Goal: Task Accomplishment & Management: Manage account settings

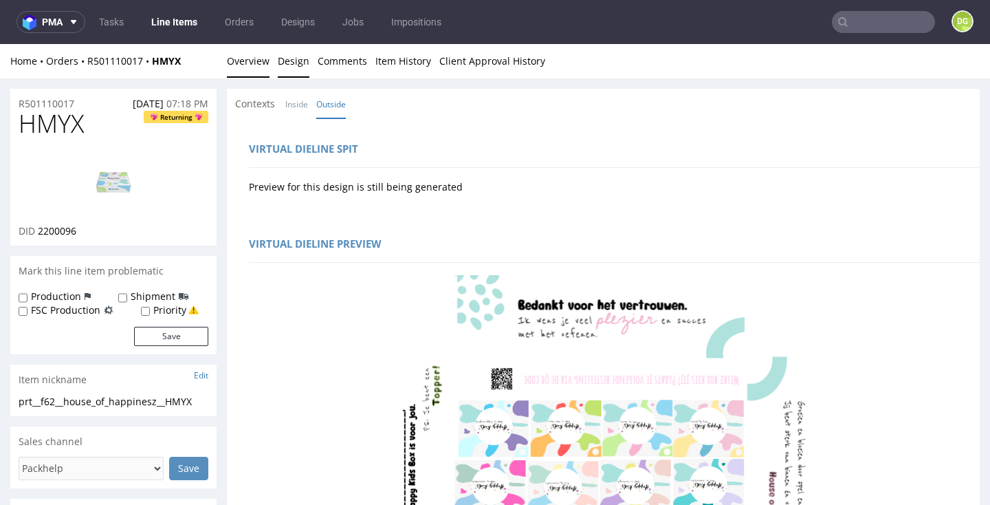
click at [257, 58] on link "Overview" at bounding box center [248, 61] width 43 height 34
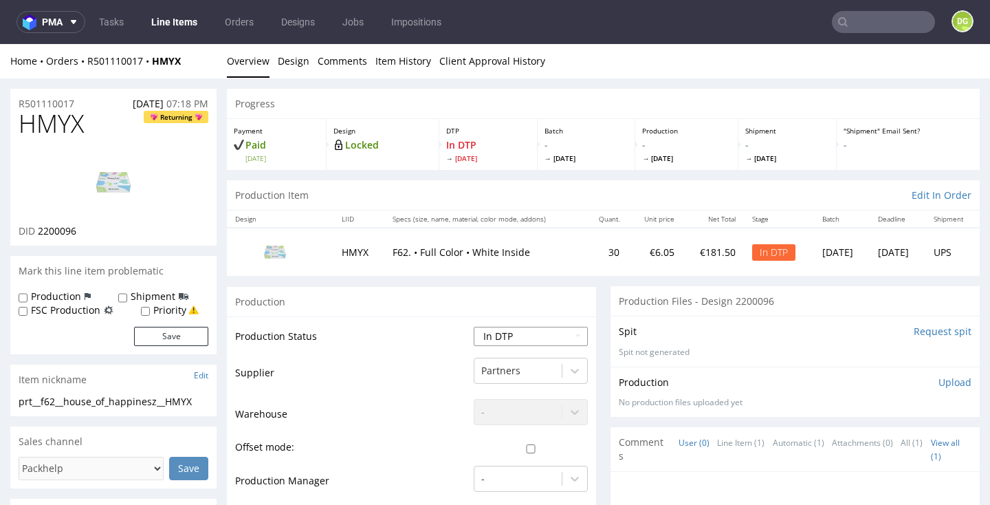
select select "dtp_ca_needed"
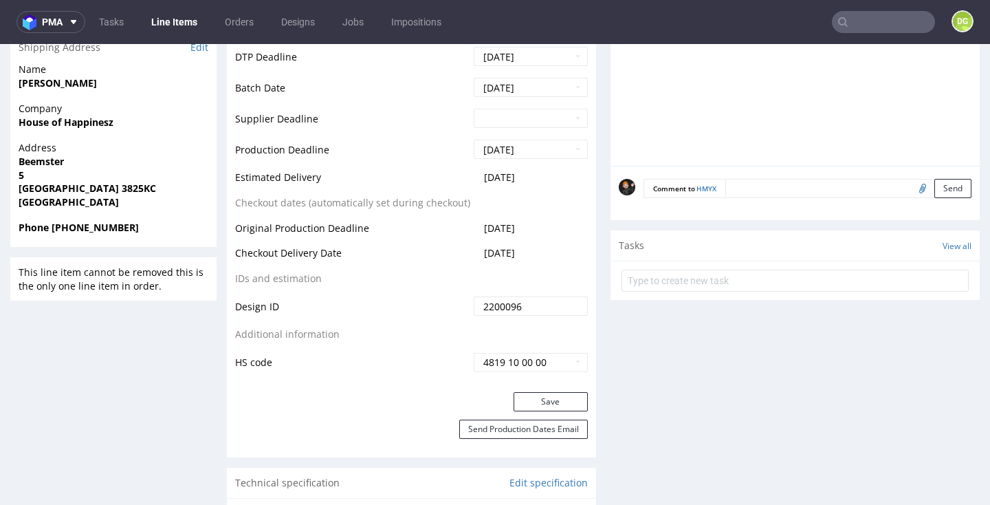
scroll to position [571, 0]
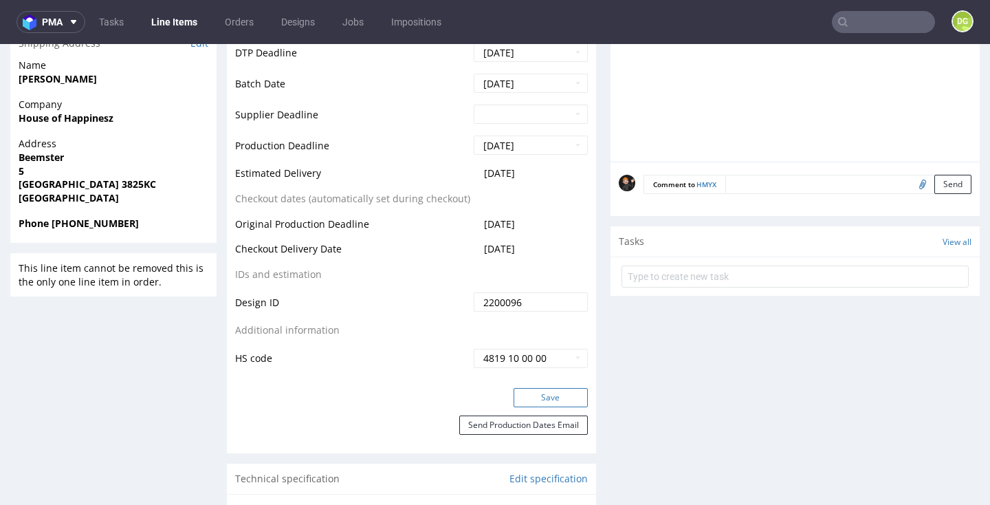
click at [547, 389] on button "Save" at bounding box center [551, 397] width 74 height 19
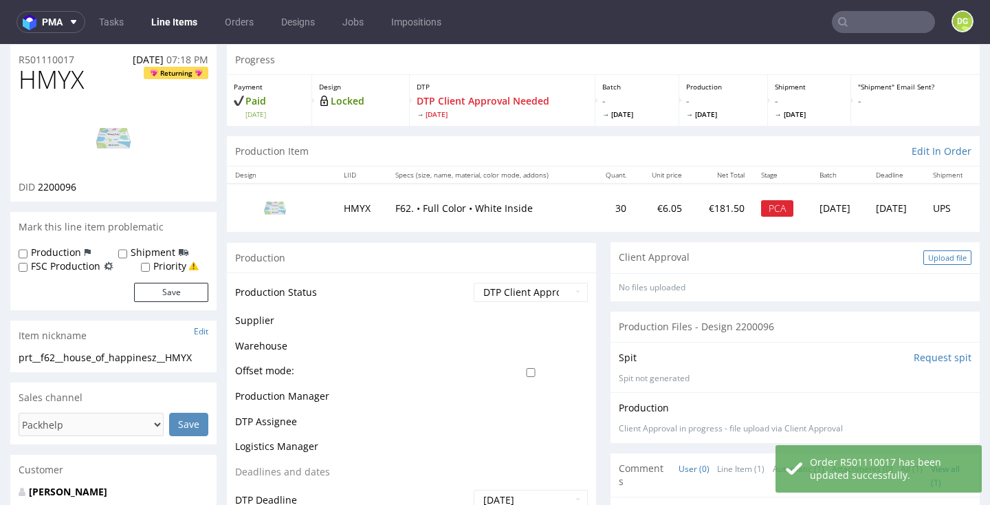
scroll to position [44, 0]
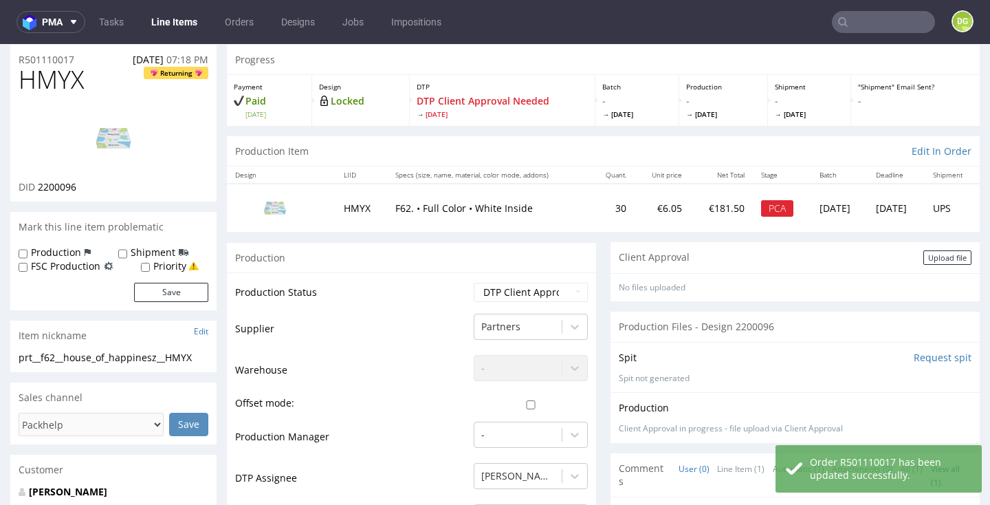
click at [940, 254] on div "Upload file" at bounding box center [947, 257] width 48 height 14
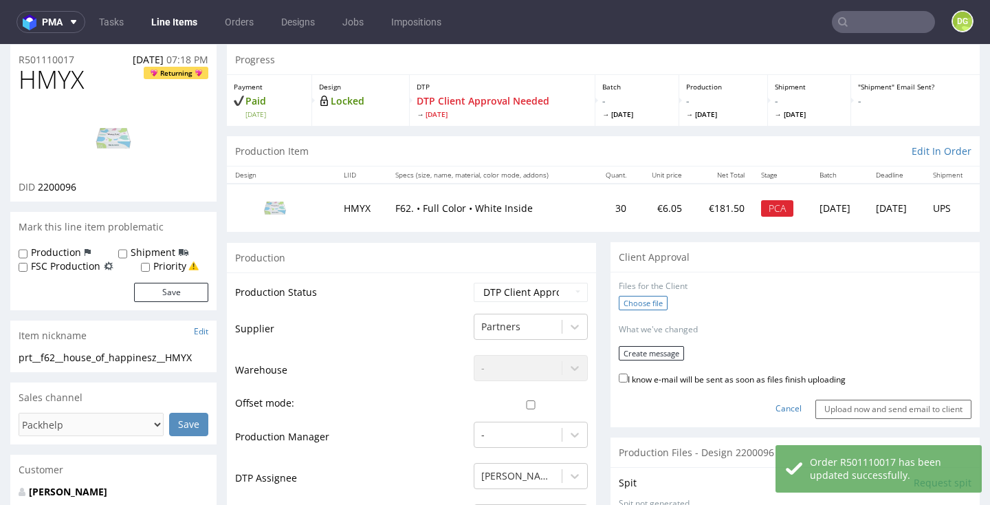
click at [624, 300] on label "Choose file" at bounding box center [643, 303] width 49 height 14
click at [0, 44] on input "Choose file" at bounding box center [0, 44] width 0 height 0
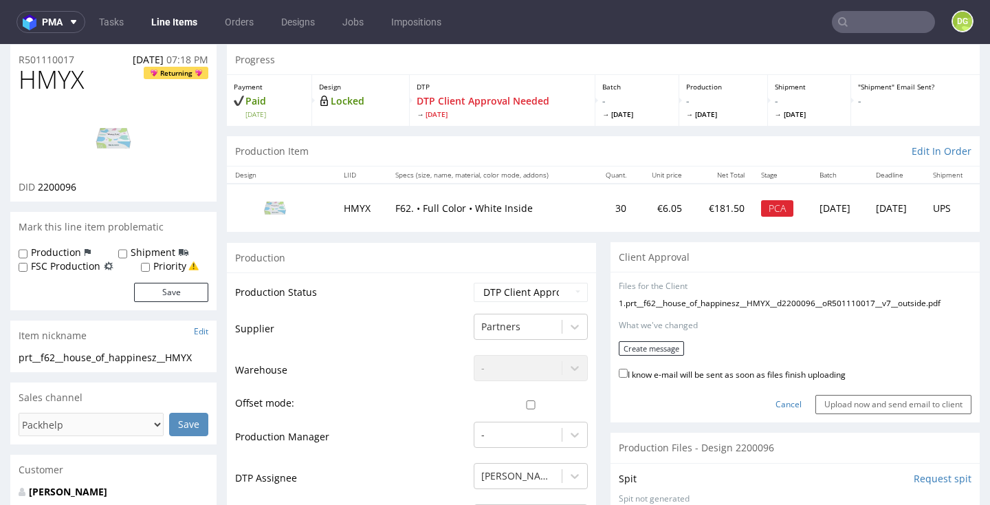
click at [679, 373] on label "I know e-mail will be sent as soon as files finish uploading" at bounding box center [732, 373] width 227 height 15
click at [628, 373] on input "I know e-mail will be sent as soon as files finish uploading" at bounding box center [623, 373] width 9 height 9
checkbox input "true"
click at [639, 330] on form "Files for the Client 1 . prt__f62__house_of_happinesz__HMYX__d2200096__oR501110…" at bounding box center [795, 347] width 353 height 133
click at [651, 341] on button "Create message" at bounding box center [651, 348] width 65 height 14
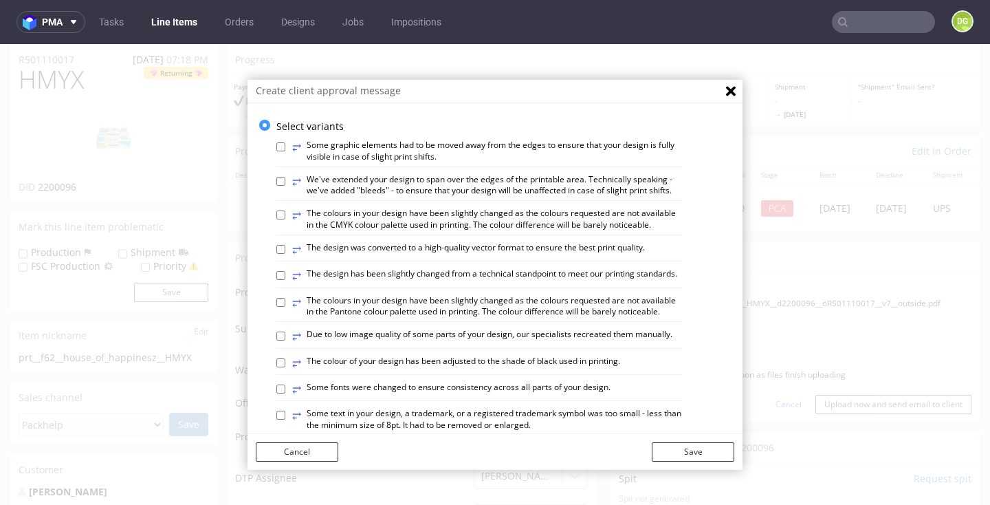
click at [443, 272] on label "⥂ The design has been slightly changed from a technical standpoint to meet our …" at bounding box center [484, 275] width 385 height 15
click at [285, 272] on input "⥂ The design has been slightly changed from a technical standpoint to meet our …" at bounding box center [280, 275] width 9 height 9
click at [523, 268] on label "⥂ The design has been slightly changed from a technical standpoint to meet our …" at bounding box center [484, 275] width 385 height 15
click at [285, 271] on input "⥂ The design has been slightly changed from a technical standpoint to meet our …" at bounding box center [280, 275] width 9 height 9
checkbox input "false"
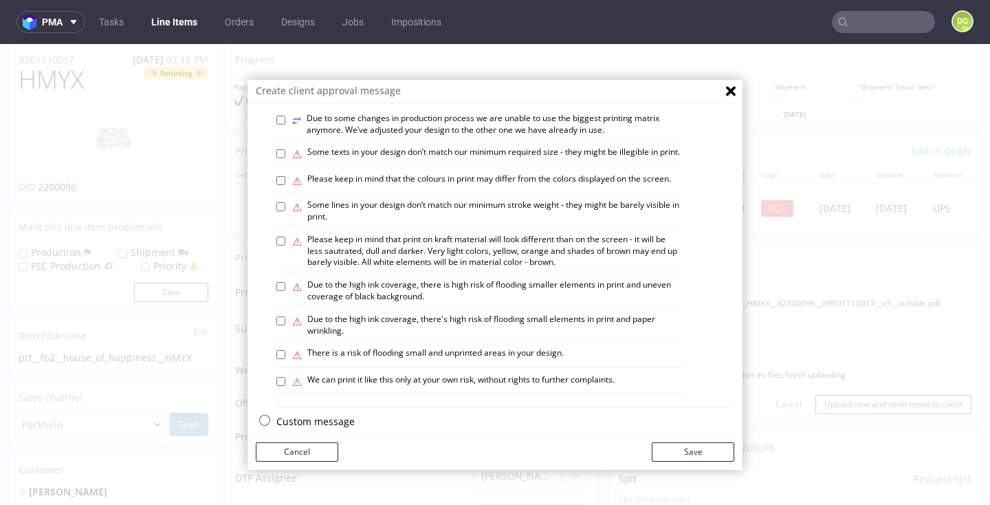
scroll to position [6, 0]
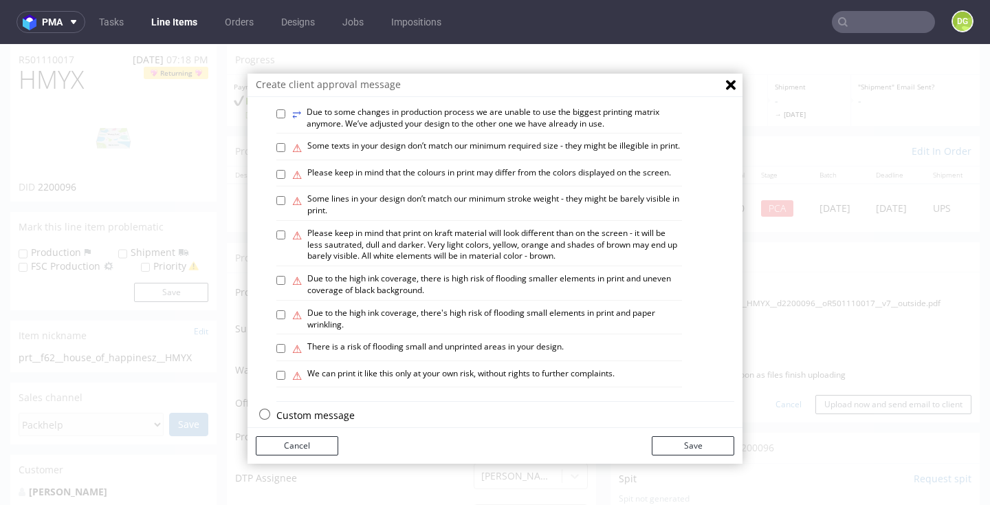
click at [331, 408] on p "Custom message" at bounding box center [505, 415] width 458 height 14
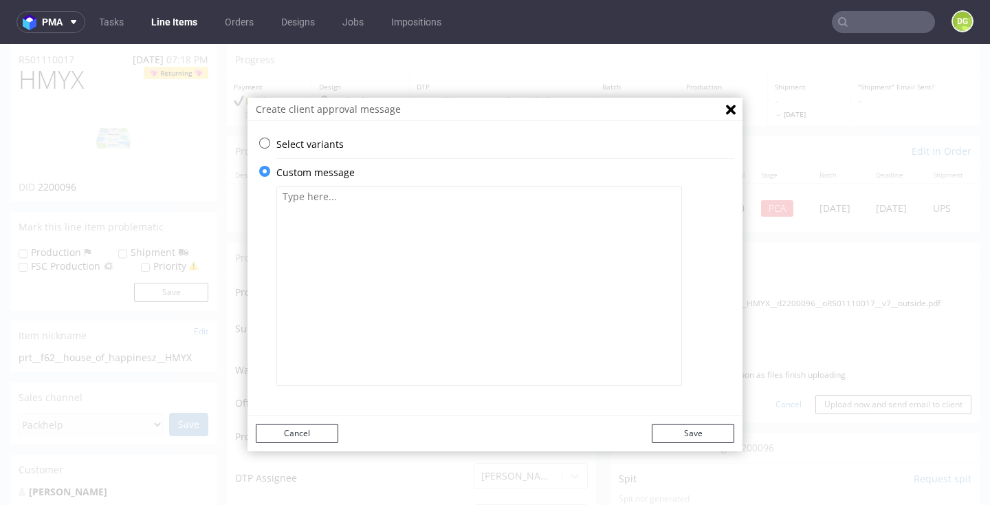
scroll to position [0, 0]
click at [395, 283] on textarea at bounding box center [479, 285] width 406 height 199
paste textarea "We've created this project based on the design from a previous order. We've upd…"
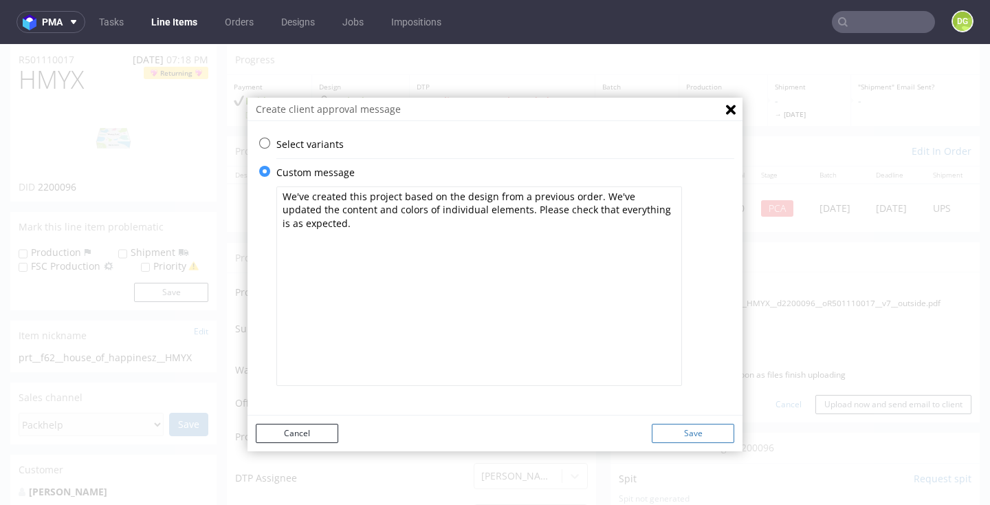
type textarea "We've created this project based on the design from a previous order. We've upd…"
click at [691, 435] on button "Save" at bounding box center [693, 433] width 83 height 19
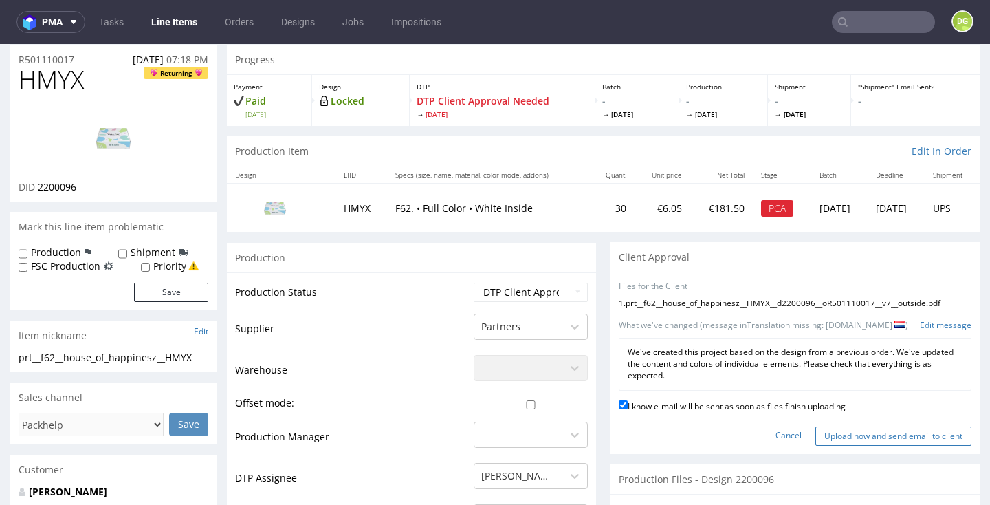
click at [881, 432] on input "Upload now and send email to client" at bounding box center [893, 435] width 156 height 19
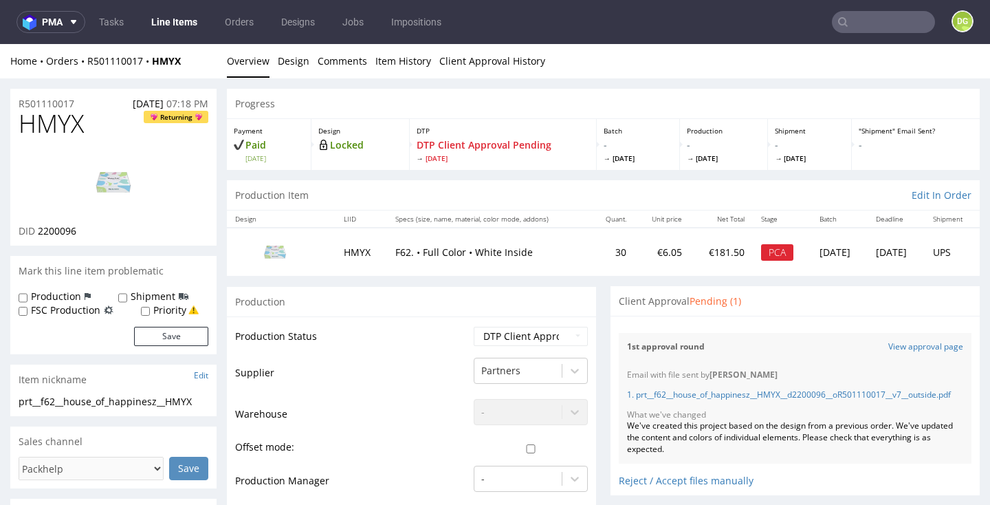
click at [181, 25] on link "Line Items" at bounding box center [174, 22] width 63 height 22
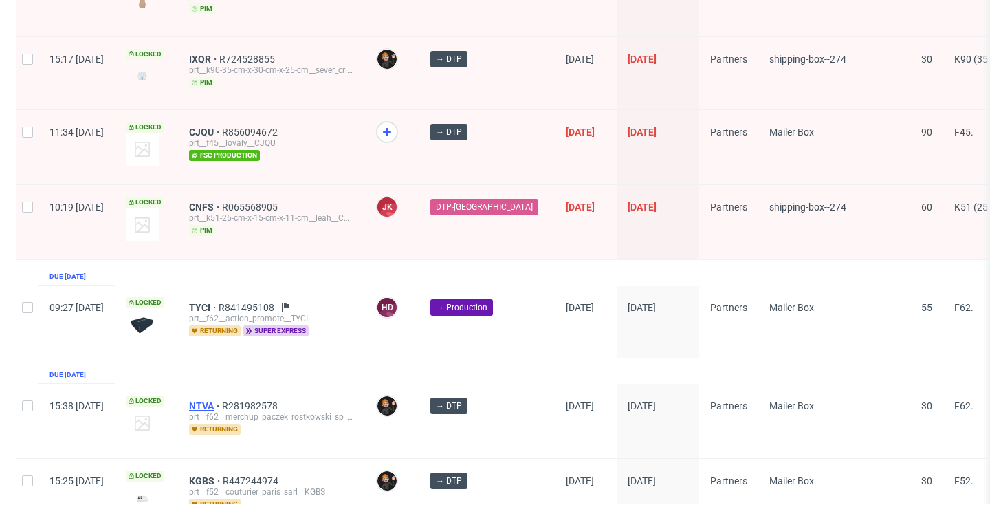
scroll to position [0, 4]
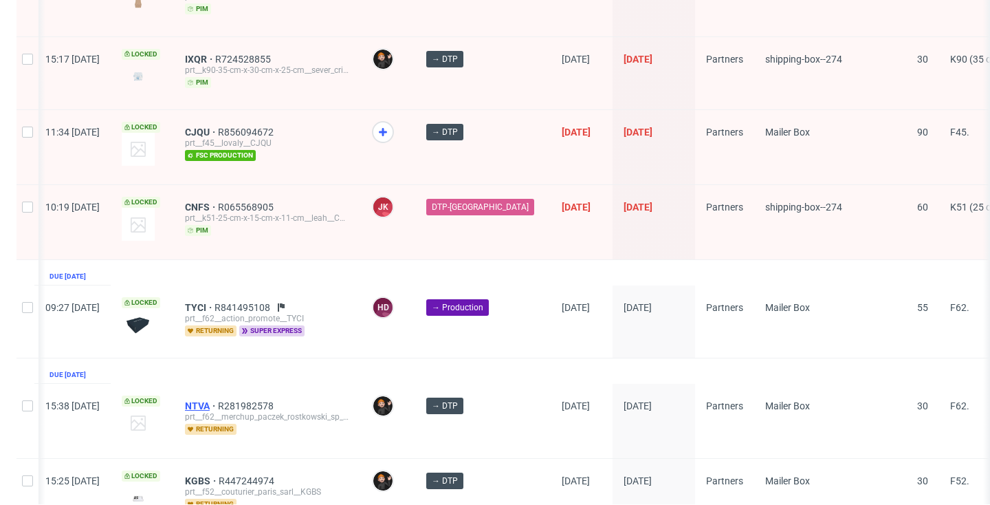
click at [218, 400] on span "NTVA" at bounding box center [201, 405] width 33 height 11
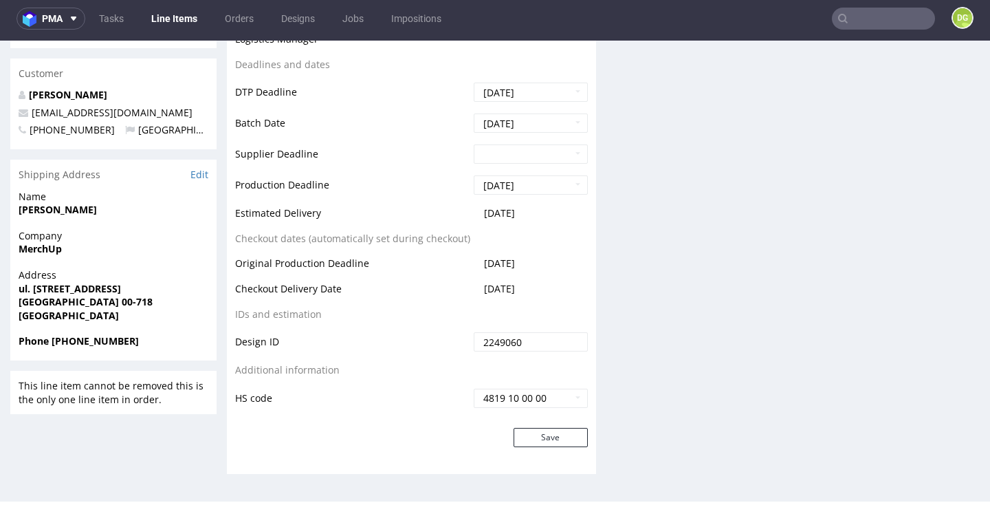
scroll to position [470, 0]
click at [560, 440] on button "Save" at bounding box center [551, 437] width 74 height 19
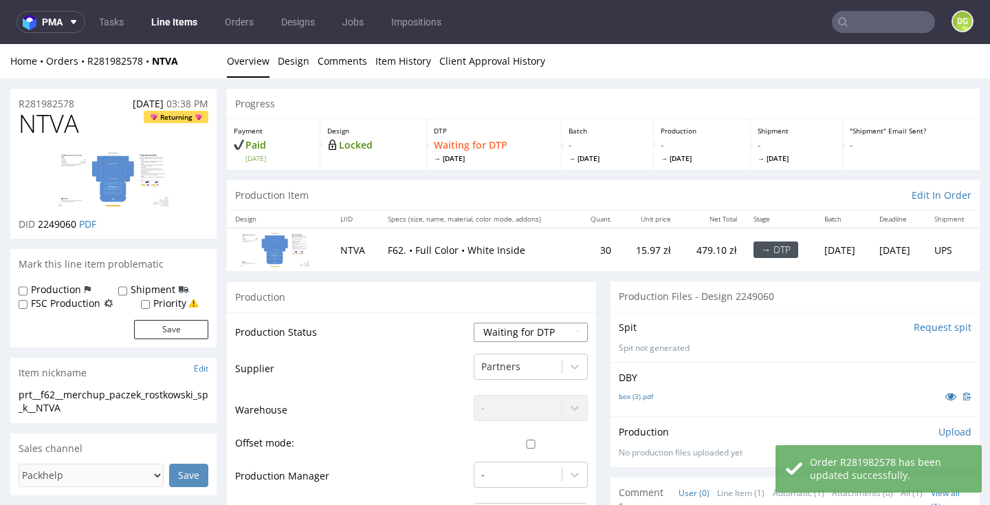
scroll to position [0, 0]
select select "dtp_in_process"
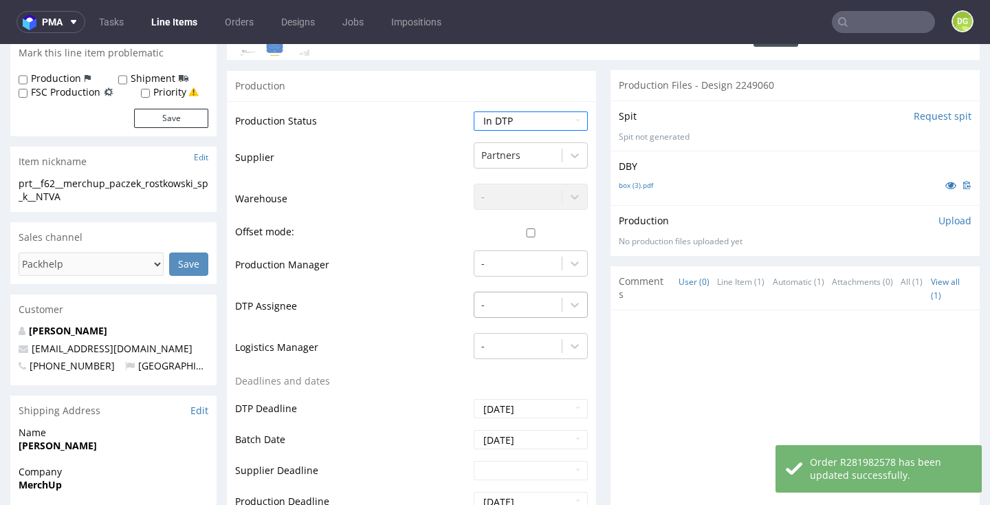
click at [516, 316] on div "-" at bounding box center [517, 305] width 87 height 22
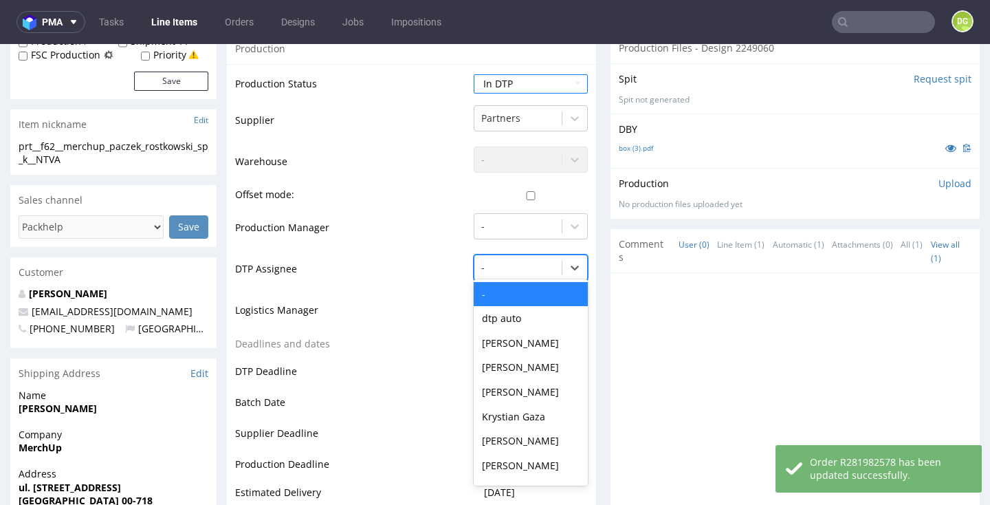
scroll to position [266, 0]
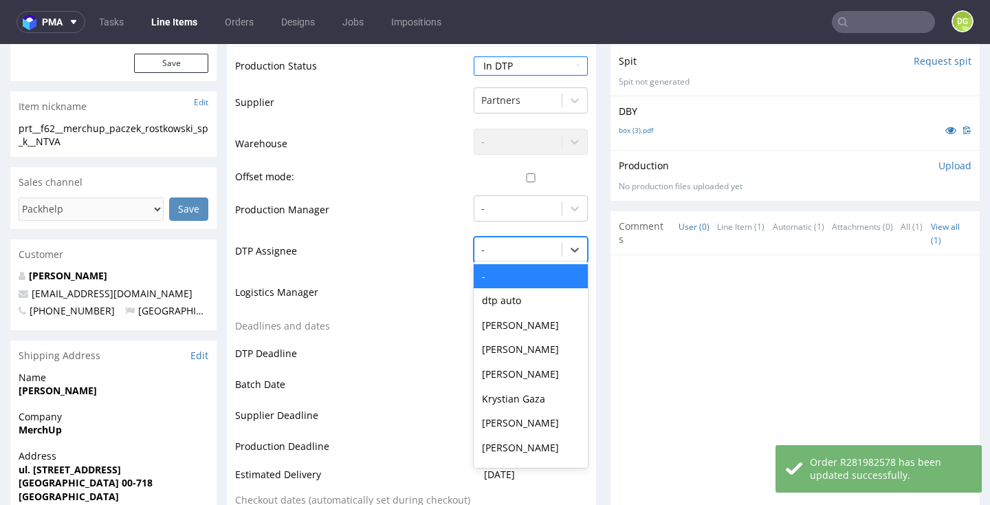
click at [513, 313] on div "dtp auto" at bounding box center [531, 300] width 114 height 25
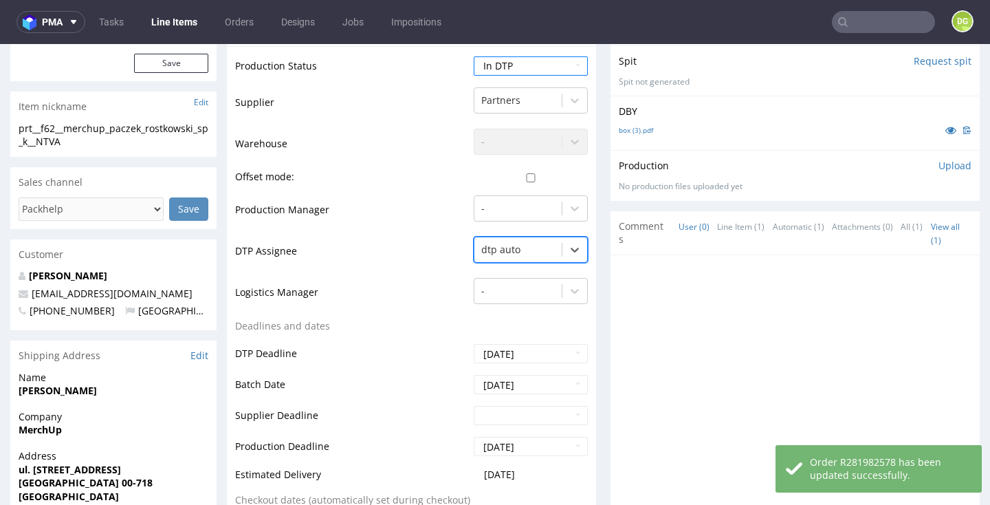
click at [523, 258] on div at bounding box center [518, 249] width 74 height 17
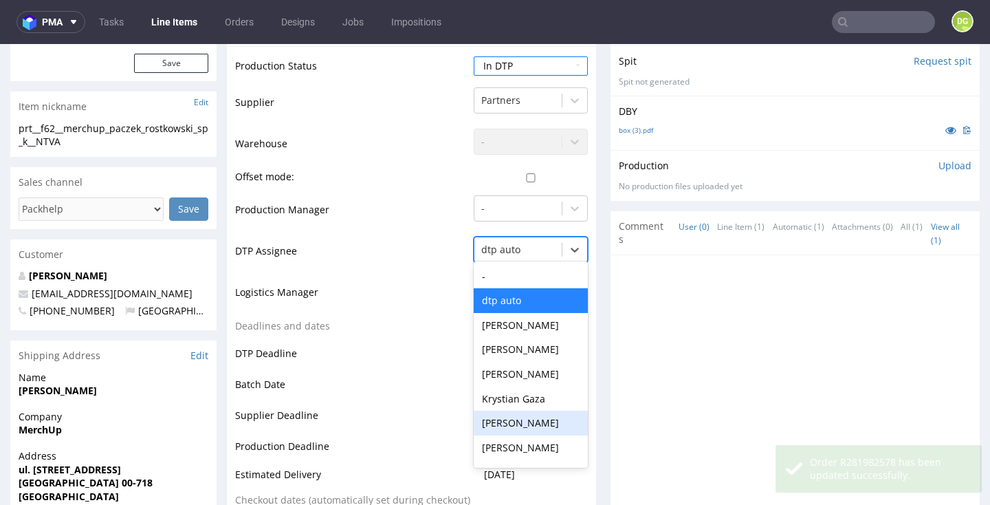
drag, startPoint x: 530, startPoint y: 453, endPoint x: 508, endPoint y: 446, distance: 23.1
click at [530, 435] on div "[PERSON_NAME]" at bounding box center [531, 422] width 114 height 25
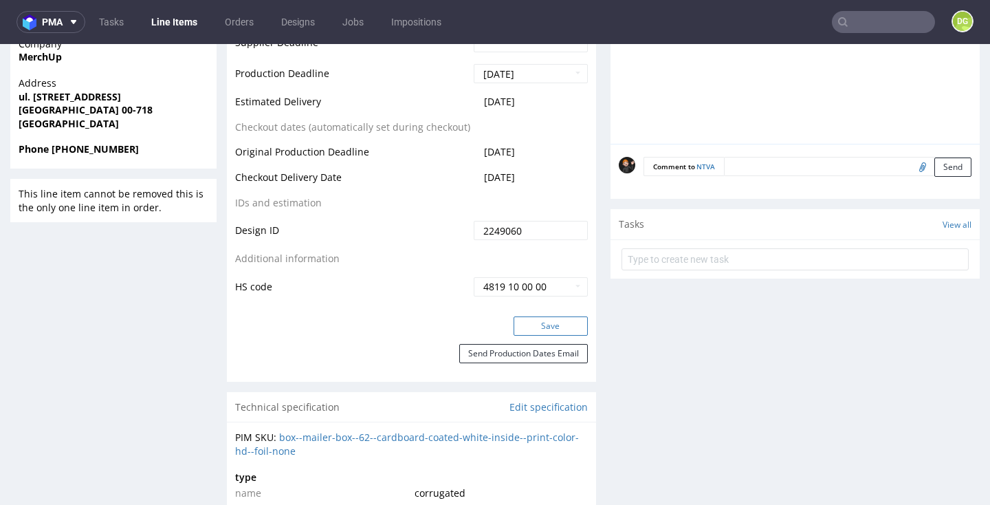
click at [559, 336] on button "Save" at bounding box center [551, 325] width 74 height 19
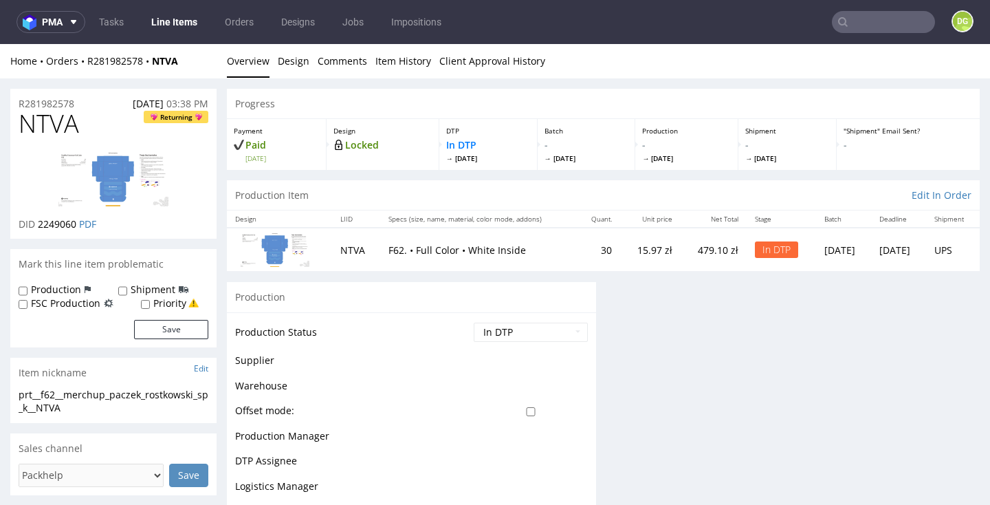
scroll to position [0, 0]
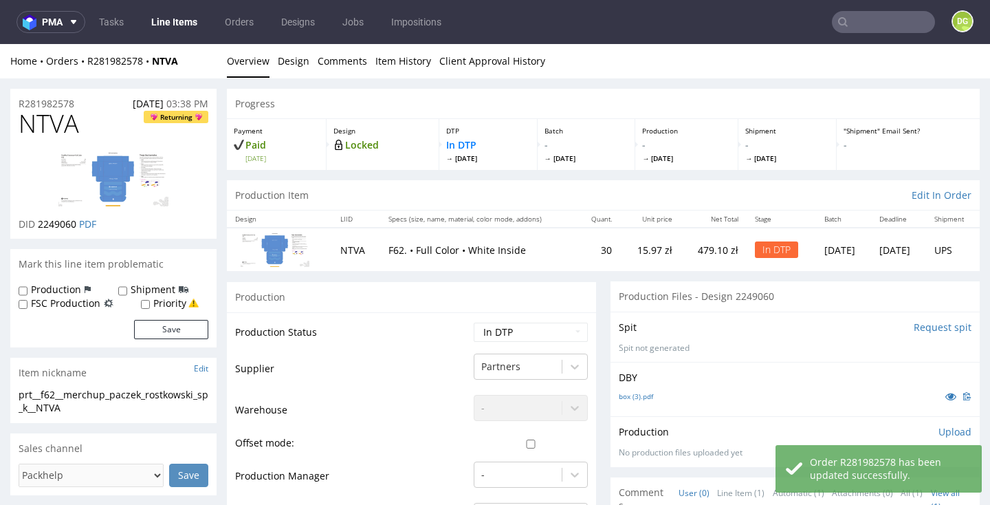
click at [47, 129] on span "NTVA" at bounding box center [49, 124] width 61 height 28
copy span "NTVA"
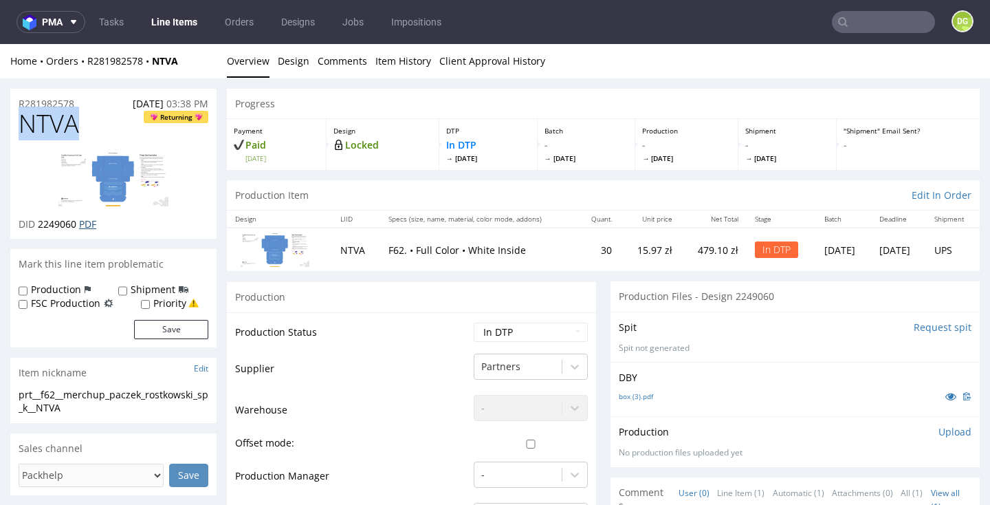
click at [87, 221] on link "PDF" at bounding box center [87, 223] width 17 height 13
click at [370, 322] on td "Production Status" at bounding box center [352, 336] width 235 height 31
select select "dtp_ca_needed"
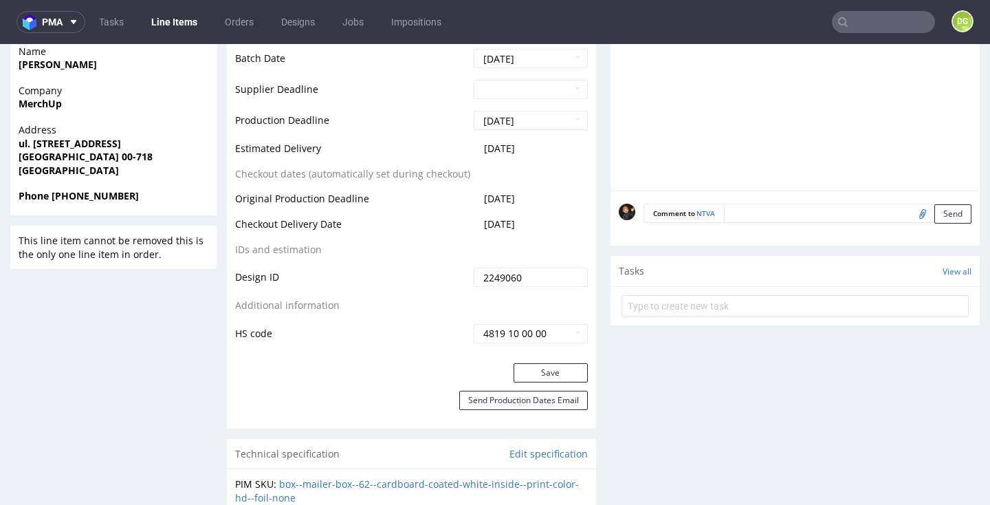
scroll to position [663, 0]
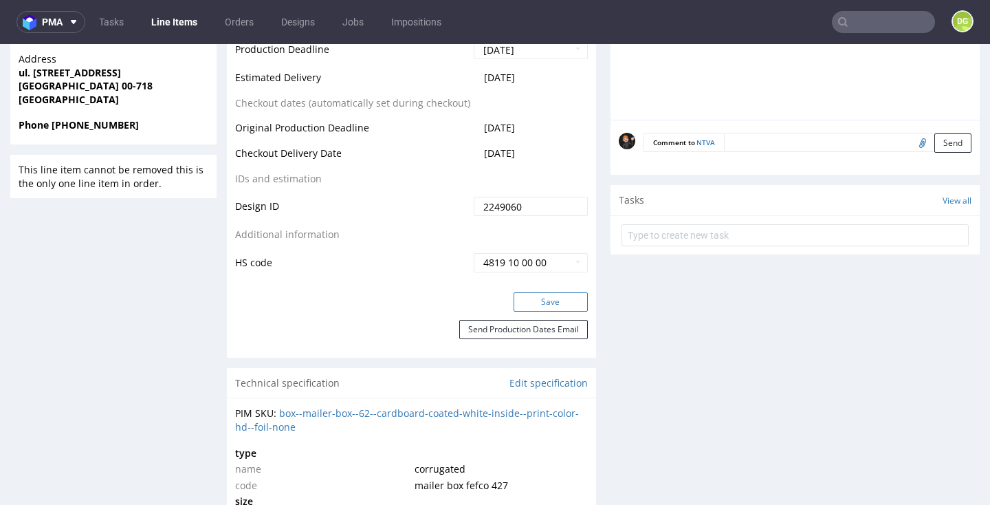
click at [529, 295] on button "Save" at bounding box center [551, 301] width 74 height 19
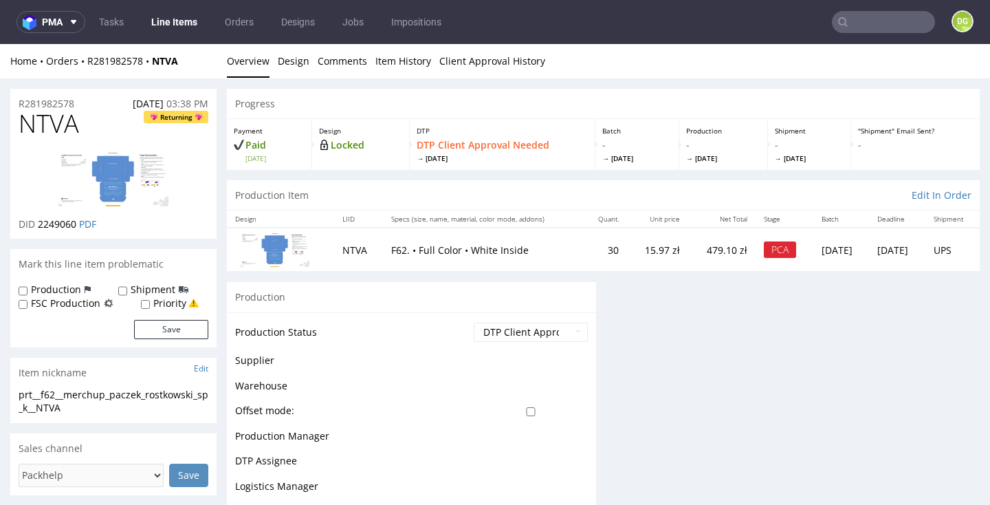
scroll to position [0, 0]
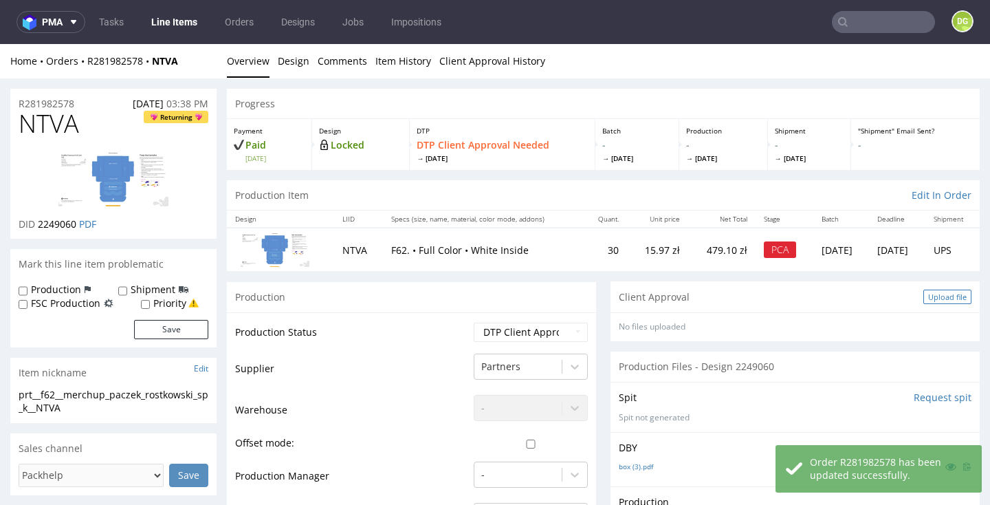
click at [949, 291] on div "Upload file" at bounding box center [947, 296] width 48 height 14
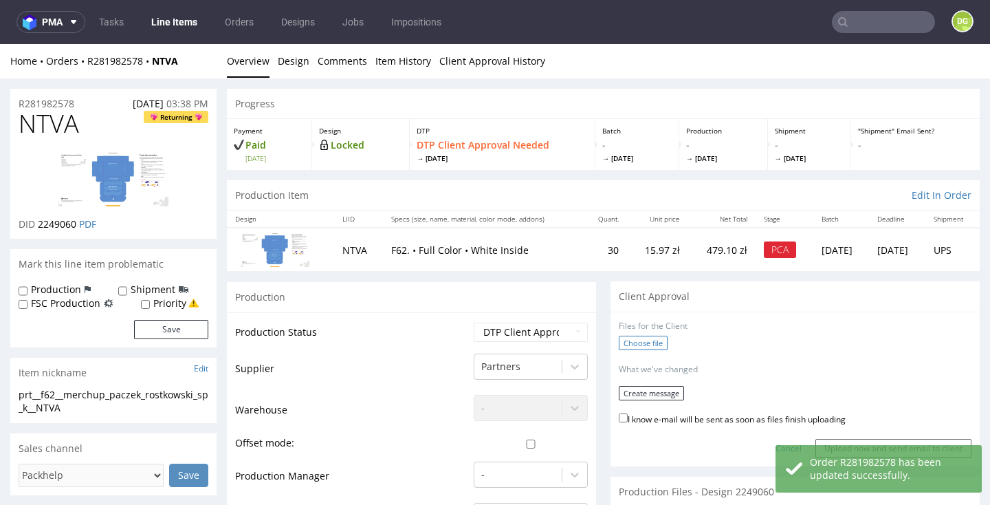
click at [624, 345] on label "Choose file" at bounding box center [643, 343] width 49 height 14
click at [0, 44] on input "Choose file" at bounding box center [0, 44] width 0 height 0
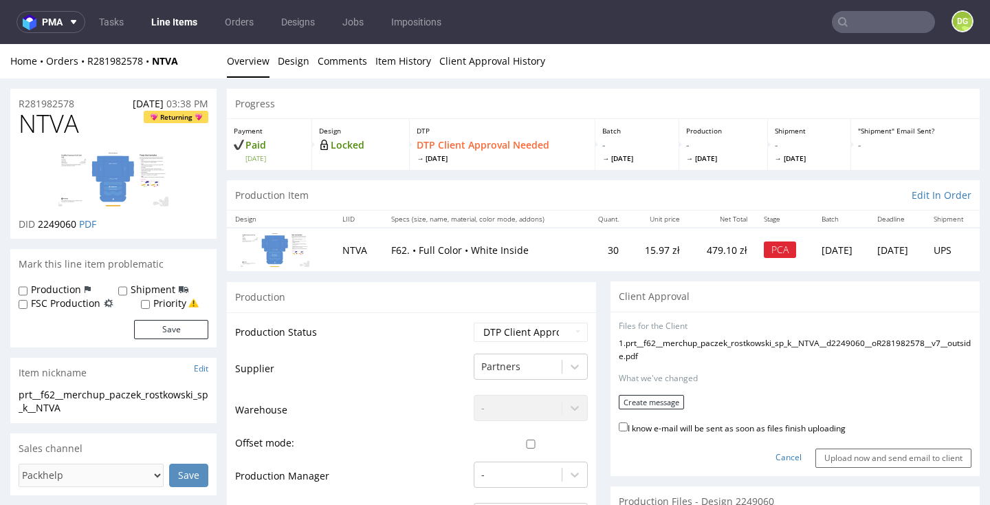
click at [676, 435] on label "I know e-mail will be sent as soon as files finish uploading" at bounding box center [732, 426] width 227 height 15
click at [628, 431] on input "I know e-mail will be sent as soon as files finish uploading" at bounding box center [623, 426] width 9 height 9
checkbox input "true"
click at [669, 409] on button "Create message" at bounding box center [651, 402] width 65 height 14
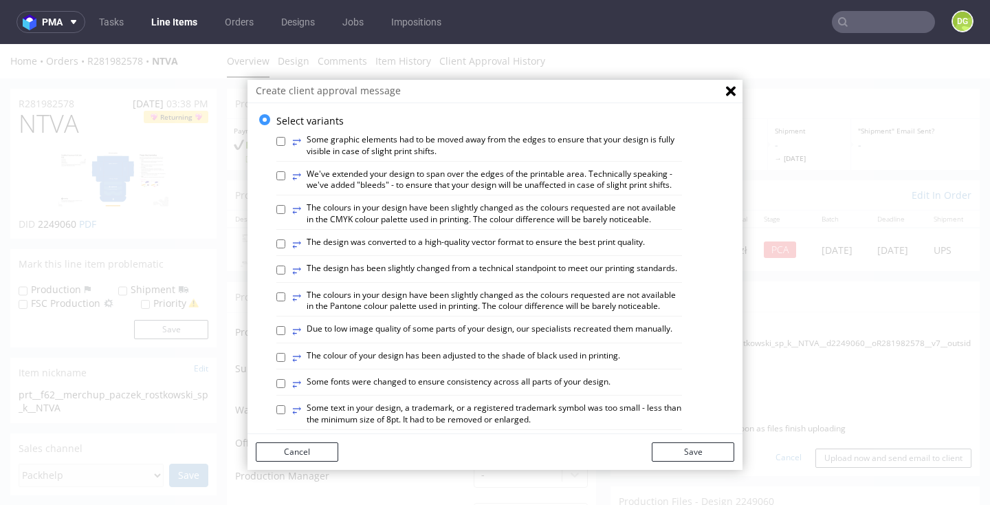
click at [527, 263] on label "⥂ The design has been slightly changed from a technical standpoint to meet our …" at bounding box center [484, 270] width 385 height 15
click at [285, 265] on input "⥂ The design has been slightly changed from a technical standpoint to meet our …" at bounding box center [280, 269] width 9 height 9
checkbox input "true"
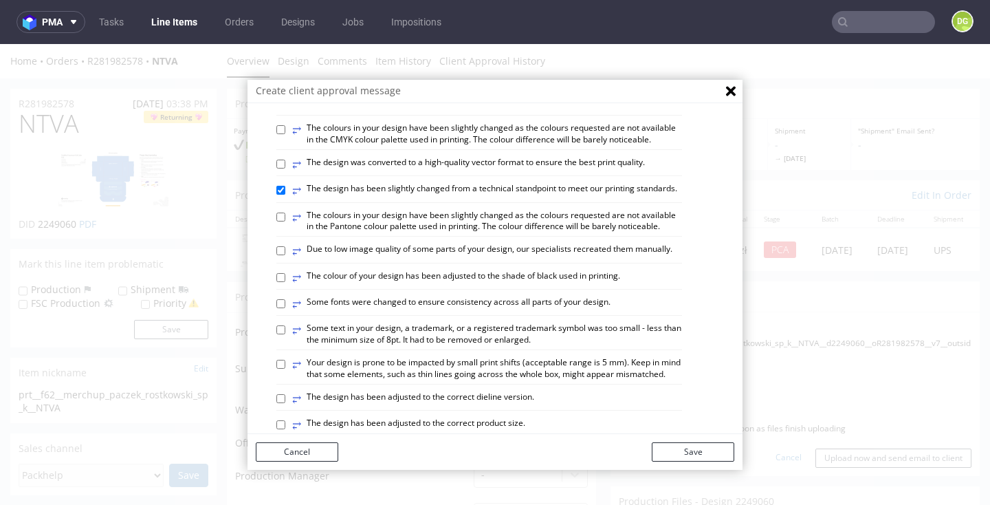
scroll to position [86, 0]
click at [471, 391] on label "⥂ The design has been adjusted to the correct dieline version." at bounding box center [413, 398] width 242 height 15
click at [285, 393] on input "⥂ The design has been adjusted to the correct dieline version." at bounding box center [280, 397] width 9 height 9
checkbox input "true"
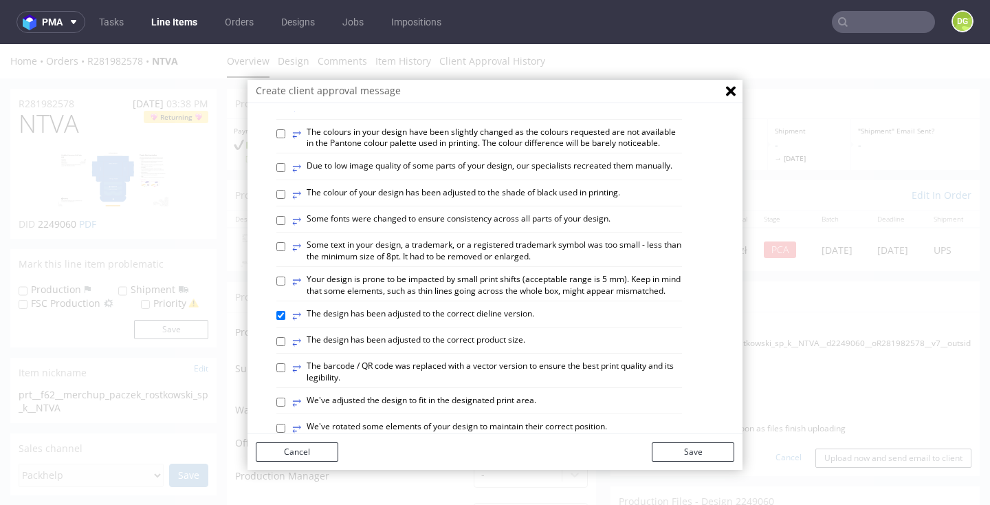
scroll to position [179, 0]
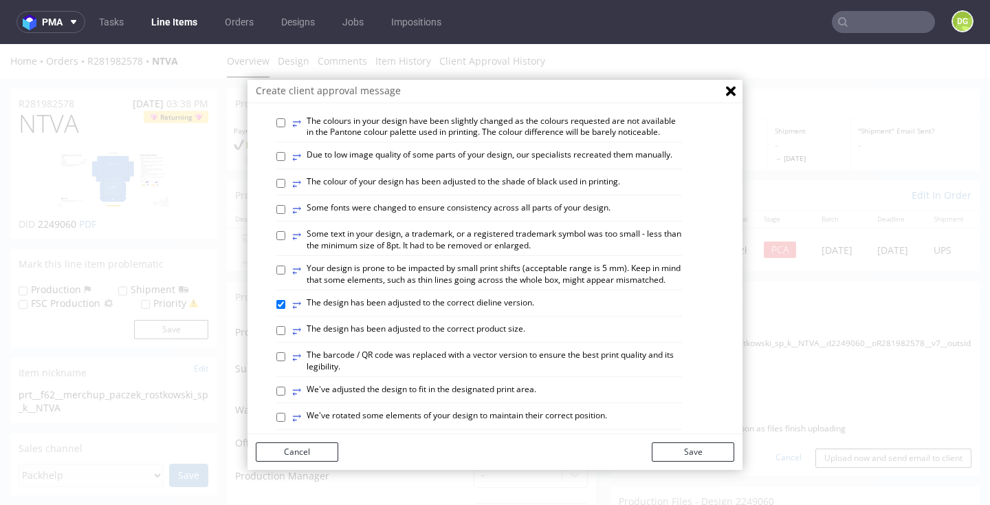
click at [474, 384] on label "⥂ We've adjusted the design to fit in the designated print area." at bounding box center [414, 391] width 244 height 15
click at [285, 386] on input "⥂ We've adjusted the design to fit in the designated print area." at bounding box center [280, 390] width 9 height 9
checkbox input "true"
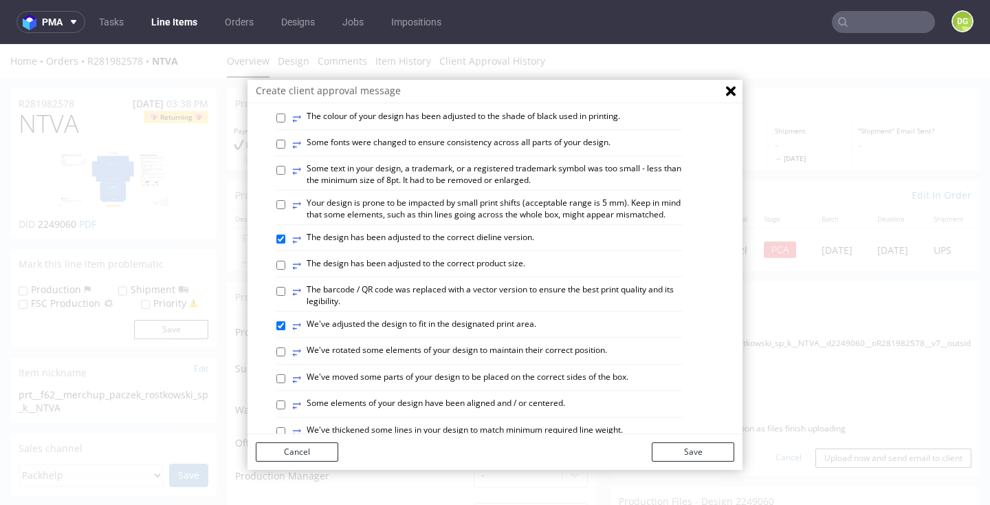
click at [481, 397] on label "⥂ Some elements of your design have been aligned and / or centered." at bounding box center [428, 404] width 273 height 15
click at [285, 400] on input "⥂ Some elements of your design have been aligned and / or centered." at bounding box center [280, 404] width 9 height 9
checkbox input "true"
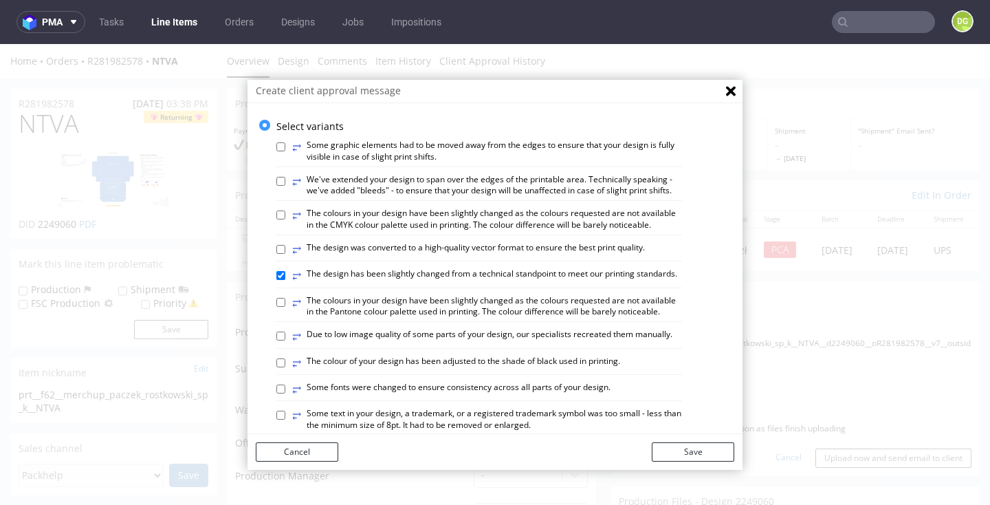
scroll to position [0, 0]
click at [352, 184] on label "⥂ We've extended your design to span over the edges of the printable area. Tech…" at bounding box center [487, 185] width 390 height 23
click at [285, 184] on input "⥂ We've extended your design to span over the edges of the printable area. Tech…" at bounding box center [280, 181] width 9 height 9
checkbox input "true"
click at [713, 452] on button "Save" at bounding box center [693, 451] width 83 height 19
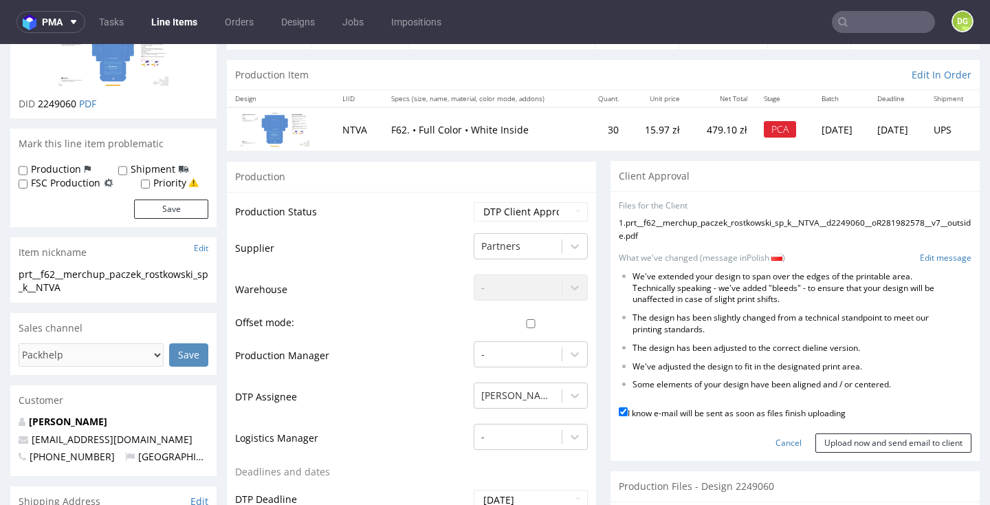
scroll to position [124, 0]
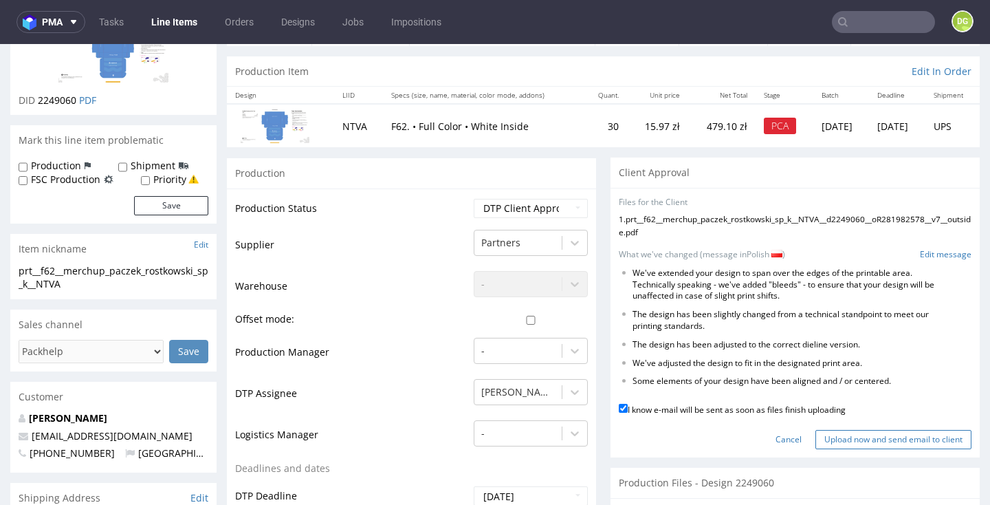
click at [842, 441] on input "Upload now and send email to client" at bounding box center [893, 439] width 156 height 19
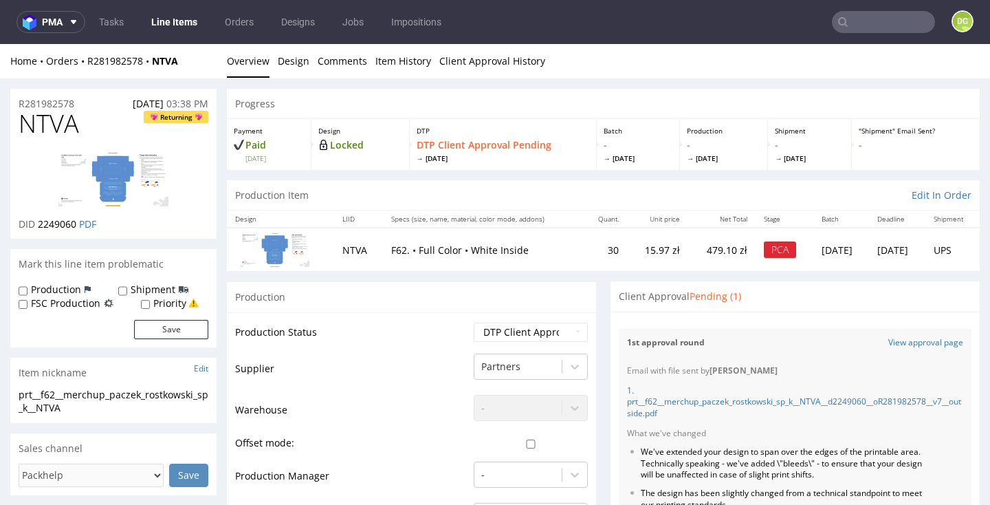
scroll to position [0, 0]
click at [164, 20] on link "Line Items" at bounding box center [174, 22] width 63 height 22
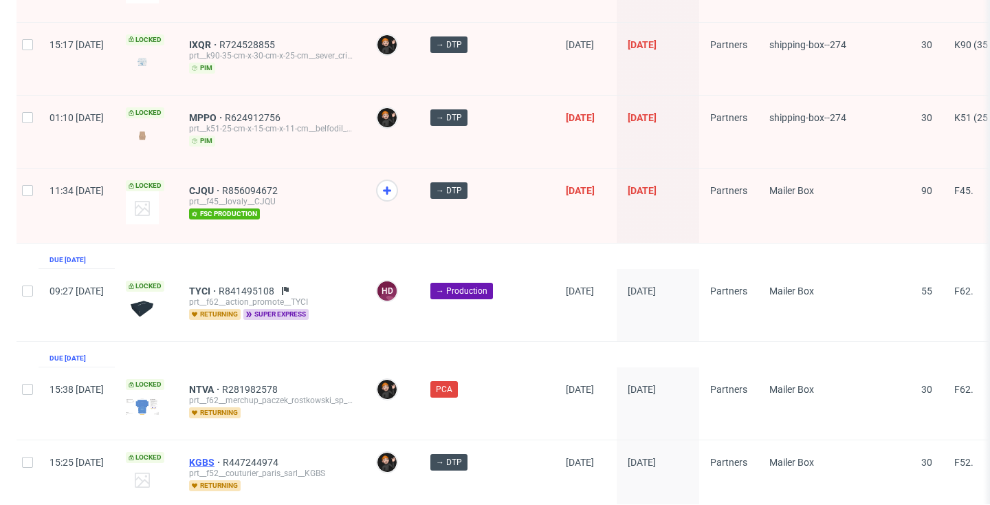
click at [223, 457] on span "KGBS" at bounding box center [206, 462] width 34 height 11
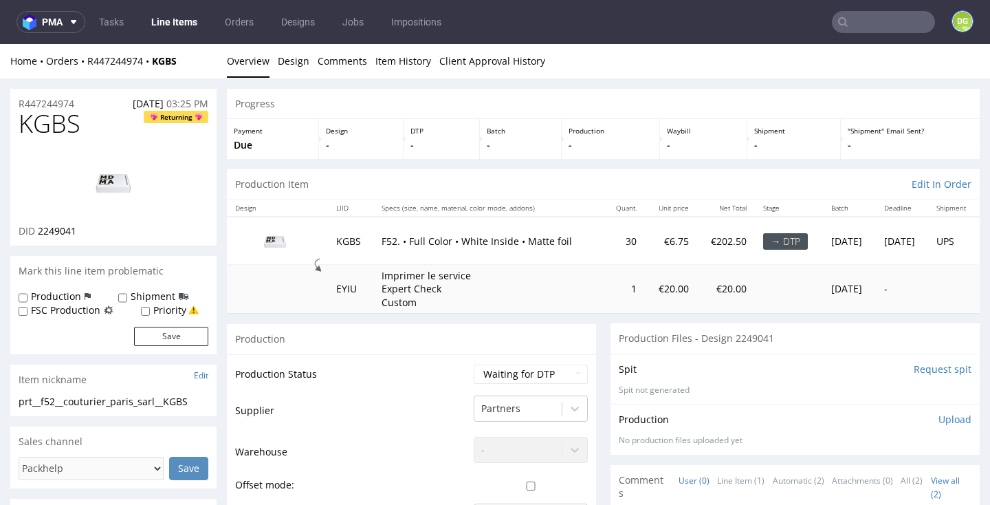
click at [954, 31] on div "DG" at bounding box center [963, 21] width 22 height 22
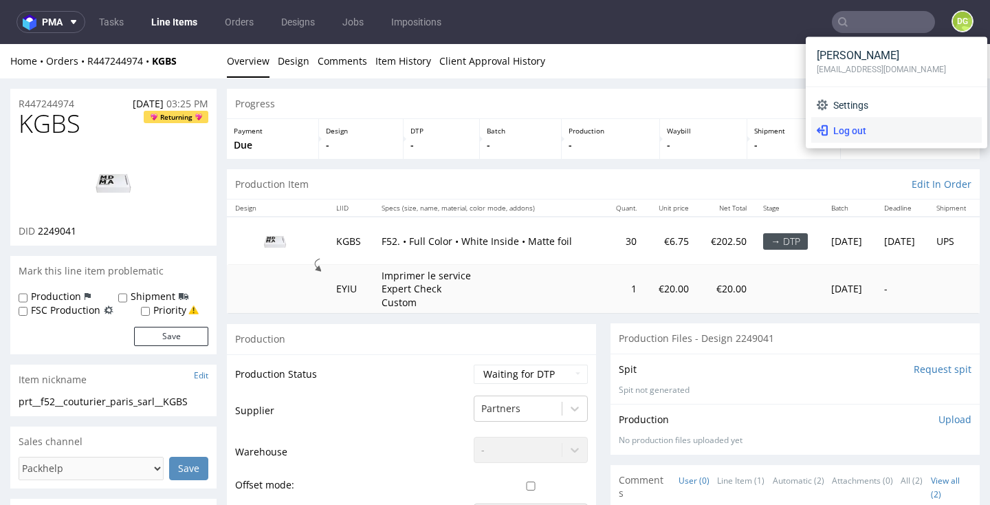
click at [852, 135] on span "Log out" at bounding box center [902, 131] width 149 height 14
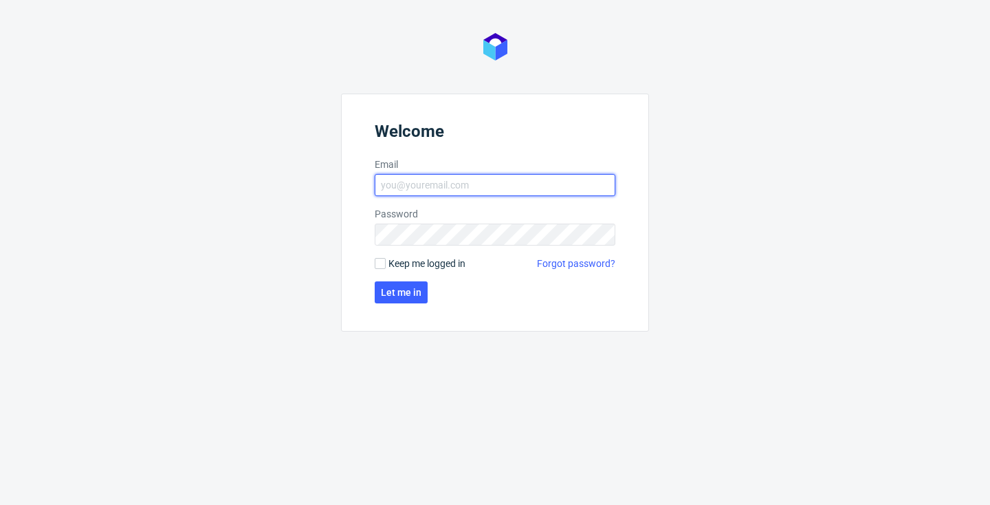
type input "d.grosicki@partners.com.pl"
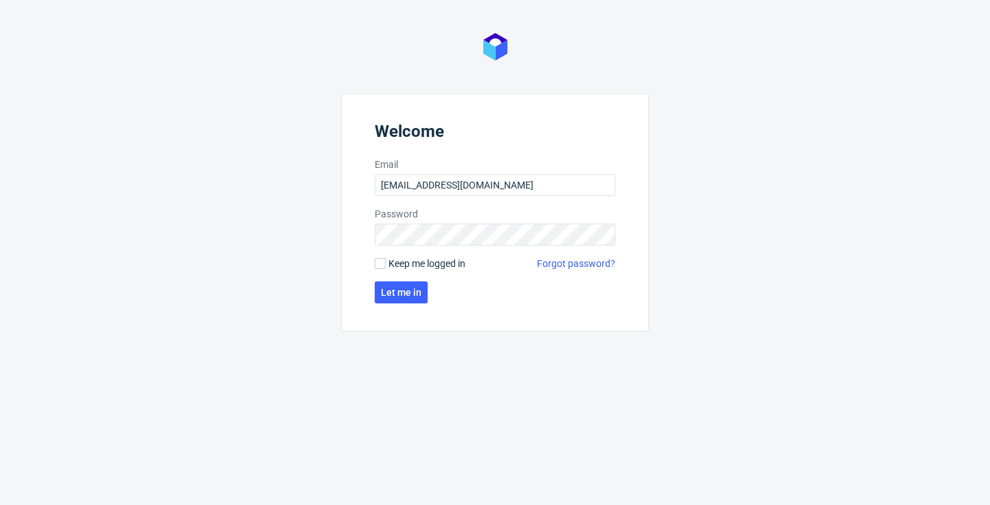
drag, startPoint x: 394, startPoint y: 261, endPoint x: 406, endPoint y: 278, distance: 21.2
click at [395, 261] on span "Keep me logged in" at bounding box center [426, 263] width 77 height 14
click at [386, 261] on input "Keep me logged in" at bounding box center [380, 263] width 11 height 11
checkbox input "true"
click at [411, 293] on span "Let me in" at bounding box center [401, 292] width 41 height 10
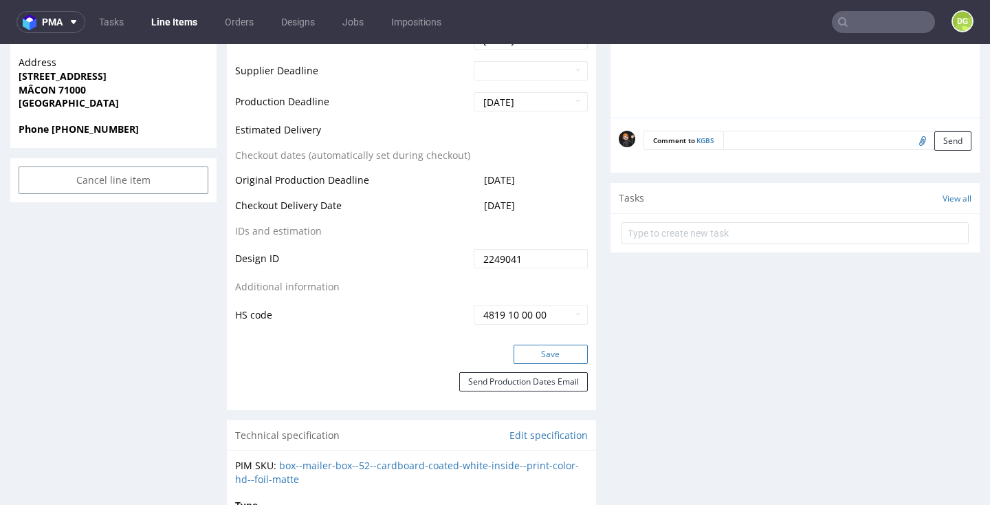
click at [529, 364] on button "Save" at bounding box center [551, 353] width 74 height 19
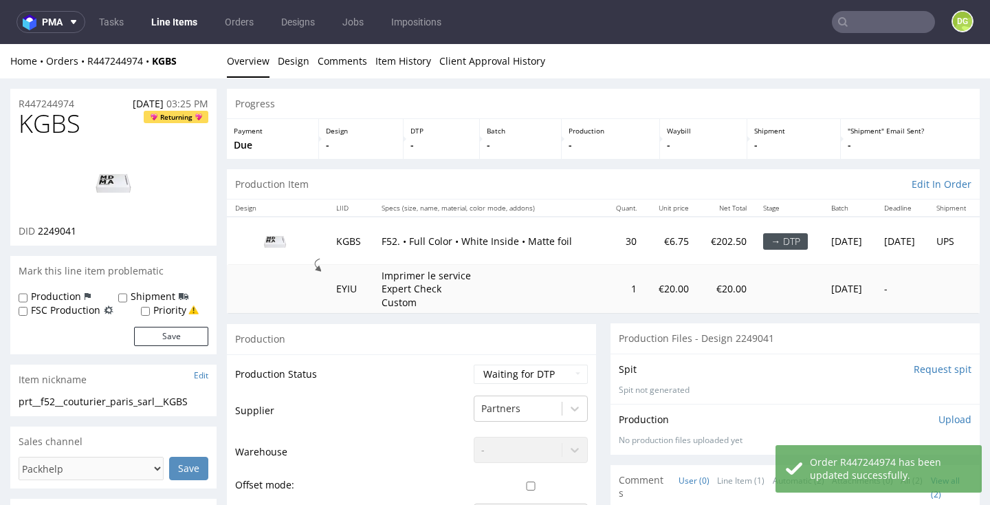
click at [494, 382] on td "Waiting for Artwork Waiting for Diecut Waiting for Mockup Waiting for DTP Waiti…" at bounding box center [529, 378] width 118 height 31
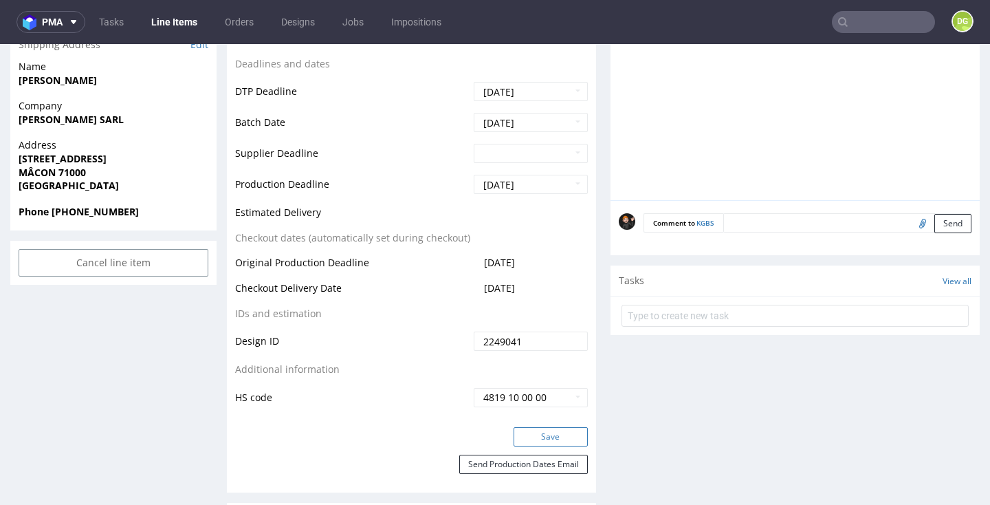
scroll to position [572, 0]
click at [536, 425] on button "Save" at bounding box center [551, 434] width 74 height 19
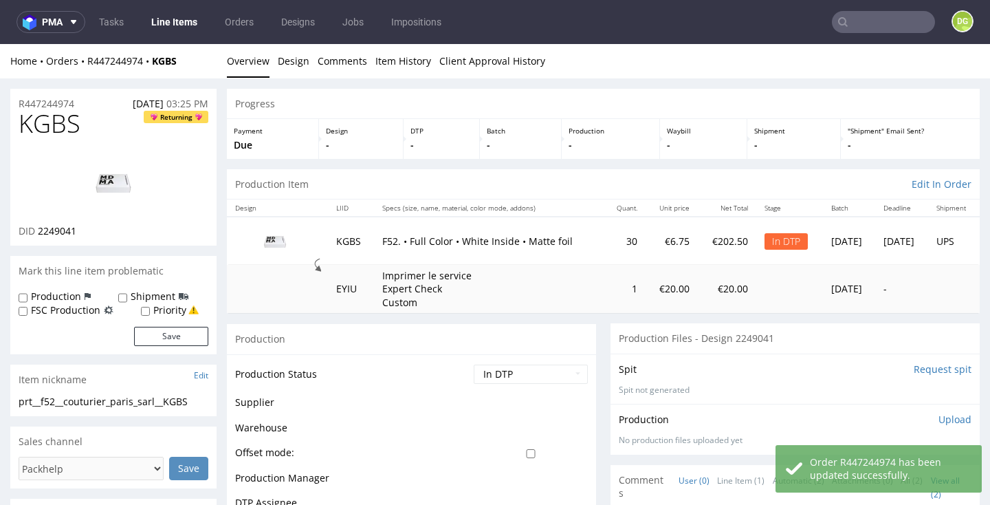
scroll to position [0, 0]
click at [67, 129] on span "KGBS" at bounding box center [50, 124] width 62 height 28
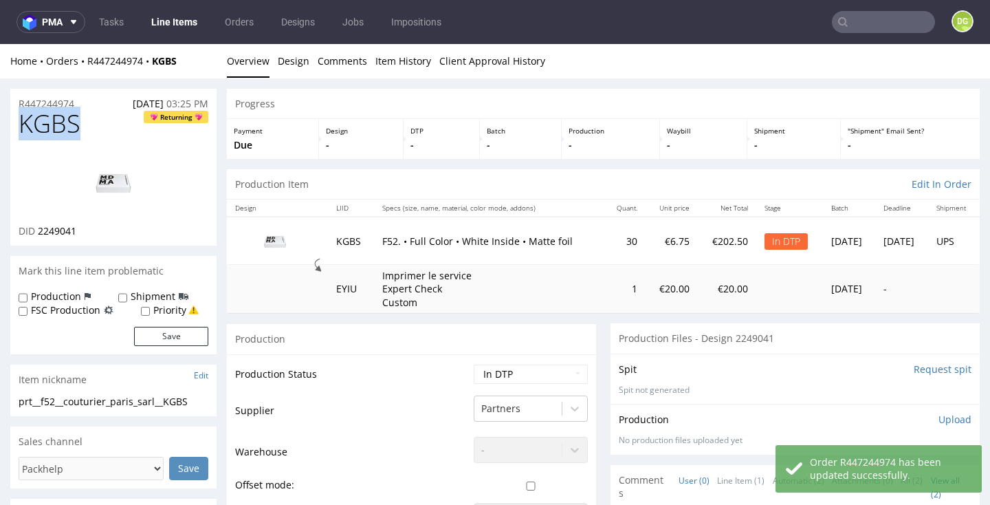
click at [67, 129] on span "KGBS" at bounding box center [50, 124] width 62 height 28
copy span "KGBS"
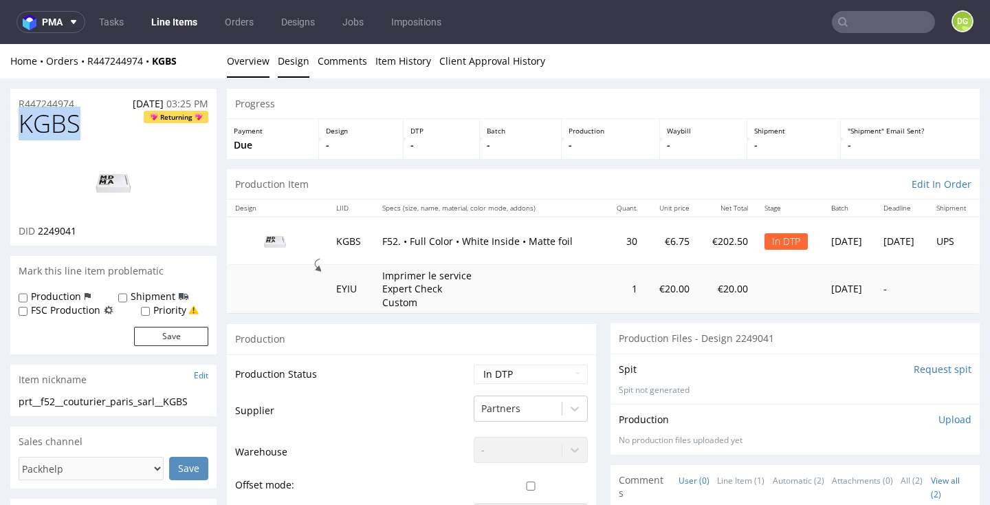
click at [294, 50] on link "Design" at bounding box center [294, 61] width 32 height 34
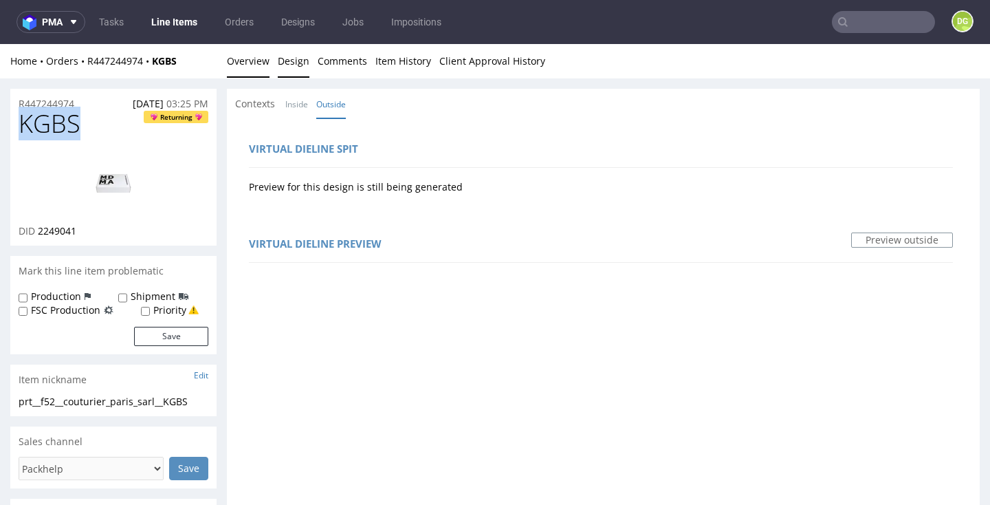
click at [256, 58] on link "Overview" at bounding box center [248, 61] width 43 height 34
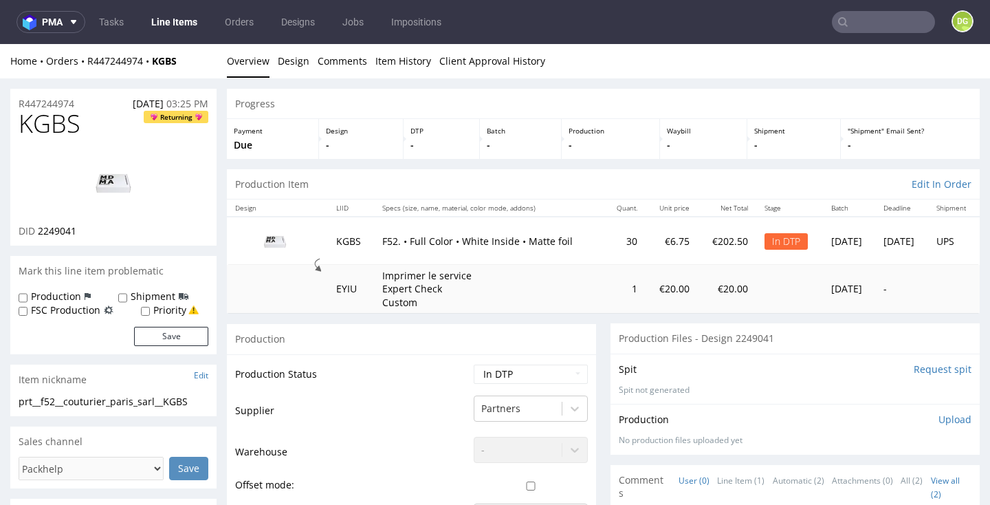
click at [410, 374] on td "Production Status" at bounding box center [352, 378] width 235 height 31
click at [67, 126] on span "KGBS" at bounding box center [50, 124] width 62 height 28
click at [68, 126] on span "KGBS" at bounding box center [50, 124] width 62 height 28
copy span "KGBS"
select select "dtp_ca_needed"
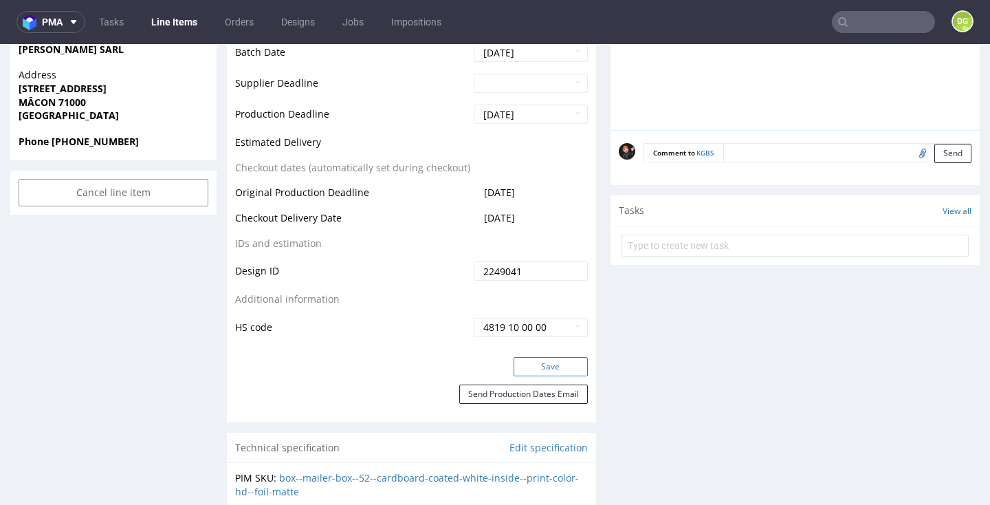
click at [549, 362] on button "Save" at bounding box center [551, 366] width 74 height 19
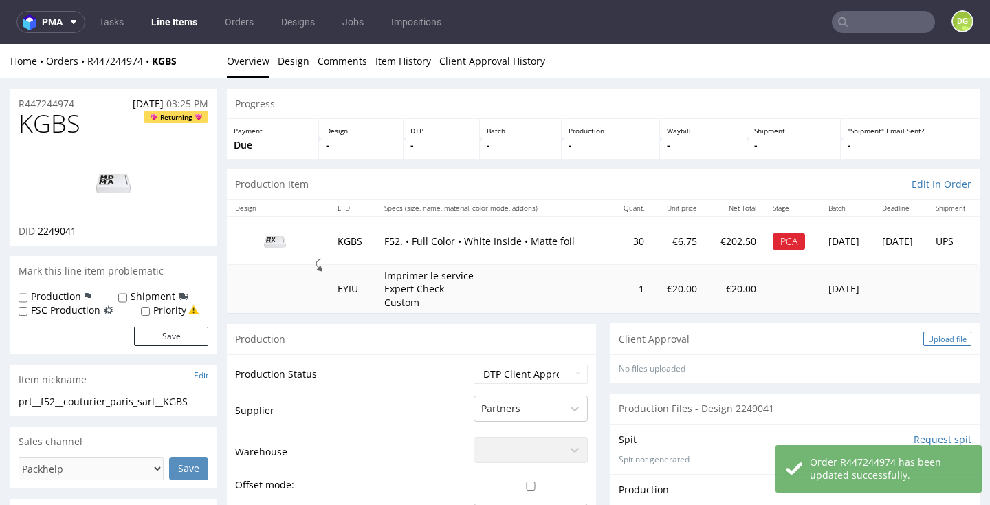
click at [940, 331] on section "Client Approval Upload file No files uploaded Files for the Client Choose file …" at bounding box center [795, 353] width 369 height 60
click at [938, 331] on div "Upload file" at bounding box center [947, 338] width 48 height 14
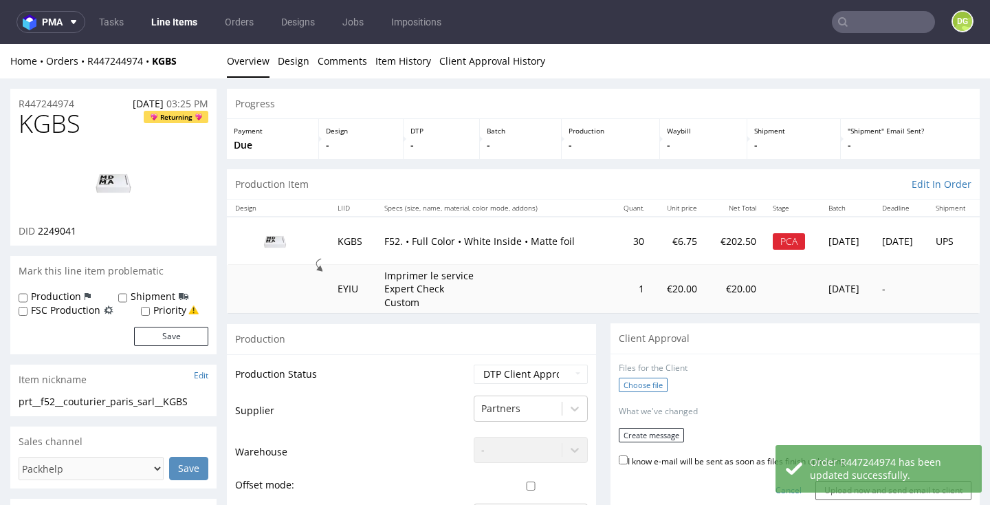
click at [634, 382] on label "Choose file" at bounding box center [643, 384] width 49 height 14
click at [0, 44] on input "Choose file" at bounding box center [0, 44] width 0 height 0
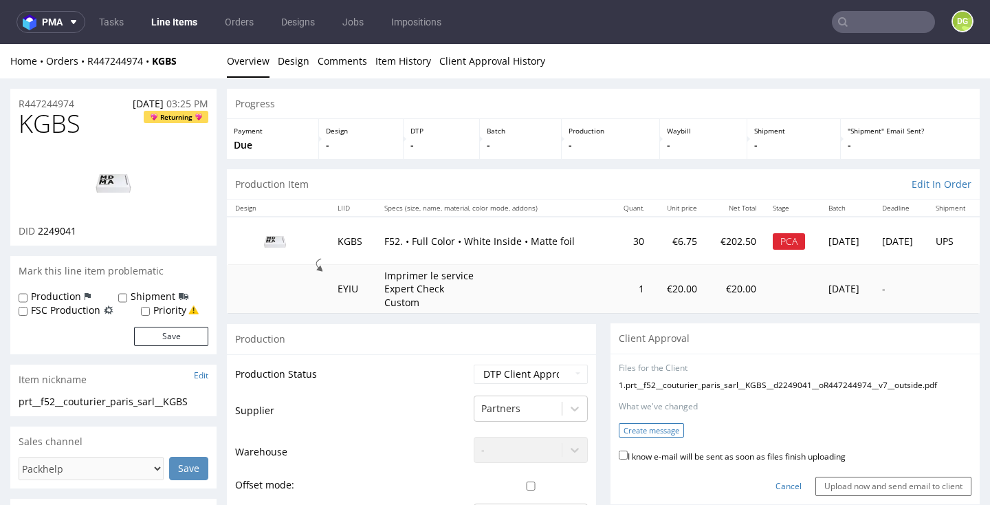
click at [655, 425] on button "Create message" at bounding box center [651, 430] width 65 height 14
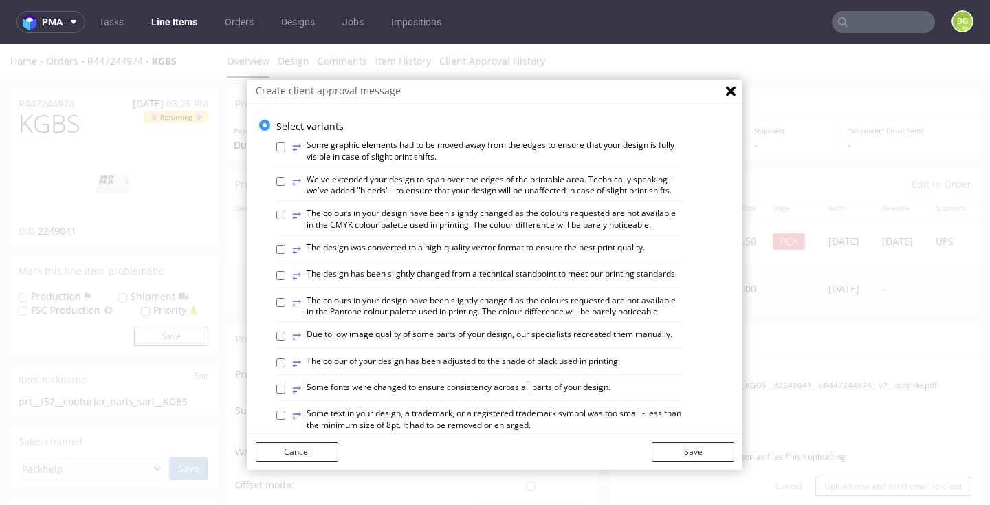
click at [403, 147] on label "⥂ Some graphic elements had to be moved away from the edges to ensure that your…" at bounding box center [487, 151] width 390 height 23
click at [285, 147] on input "⥂ Some graphic elements had to be moved away from the edges to ensure that your…" at bounding box center [280, 146] width 9 height 9
checkbox input "true"
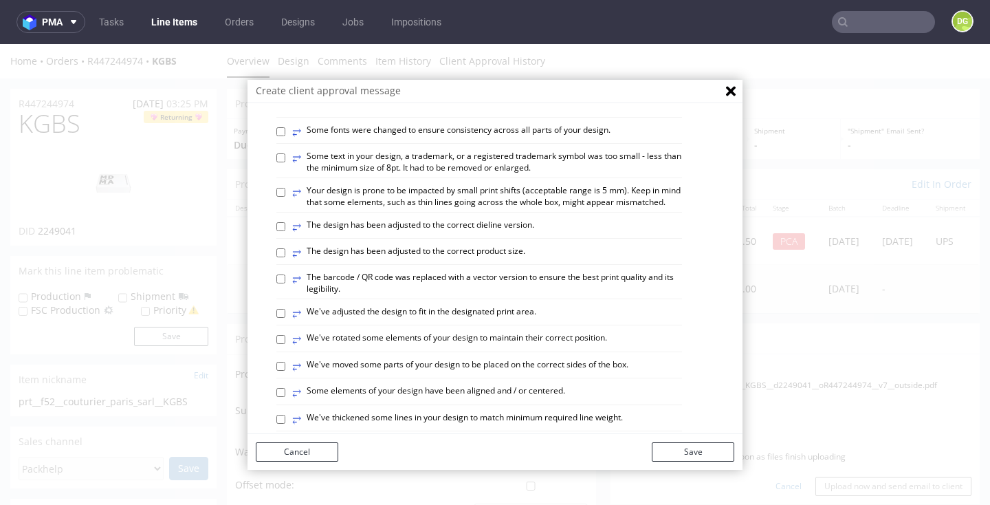
scroll to position [259, 0]
drag, startPoint x: 485, startPoint y: 295, endPoint x: 502, endPoint y: 330, distance: 38.8
click at [485, 304] on label "⥂ We've adjusted the design to fit in the designated print area." at bounding box center [414, 311] width 244 height 15
click at [285, 307] on input "⥂ We've adjusted the design to fit in the designated print area." at bounding box center [280, 311] width 9 height 9
checkbox input "true"
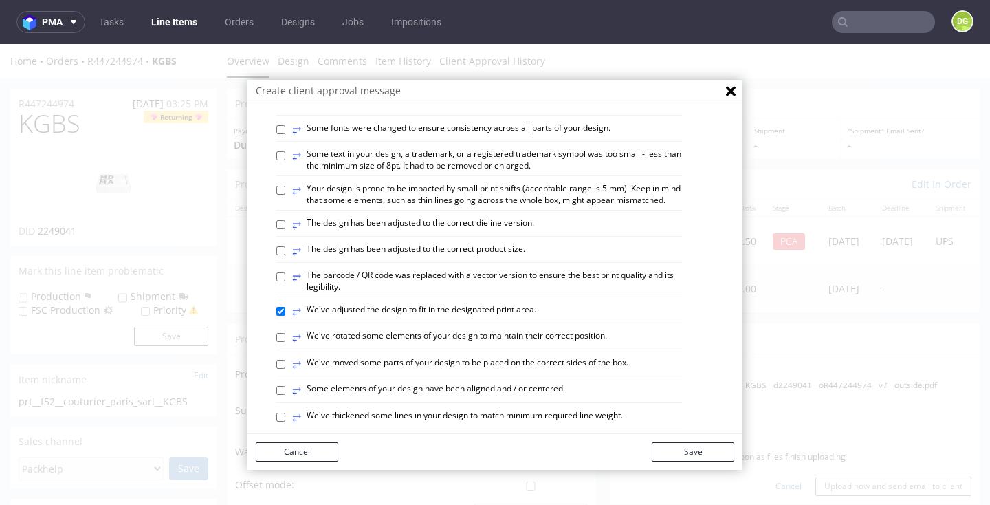
click at [516, 383] on label "⥂ Some elements of your design have been aligned and / or centered." at bounding box center [428, 390] width 273 height 15
click at [285, 386] on input "⥂ Some elements of your design have been aligned and / or centered." at bounding box center [280, 390] width 9 height 9
checkbox input "true"
click at [703, 454] on button "Save" at bounding box center [693, 451] width 83 height 19
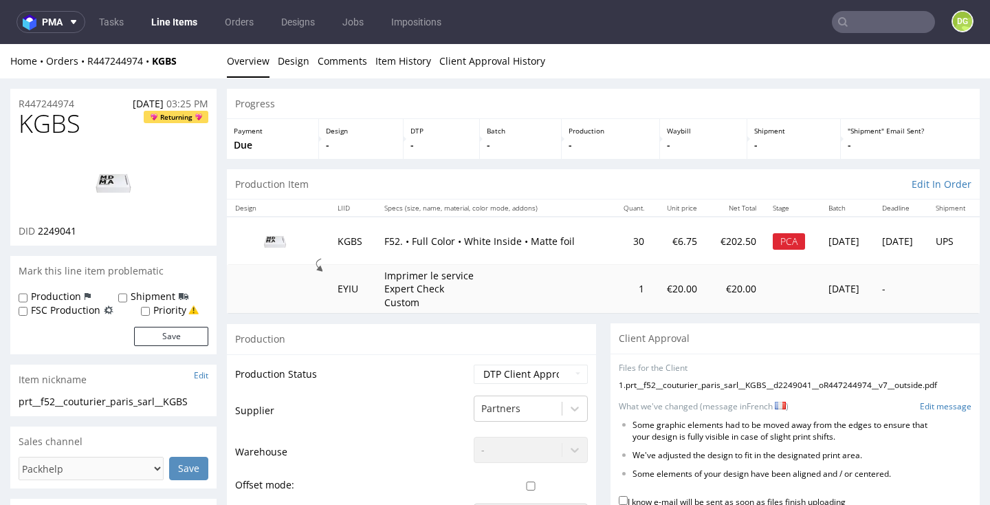
click at [803, 493] on label "I know e-mail will be sent as soon as files finish uploading" at bounding box center [732, 500] width 227 height 15
click at [628, 496] on input "I know e-mail will be sent as soon as files finish uploading" at bounding box center [623, 500] width 9 height 9
checkbox input "true"
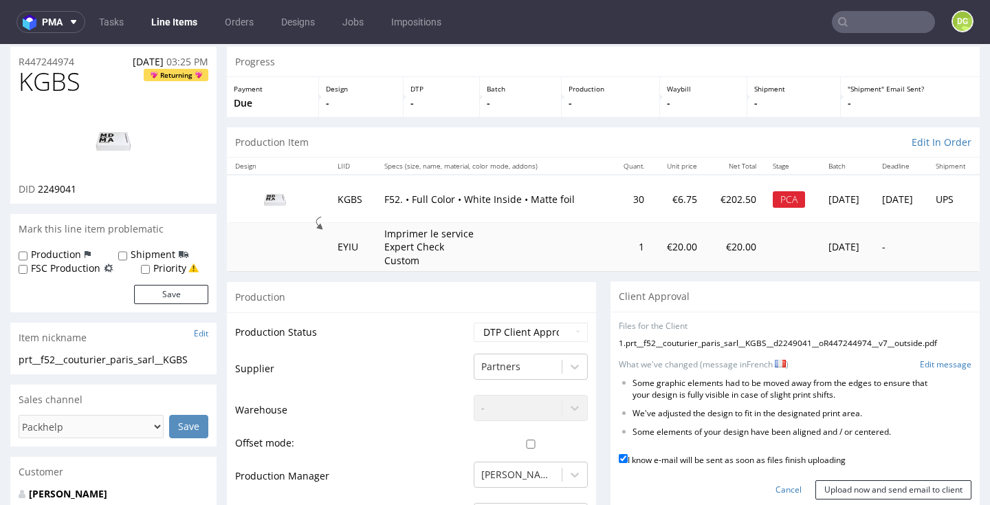
scroll to position [97, 0]
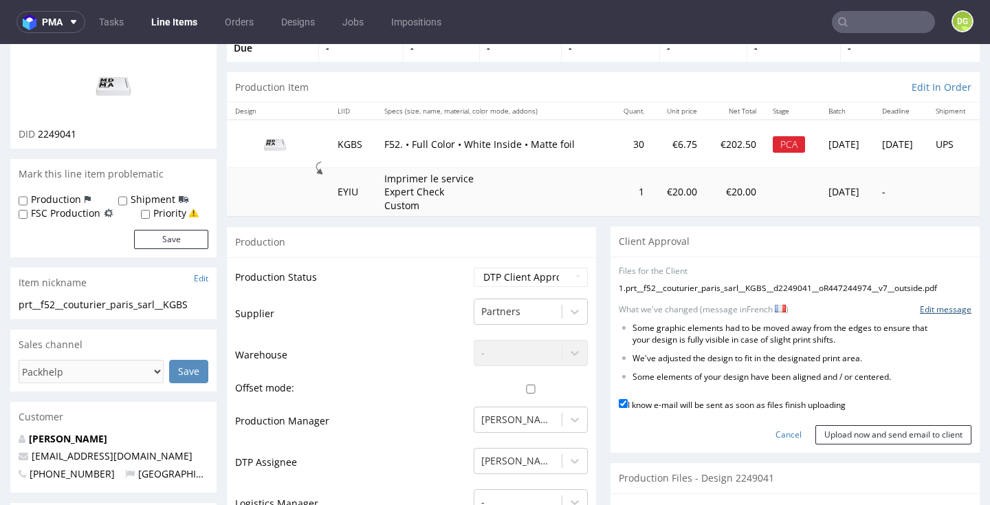
click at [930, 295] on form "Files for the Client 1 . prt__f52__couturier_paris_sarl__KGBS__d2249041__oR4472…" at bounding box center [795, 354] width 353 height 179
click at [930, 304] on link "Edit message" at bounding box center [946, 310] width 52 height 12
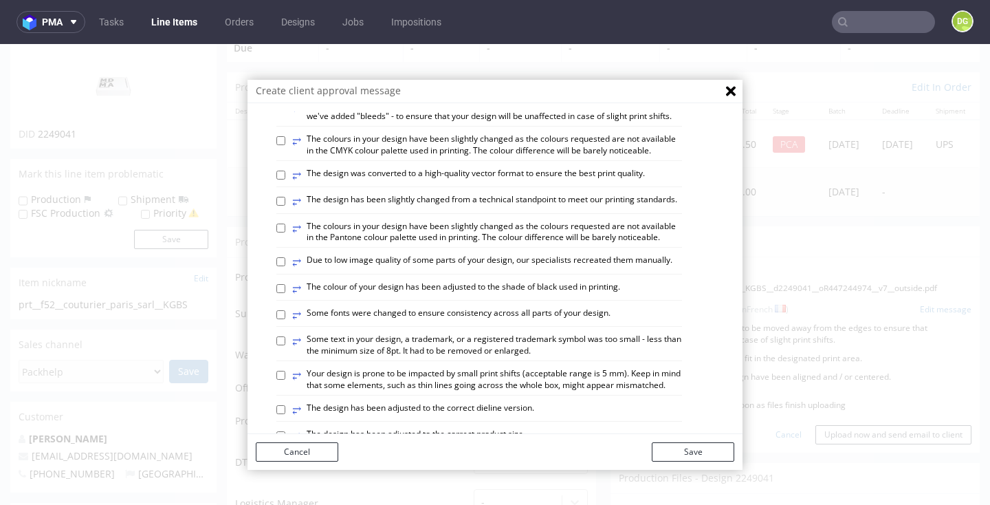
scroll to position [61, 0]
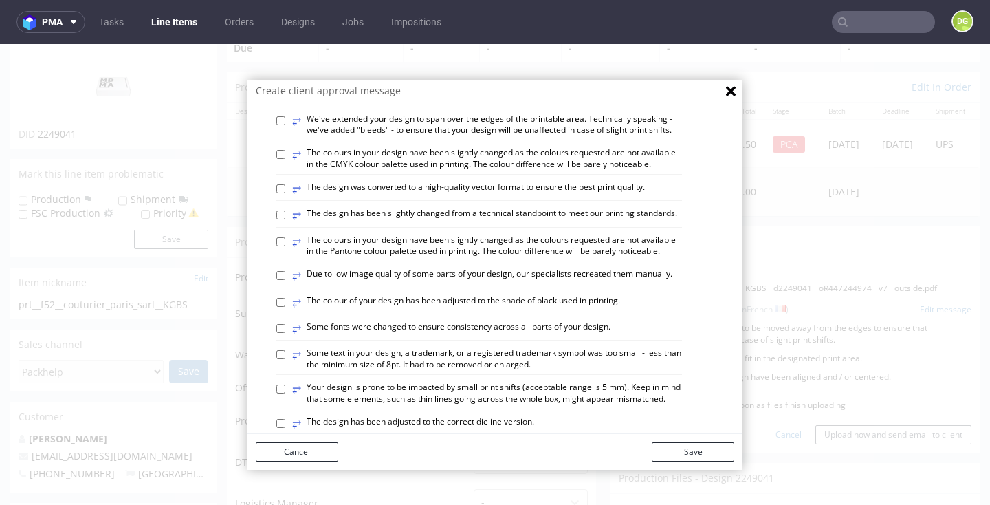
click at [505, 295] on label "⥂ The colour of your design has been adjusted to the shade of black used in pri…" at bounding box center [456, 302] width 328 height 15
click at [285, 298] on input "⥂ The colour of your design has been adjusted to the shade of black used in pri…" at bounding box center [280, 302] width 9 height 9
checkbox input "true"
click at [705, 447] on button "Save" at bounding box center [693, 451] width 83 height 19
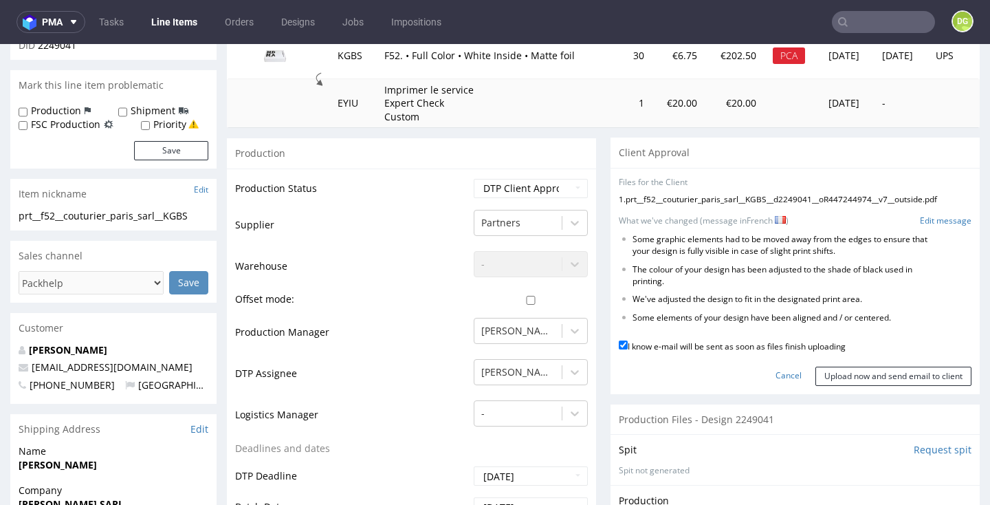
scroll to position [201, 0]
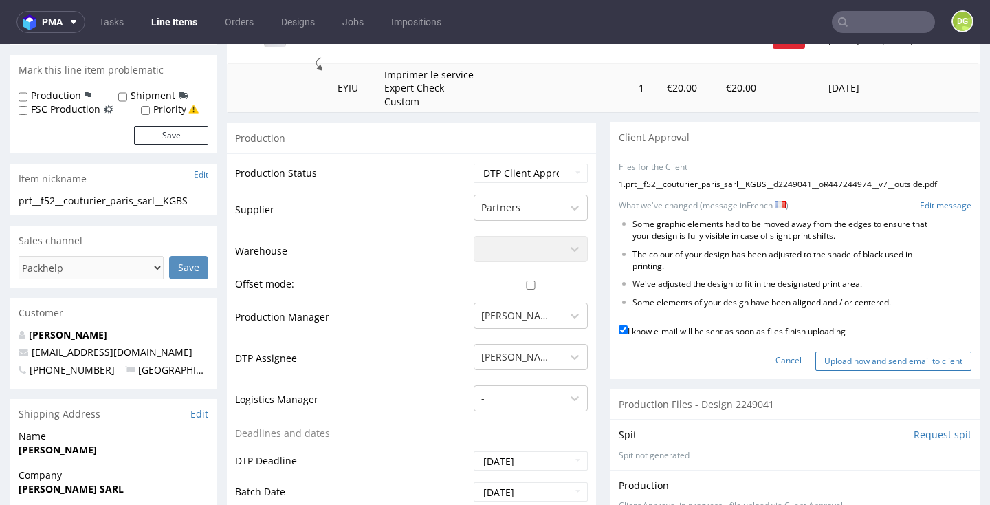
click at [883, 351] on input "Upload now and send email to client" at bounding box center [893, 360] width 156 height 19
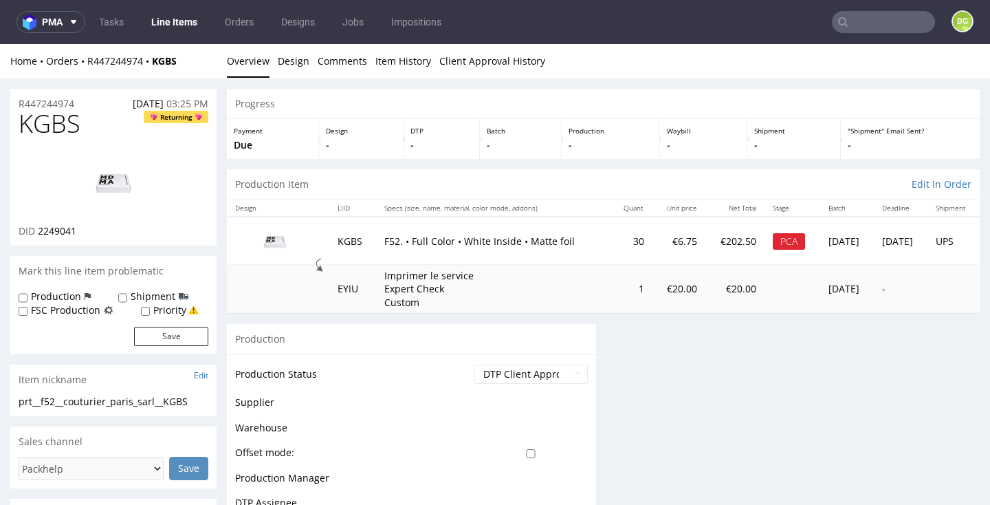
scroll to position [0, 0]
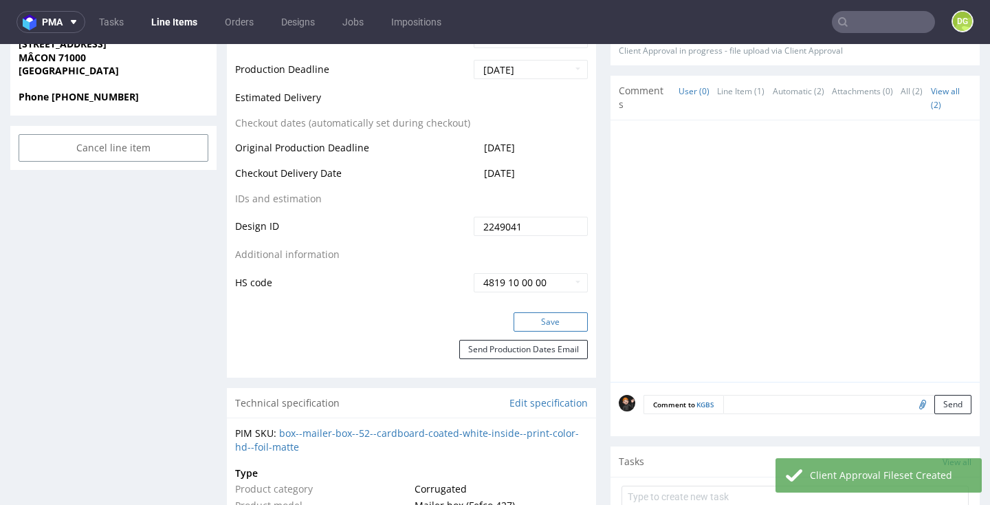
click at [549, 312] on button "Save" at bounding box center [551, 321] width 74 height 19
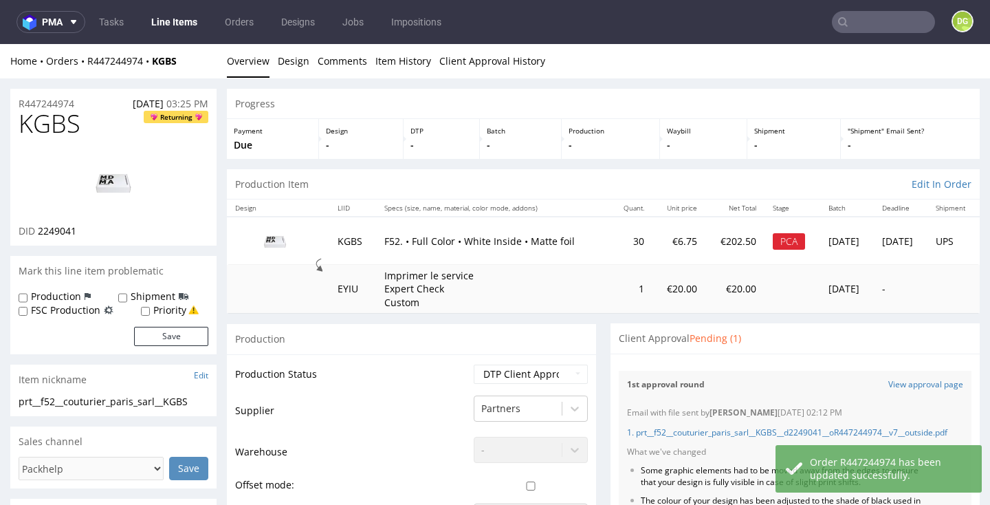
click at [184, 25] on link "Line Items" at bounding box center [174, 22] width 63 height 22
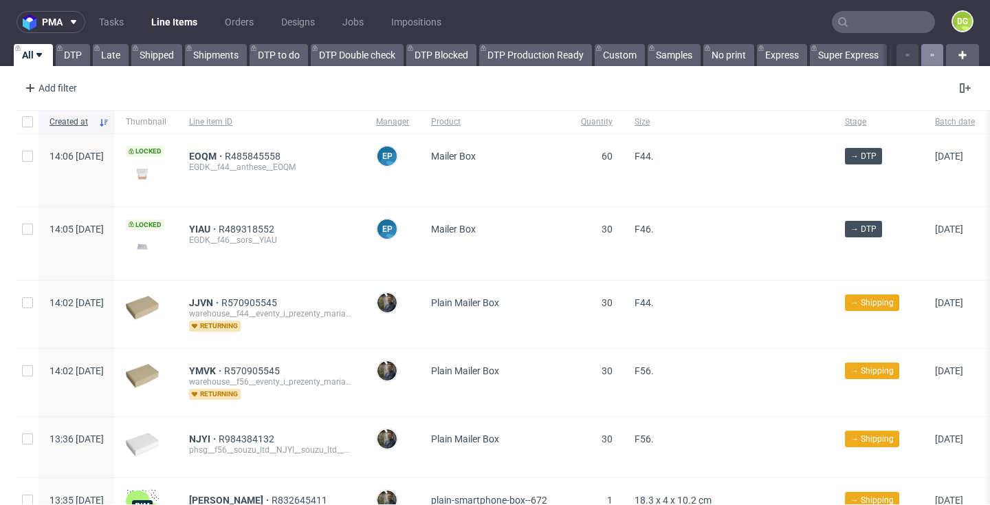
click at [921, 52] on button "button" at bounding box center [932, 55] width 22 height 22
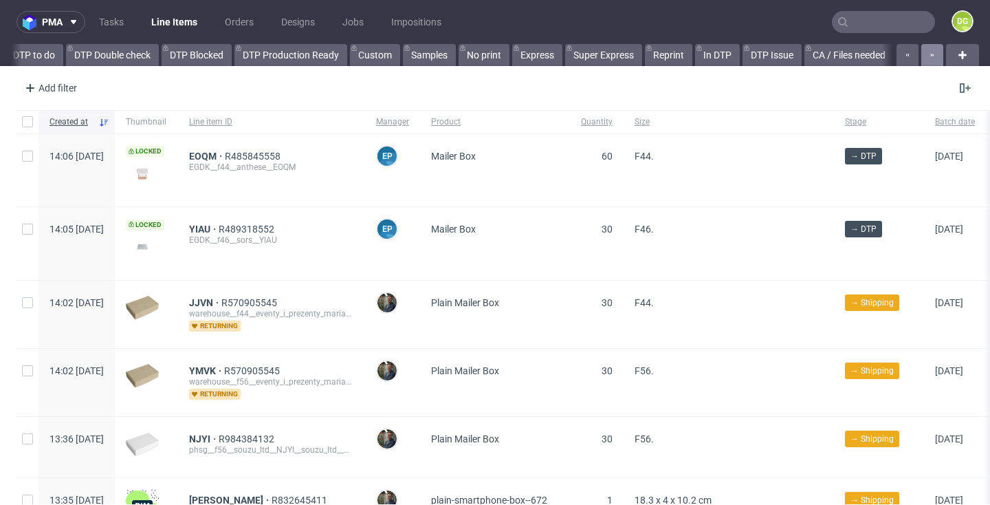
click at [921, 52] on button "button" at bounding box center [932, 55] width 22 height 22
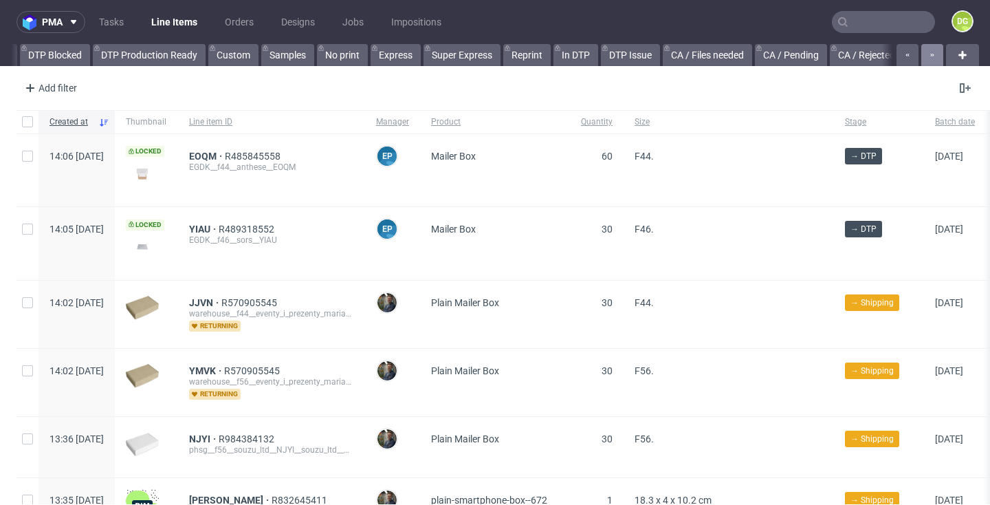
click at [921, 52] on button "button" at bounding box center [932, 55] width 22 height 22
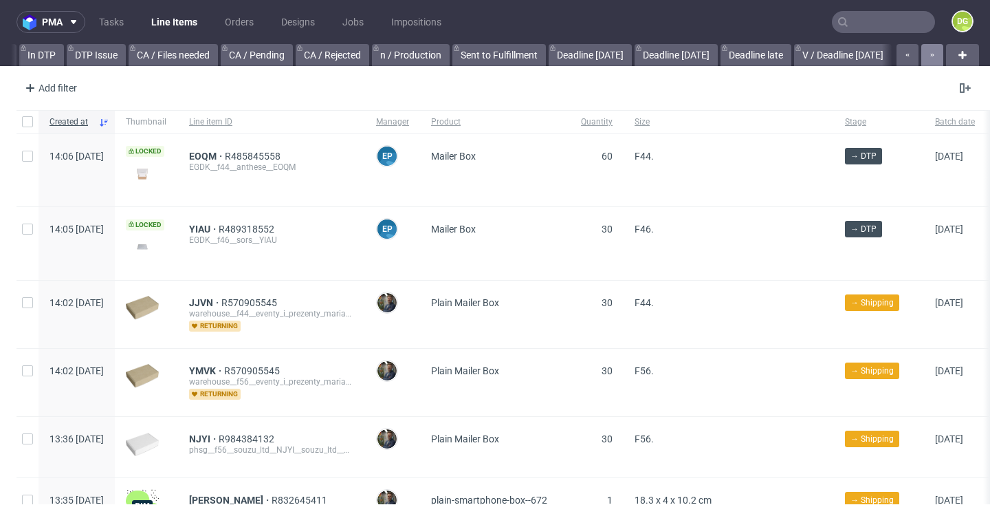
click at [921, 52] on button "button" at bounding box center [932, 55] width 22 height 22
click at [921, 53] on button "button" at bounding box center [932, 55] width 22 height 22
click at [930, 53] on icon "button" at bounding box center [933, 55] width 6 height 11
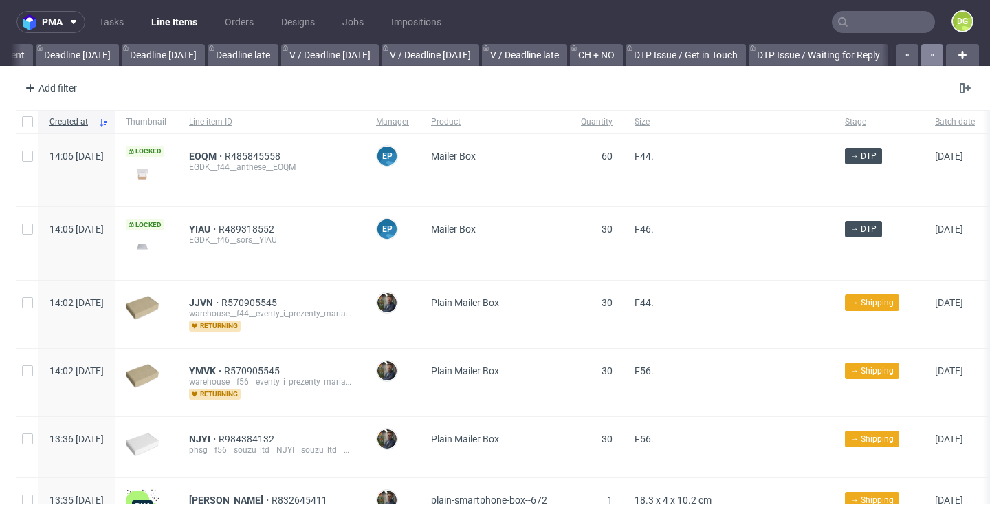
click at [930, 53] on icon "button" at bounding box center [933, 55] width 6 height 11
click at [930, 54] on icon "button" at bounding box center [933, 55] width 6 height 11
click at [920, 54] on div at bounding box center [919, 55] width 50 height 22
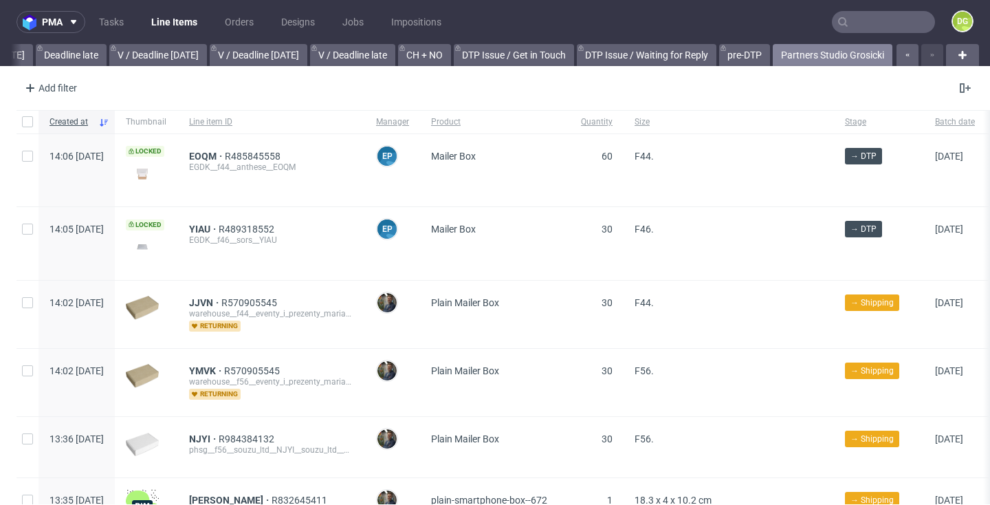
click at [832, 57] on link "Partners Studio Grosicki" at bounding box center [833, 55] width 120 height 22
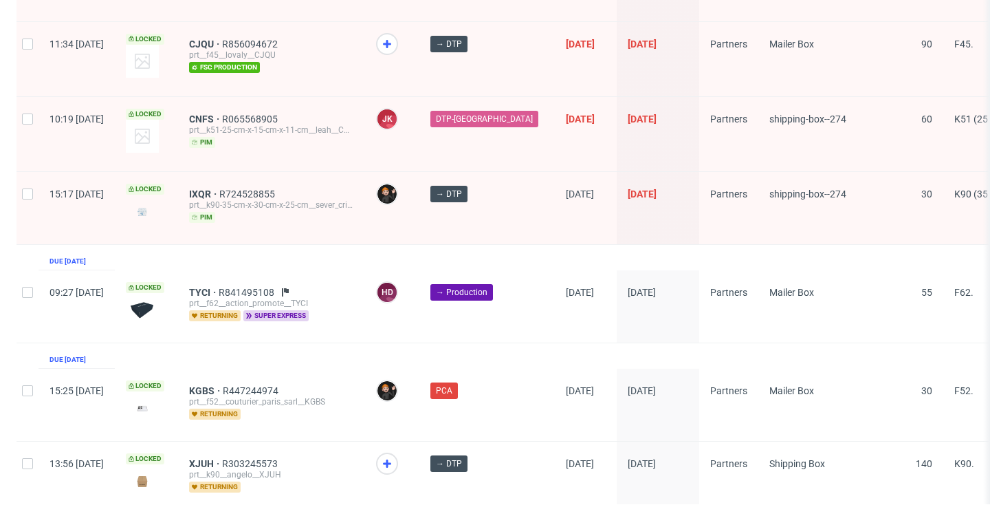
scroll to position [2277, 0]
click at [395, 456] on icon at bounding box center [387, 464] width 17 height 17
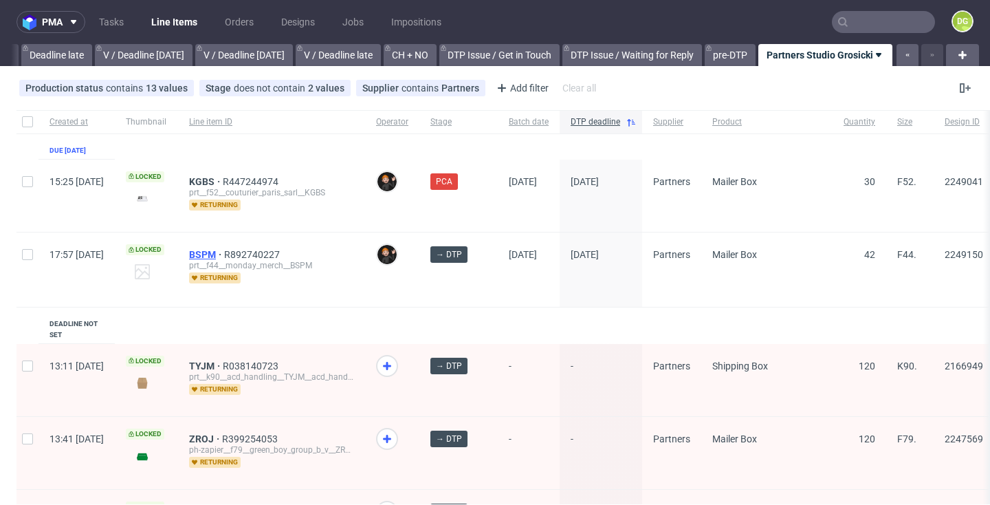
click at [224, 254] on span "BSPM" at bounding box center [206, 254] width 35 height 11
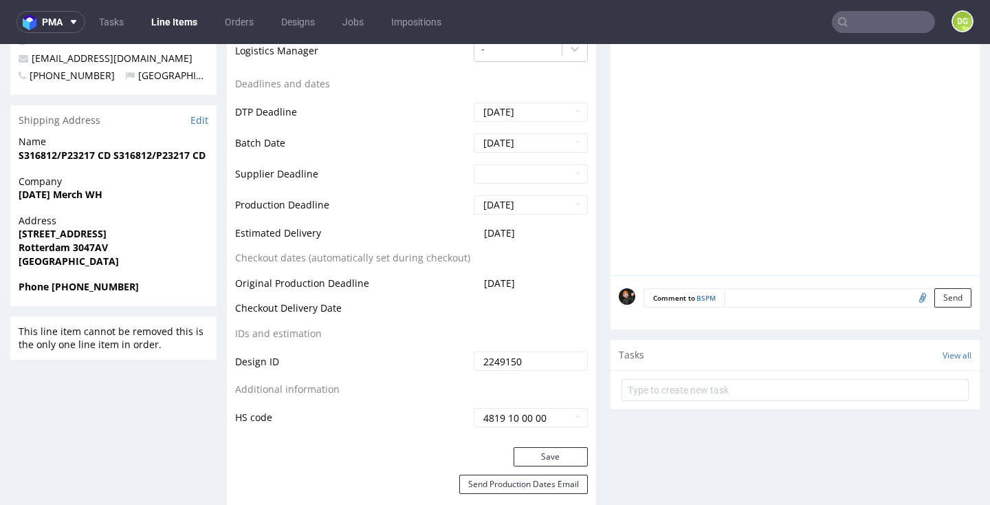
scroll to position [668, 0]
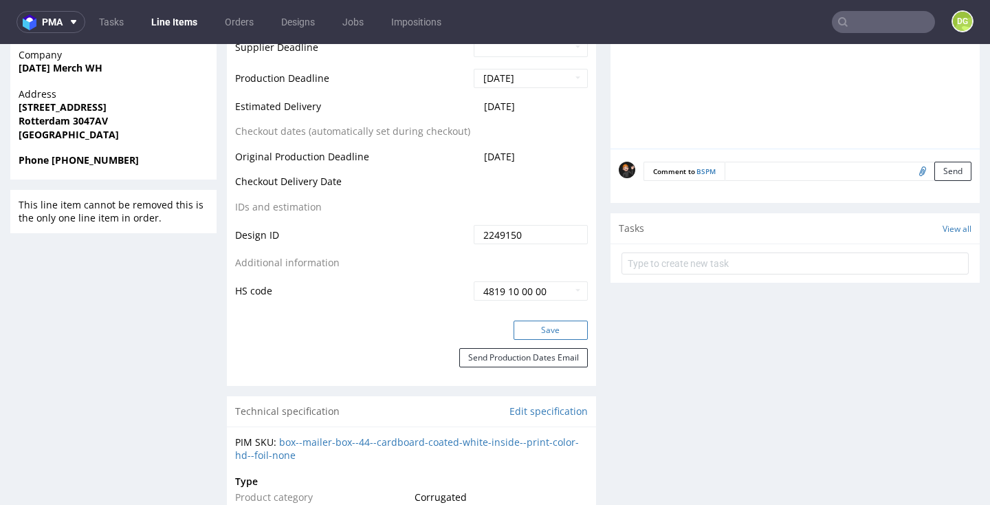
click at [543, 320] on button "Save" at bounding box center [551, 329] width 74 height 19
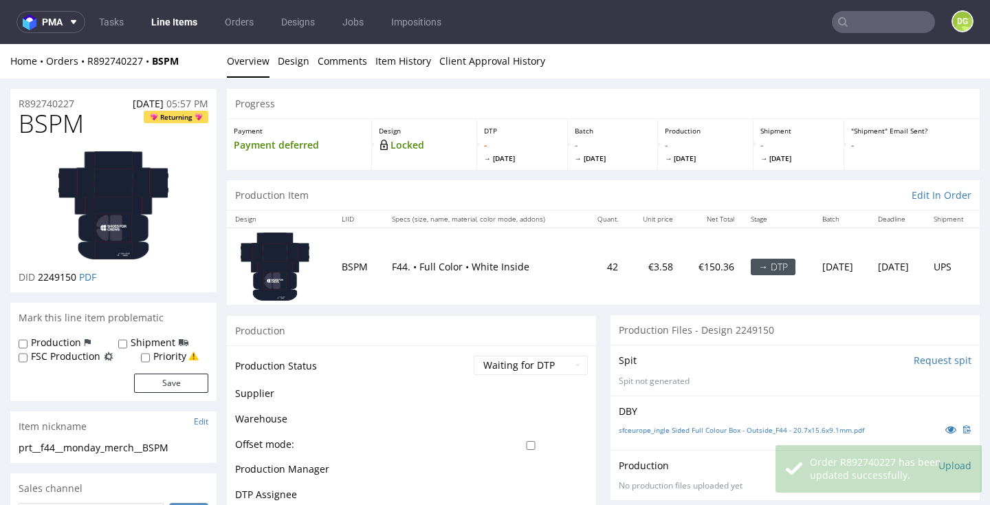
scroll to position [0, 0]
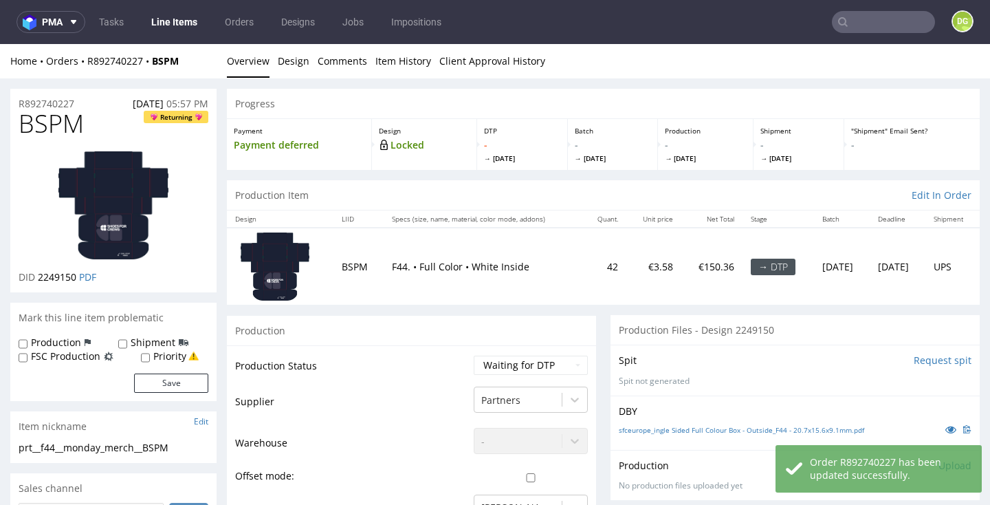
click at [53, 124] on span "BSPM" at bounding box center [51, 124] width 65 height 28
copy span "BSPM"
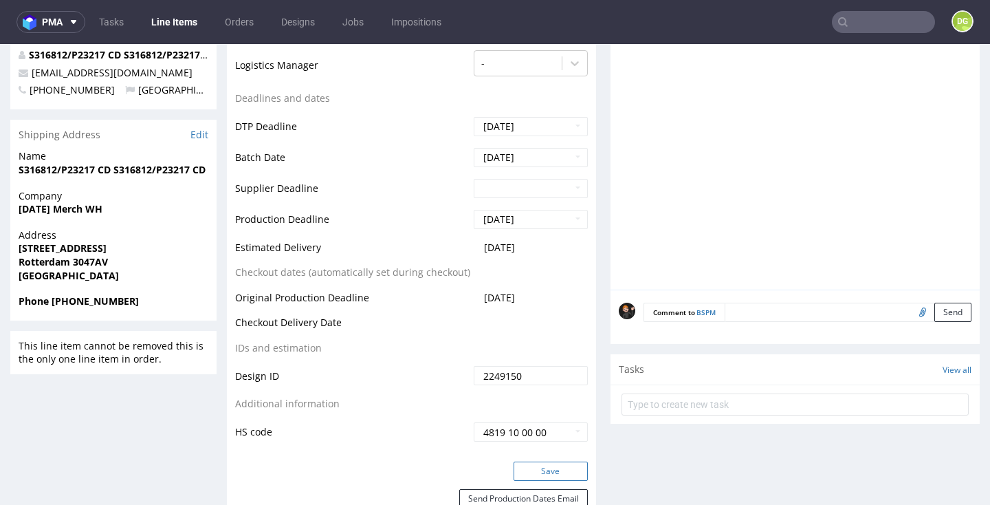
click at [526, 464] on button "Save" at bounding box center [551, 470] width 74 height 19
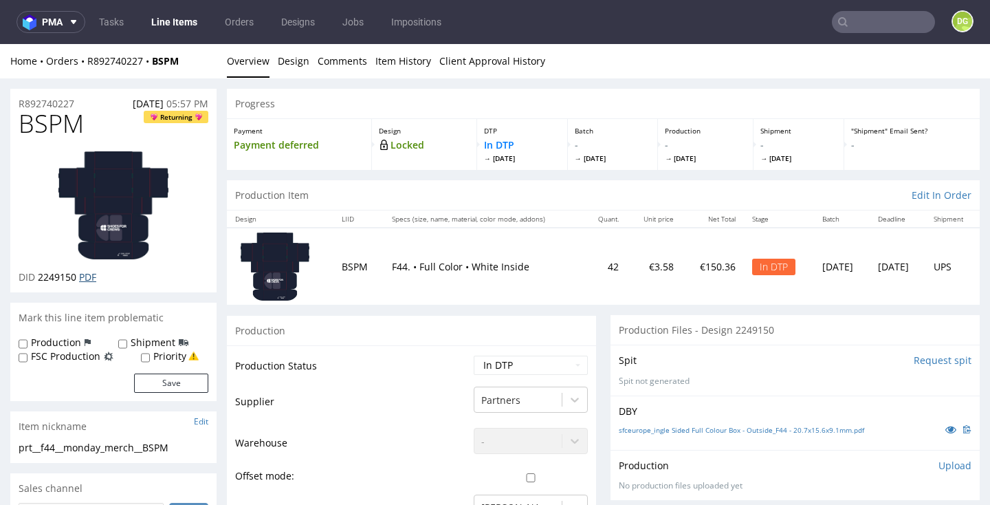
click at [89, 276] on link "PDF" at bounding box center [87, 276] width 17 height 13
select select "dtp_ca_needed"
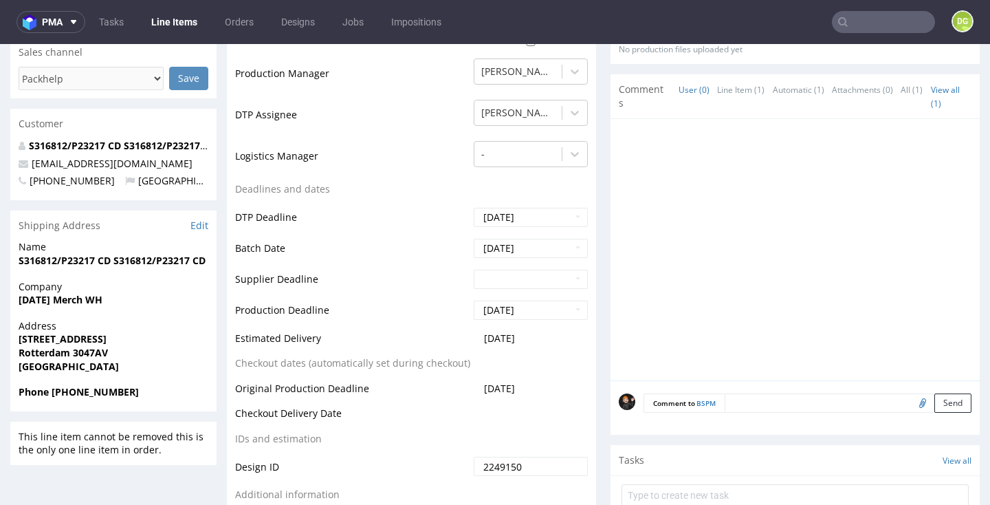
scroll to position [622, 0]
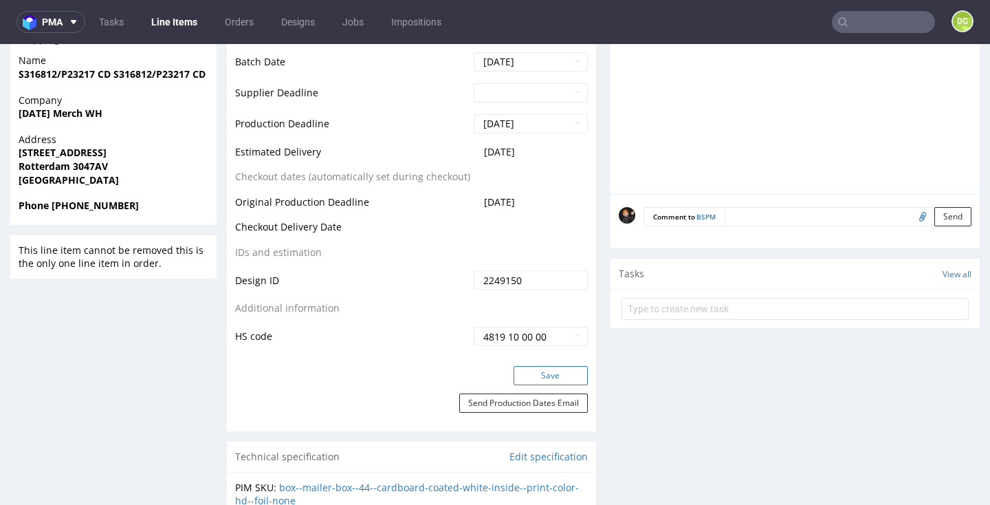
click at [549, 369] on button "Save" at bounding box center [551, 375] width 74 height 19
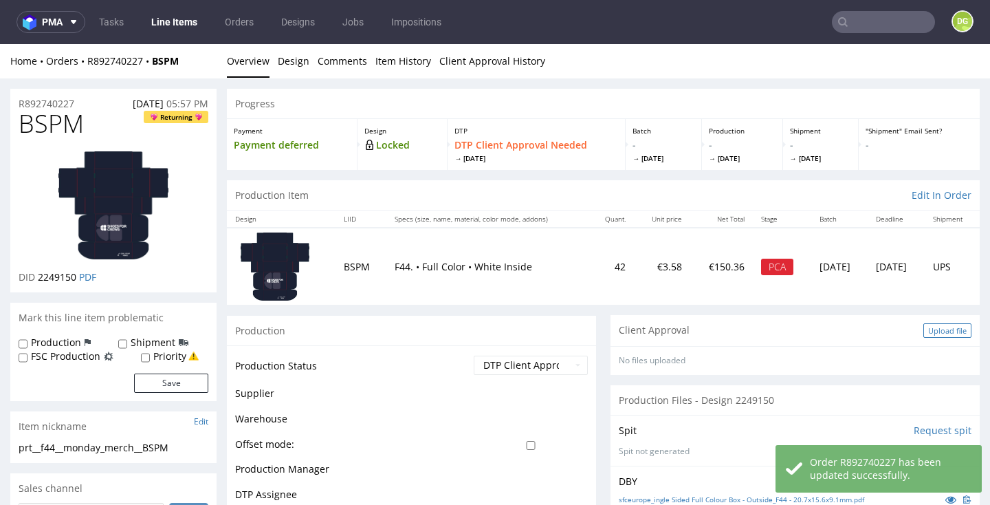
scroll to position [0, 0]
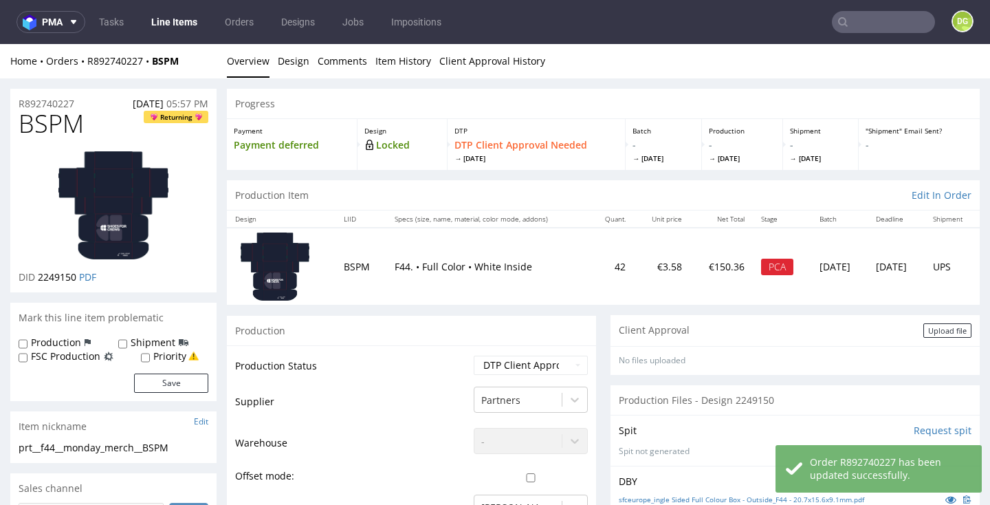
drag, startPoint x: 920, startPoint y: 327, endPoint x: 910, endPoint y: 328, distance: 10.3
click at [923, 327] on div "Upload file" at bounding box center [947, 330] width 48 height 14
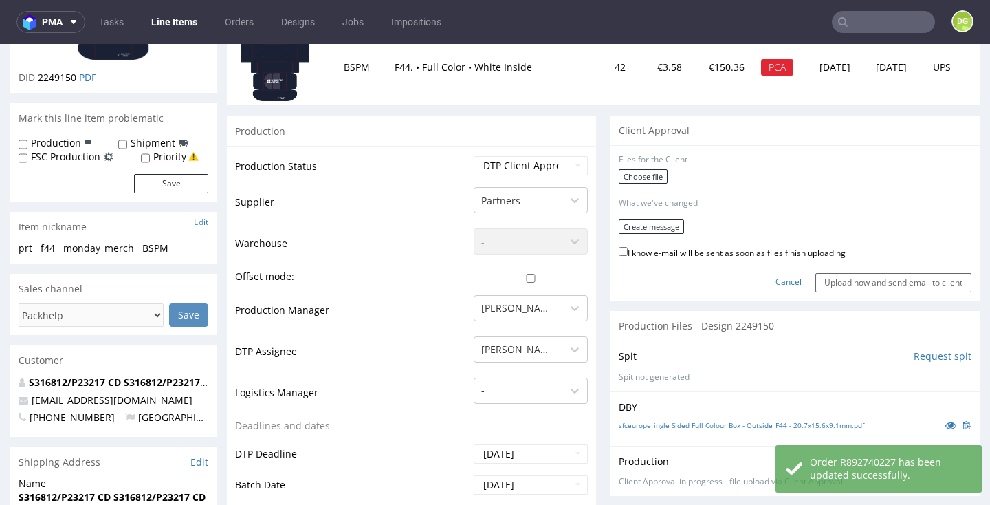
scroll to position [146, 0]
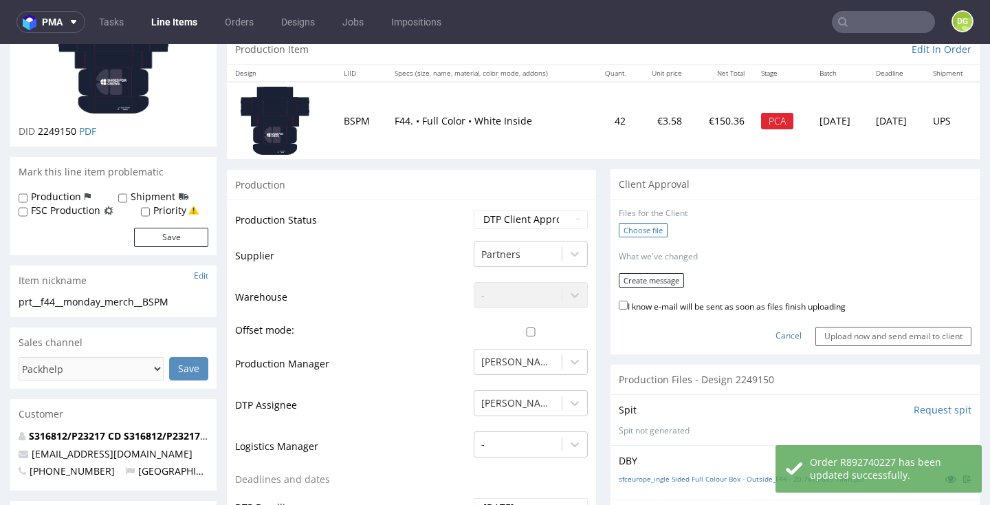
click at [658, 228] on label "Choose file" at bounding box center [643, 230] width 49 height 14
click at [0, 44] on input "Choose file" at bounding box center [0, 44] width 0 height 0
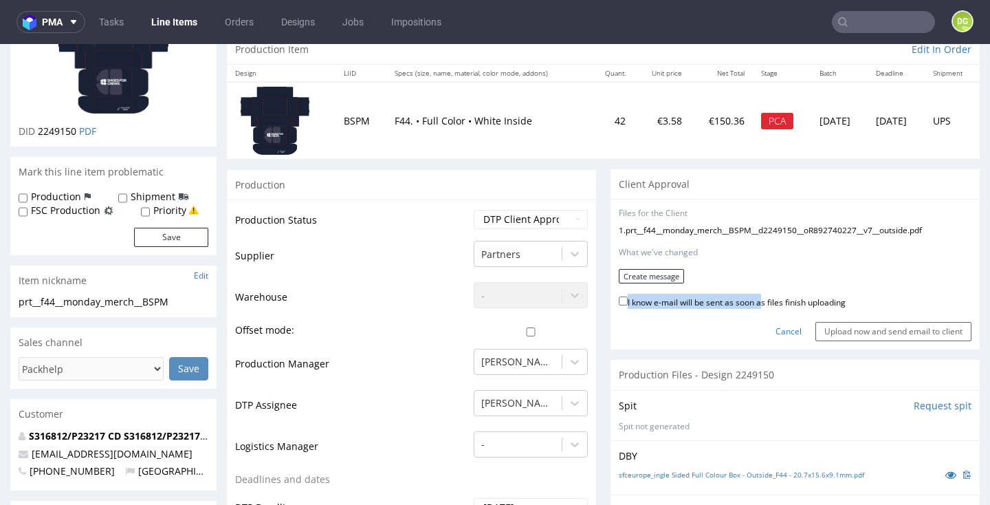
click at [751, 294] on label "I know e-mail will be sent as soon as files finish uploading" at bounding box center [732, 301] width 227 height 15
click at [628, 296] on input "I know e-mail will be sent as soon as files finish uploading" at bounding box center [623, 300] width 9 height 9
checkbox input "true"
click at [674, 276] on button "Create message" at bounding box center [651, 276] width 65 height 14
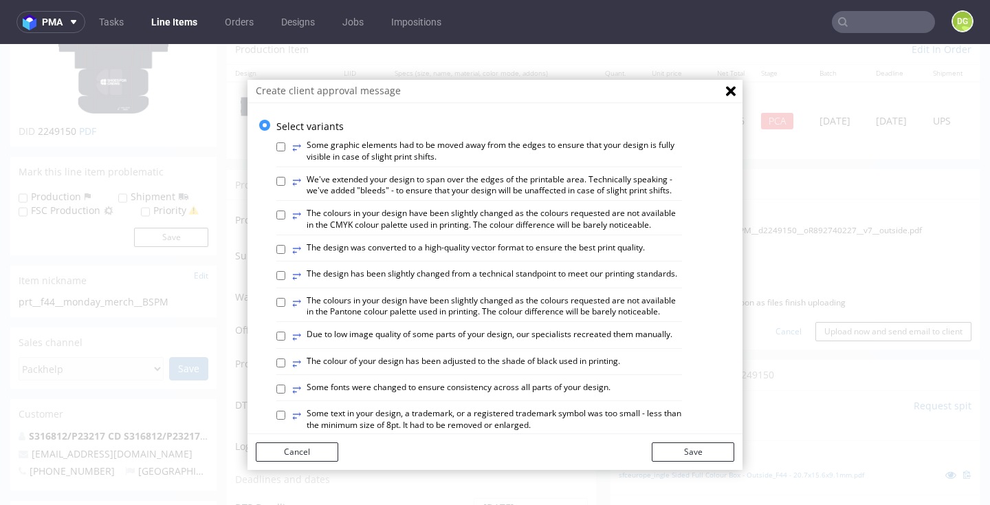
click at [542, 268] on label "⥂ The design has been slightly changed from a technical standpoint to meet our …" at bounding box center [484, 275] width 385 height 15
click at [285, 271] on input "⥂ The design has been slightly changed from a technical standpoint to meet our …" at bounding box center [280, 275] width 9 height 9
checkbox input "true"
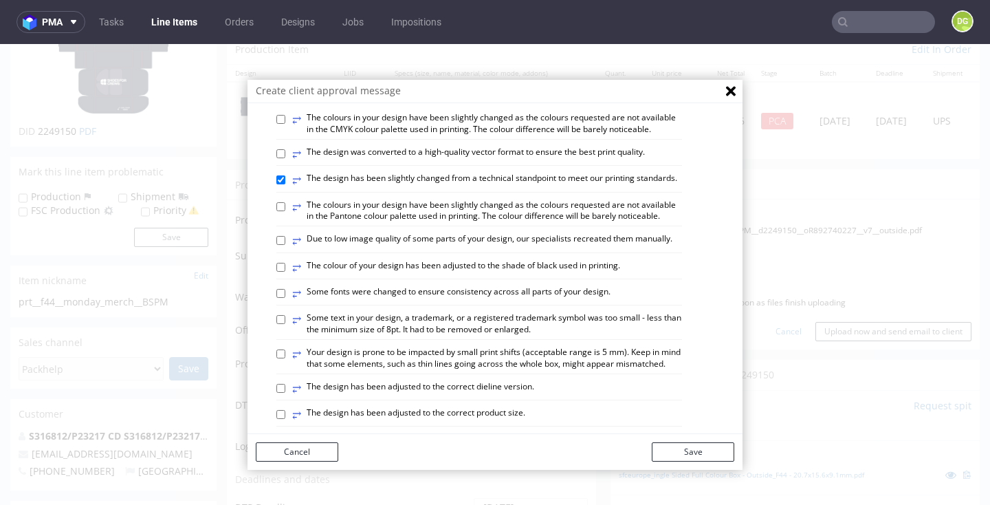
scroll to position [98, 0]
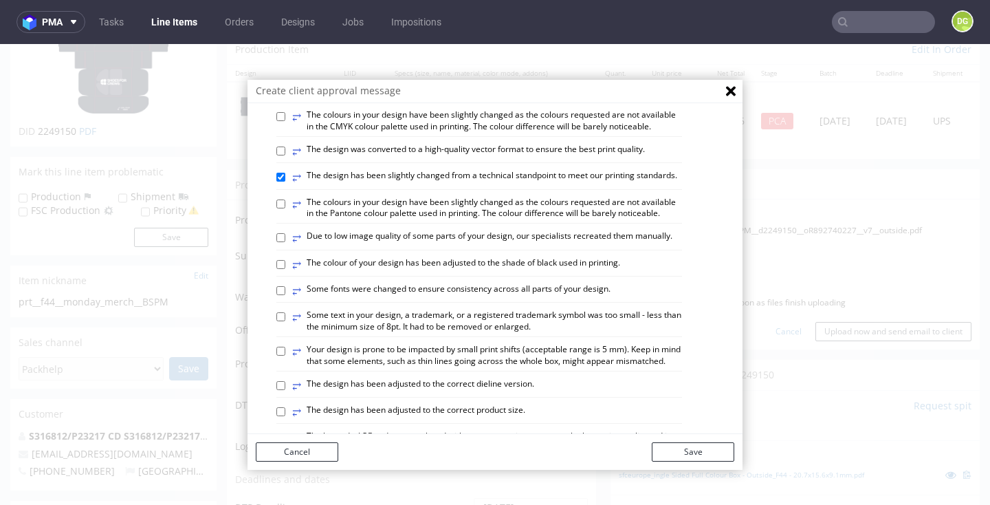
click at [453, 378] on label "⥂ The design has been adjusted to the correct dieline version." at bounding box center [413, 385] width 242 height 15
click at [285, 381] on input "⥂ The design has been adjusted to the correct dieline version." at bounding box center [280, 385] width 9 height 9
checkbox input "true"
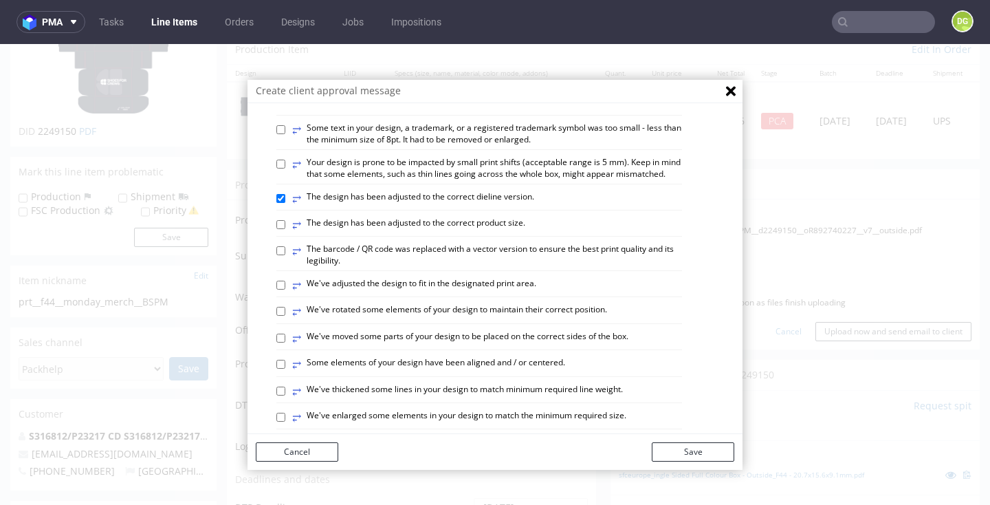
scroll to position [286, 0]
click at [514, 356] on label "⥂ Some elements of your design have been aligned and / or centered." at bounding box center [428, 363] width 273 height 15
click at [285, 359] on input "⥂ Some elements of your design have been aligned and / or centered." at bounding box center [280, 363] width 9 height 9
checkbox input "true"
click at [692, 451] on button "Save" at bounding box center [693, 451] width 83 height 19
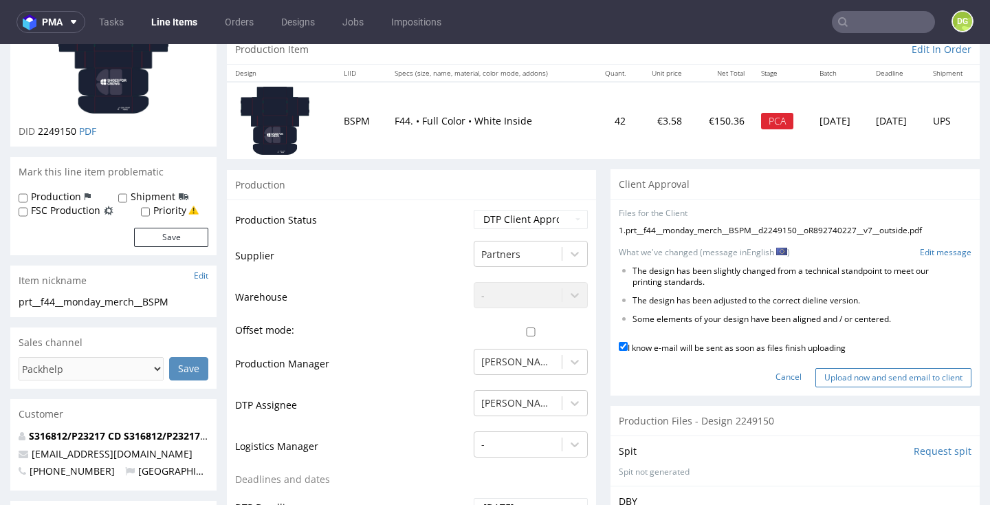
click at [858, 368] on input "Upload now and send email to client" at bounding box center [893, 377] width 156 height 19
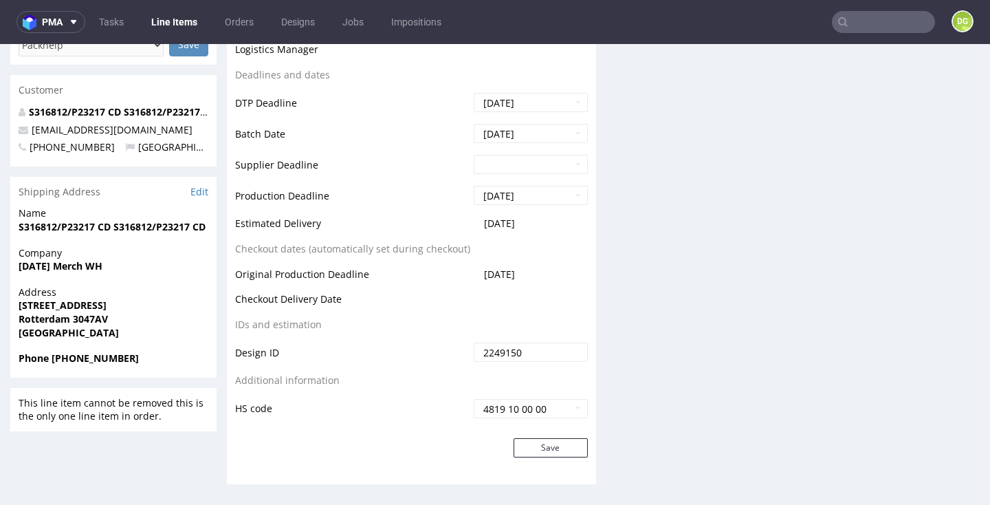
scroll to position [469, 0]
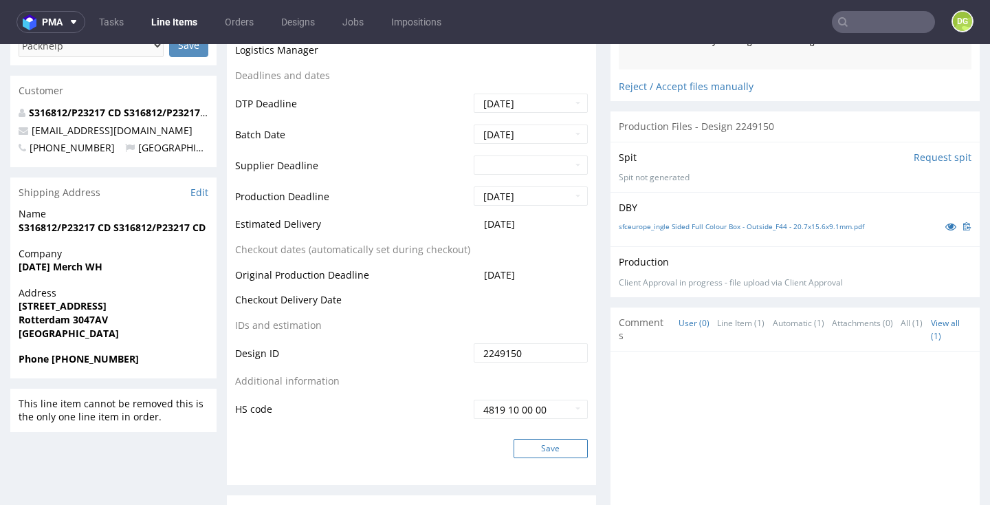
click at [549, 443] on button "Save" at bounding box center [551, 448] width 74 height 19
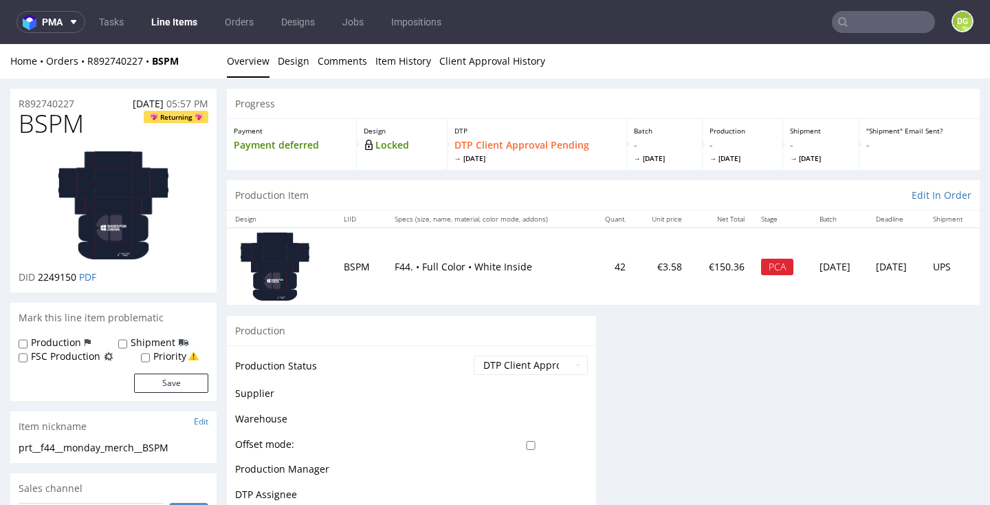
scroll to position [0, 0]
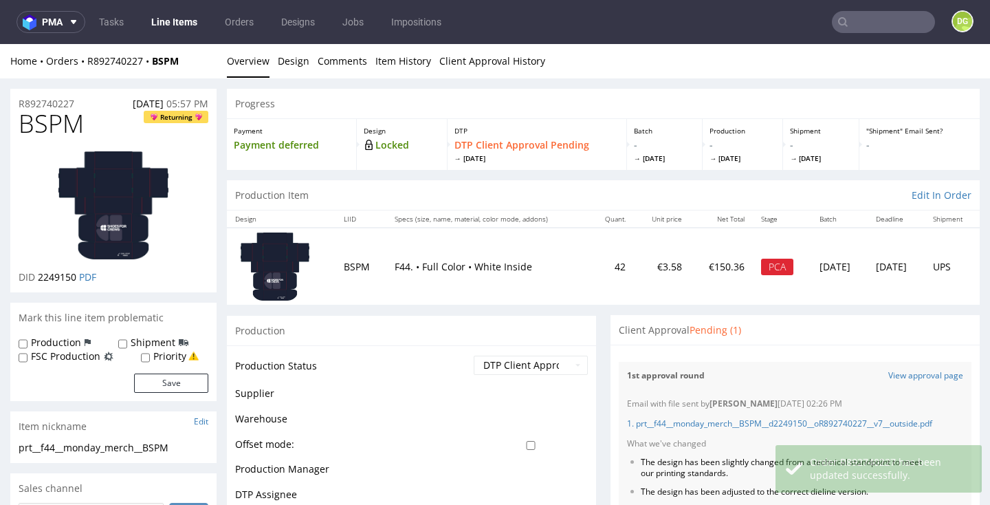
click at [183, 23] on link "Line Items" at bounding box center [174, 22] width 63 height 22
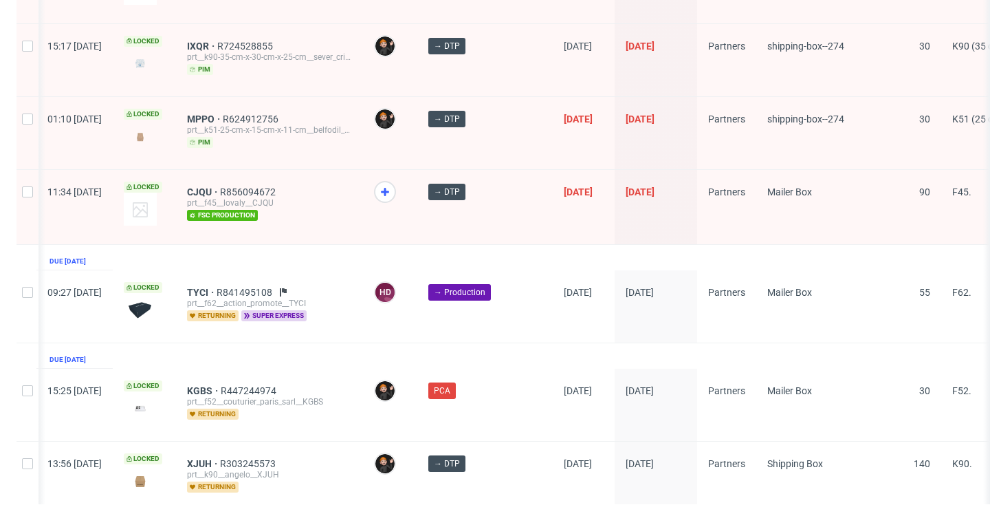
scroll to position [2275, 0]
click at [220, 459] on span "XJUH" at bounding box center [203, 464] width 33 height 11
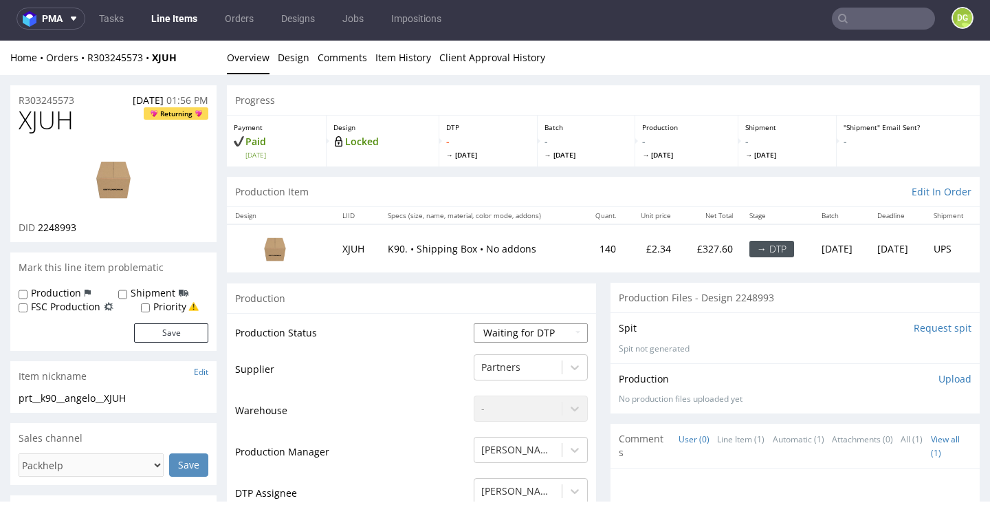
drag, startPoint x: 410, startPoint y: 328, endPoint x: 481, endPoint y: 322, distance: 71.0
click at [410, 327] on td "Production Status" at bounding box center [352, 337] width 235 height 31
select select "dtp_in_process"
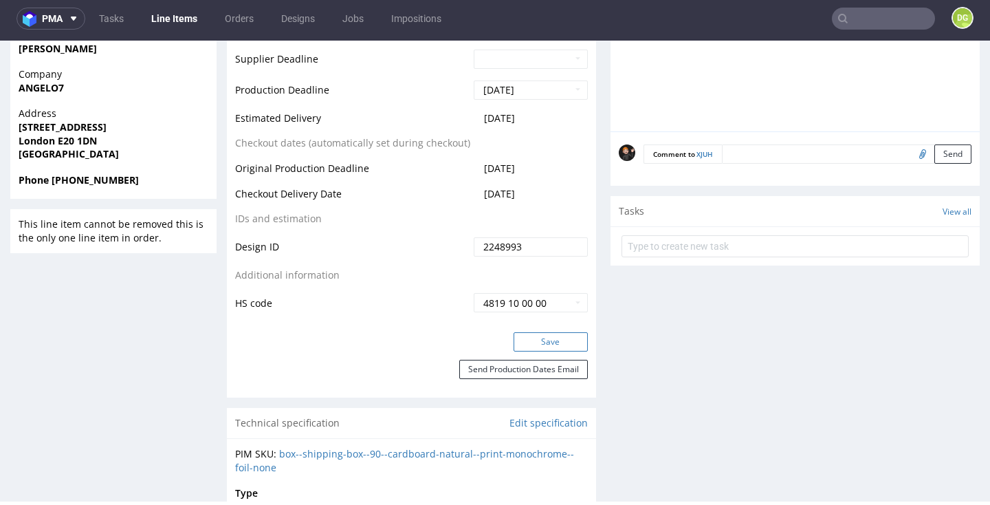
click at [530, 342] on button "Save" at bounding box center [551, 341] width 74 height 19
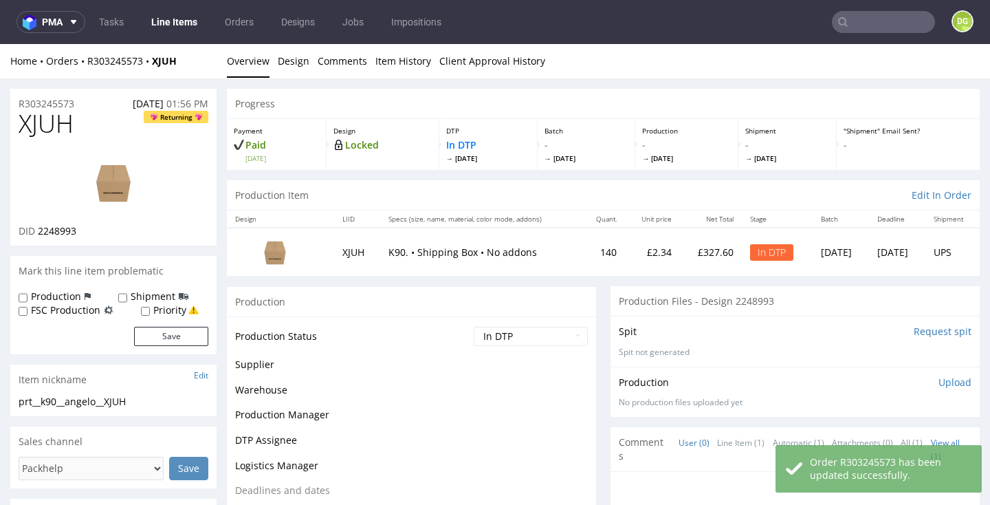
click at [59, 124] on span "XJUH" at bounding box center [46, 124] width 55 height 28
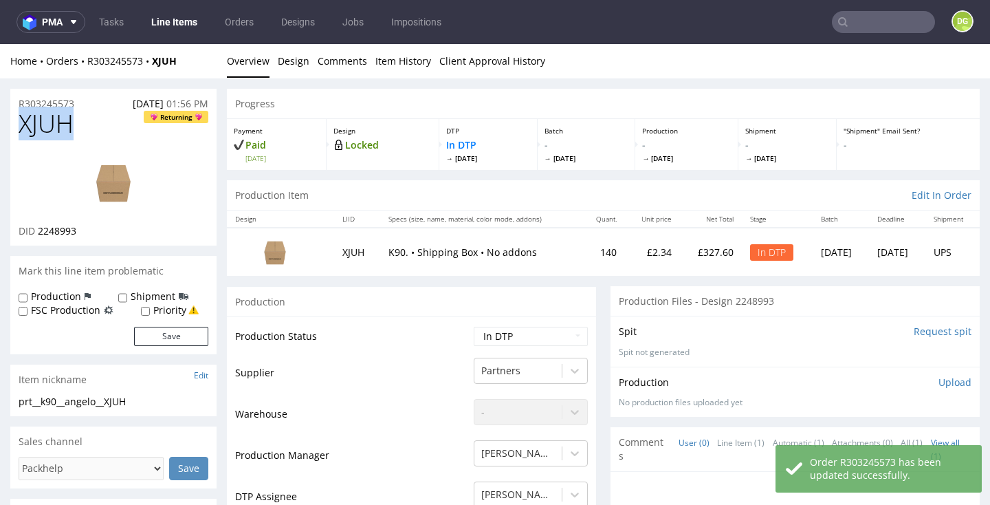
copy span "XJUH"
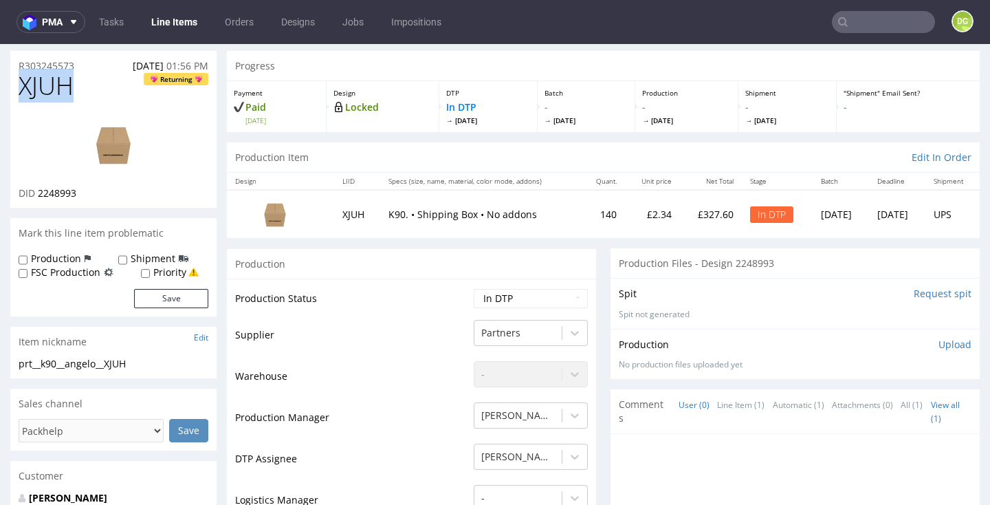
scroll to position [48, 0]
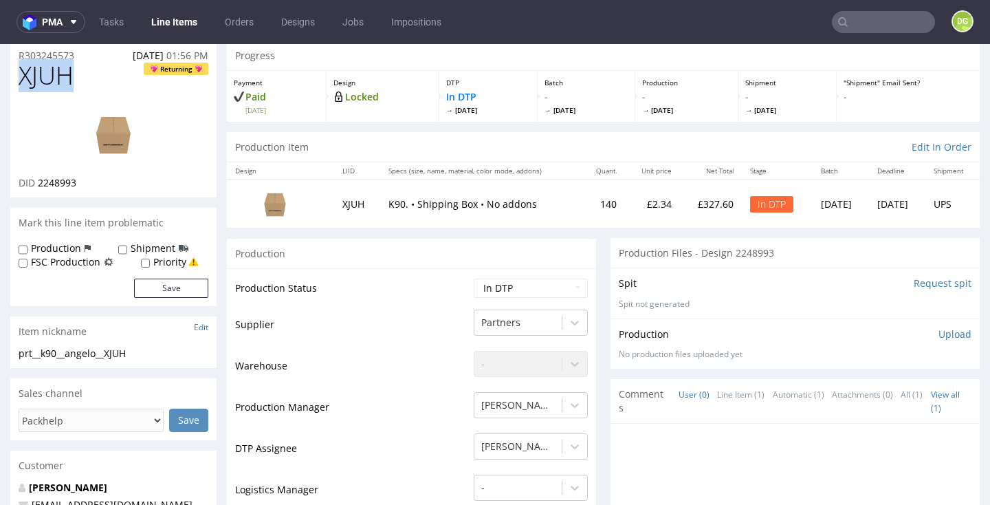
click at [105, 126] on img at bounding box center [113, 134] width 110 height 62
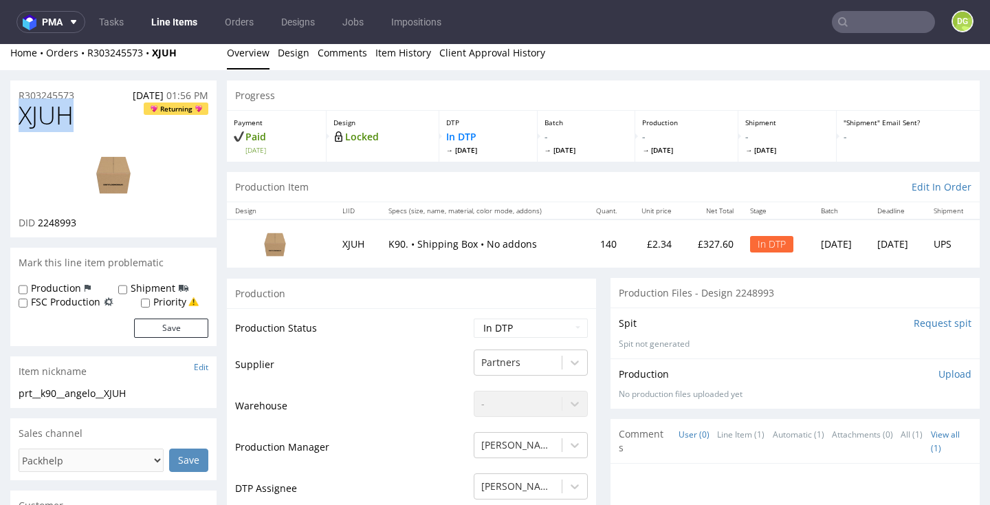
scroll to position [7, 0]
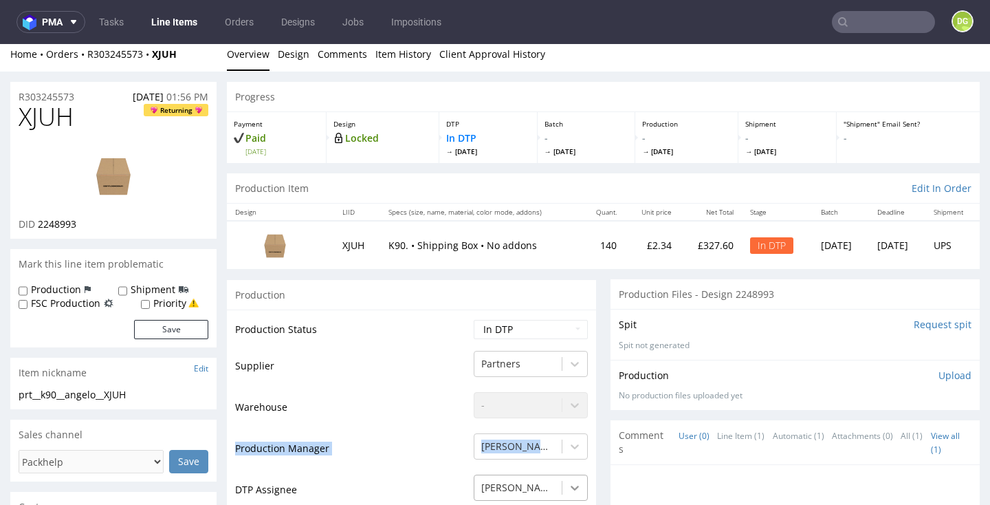
click at [118, 174] on img at bounding box center [113, 175] width 110 height 62
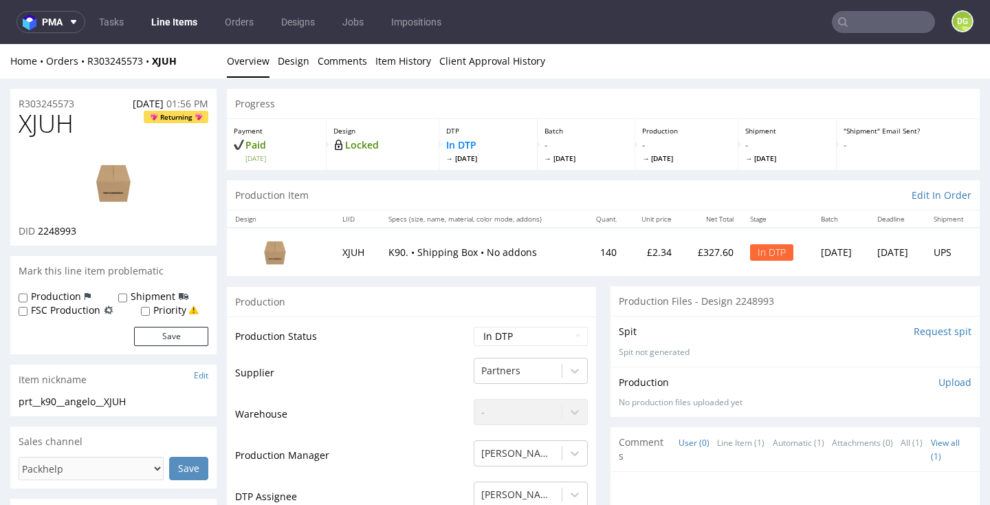
click at [95, 192] on img at bounding box center [113, 182] width 110 height 62
click at [397, 406] on td "Warehouse" at bounding box center [352, 417] width 235 height 41
select select "dtp_ca_needed"
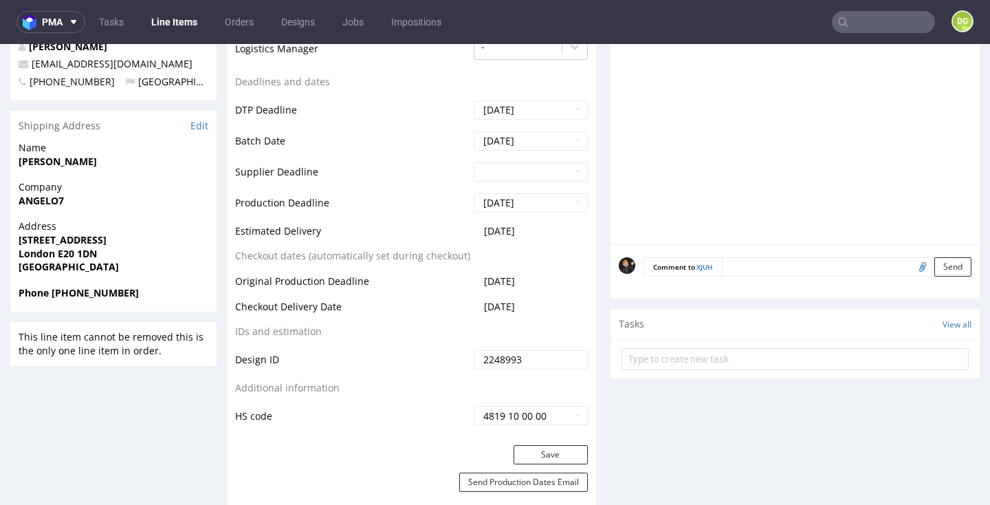
scroll to position [492, 0]
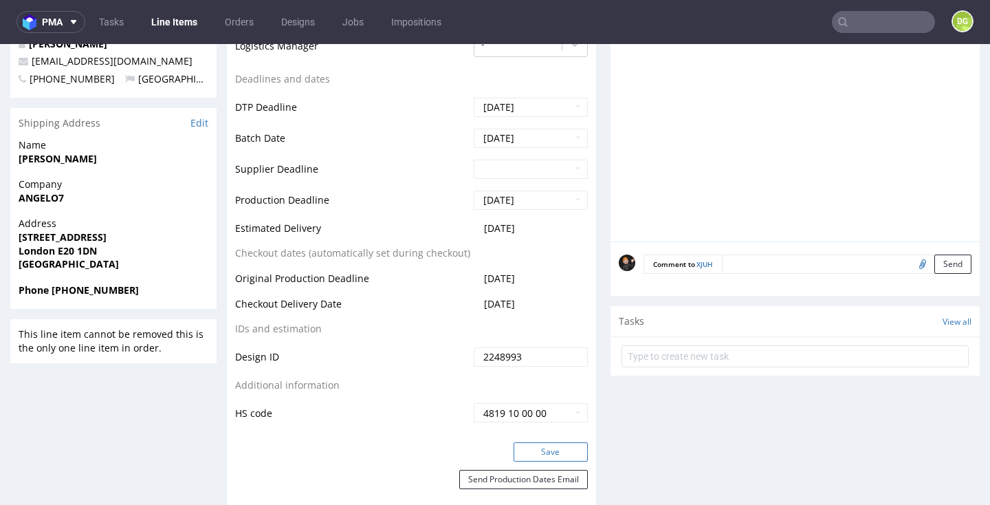
click at [568, 447] on button "Save" at bounding box center [551, 451] width 74 height 19
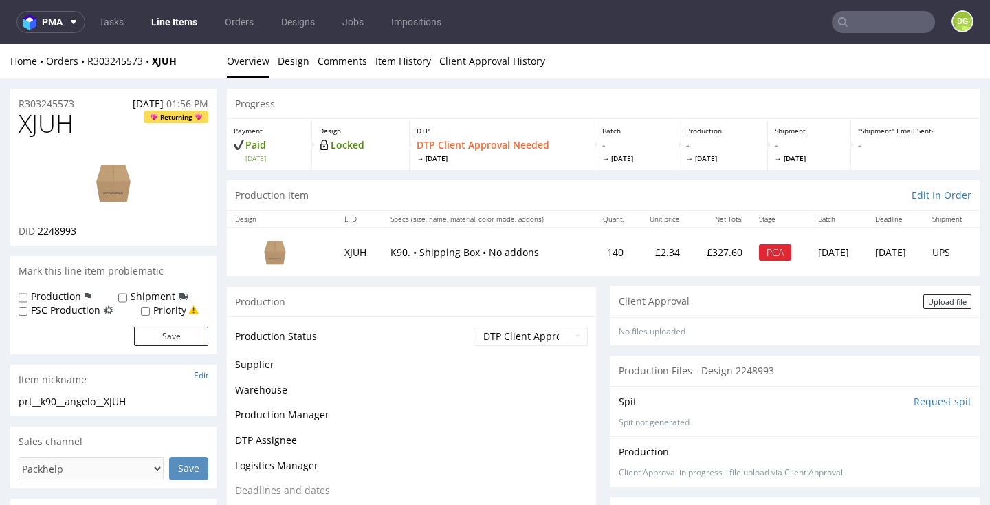
scroll to position [0, 0]
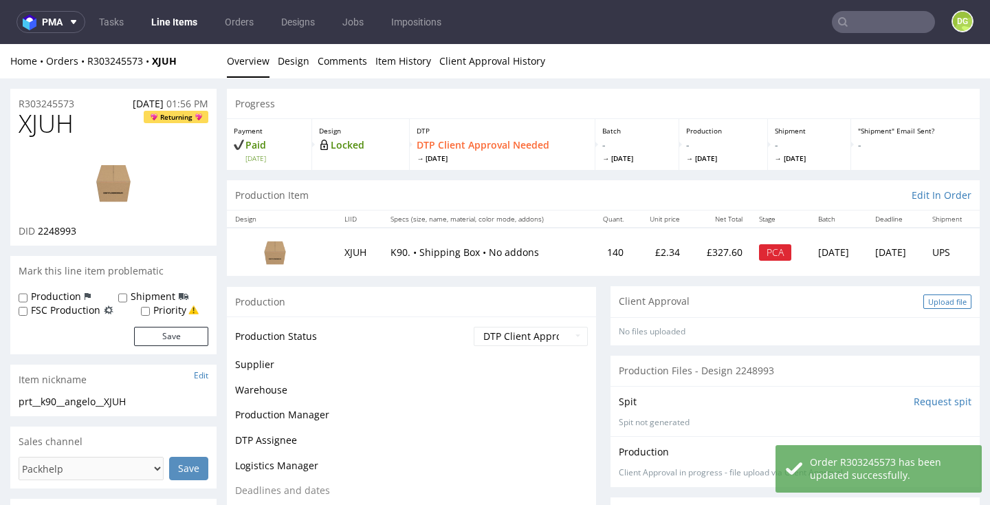
click at [936, 306] on div "Upload file" at bounding box center [947, 301] width 48 height 14
click at [927, 301] on div "Upload file" at bounding box center [947, 301] width 48 height 14
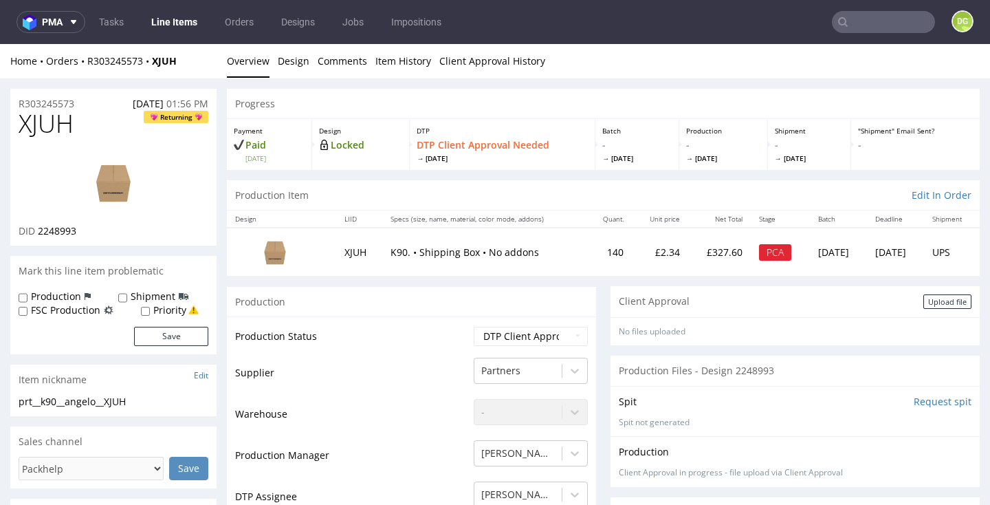
click at [947, 300] on div "Upload file" at bounding box center [947, 301] width 48 height 14
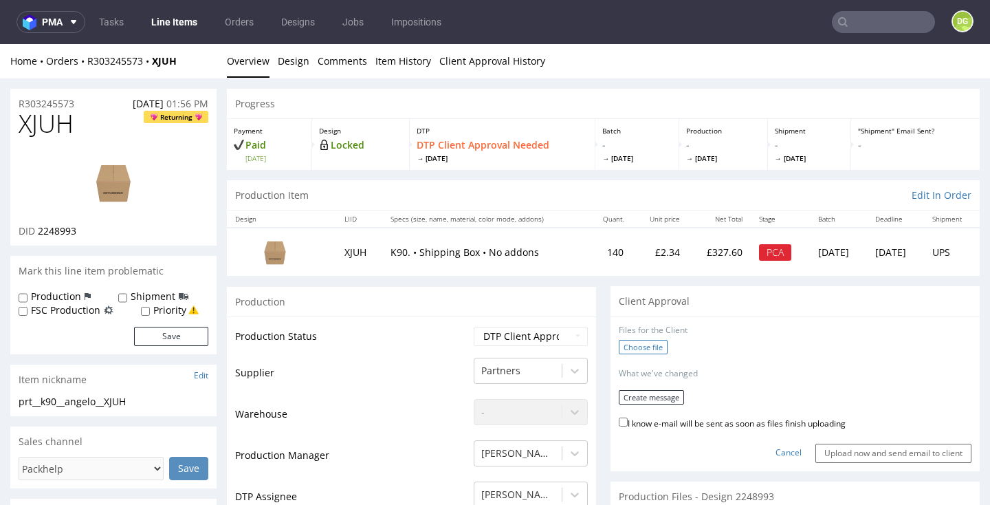
click at [647, 344] on label "Choose file" at bounding box center [643, 347] width 49 height 14
click at [0, 44] on input "Choose file" at bounding box center [0, 44] width 0 height 0
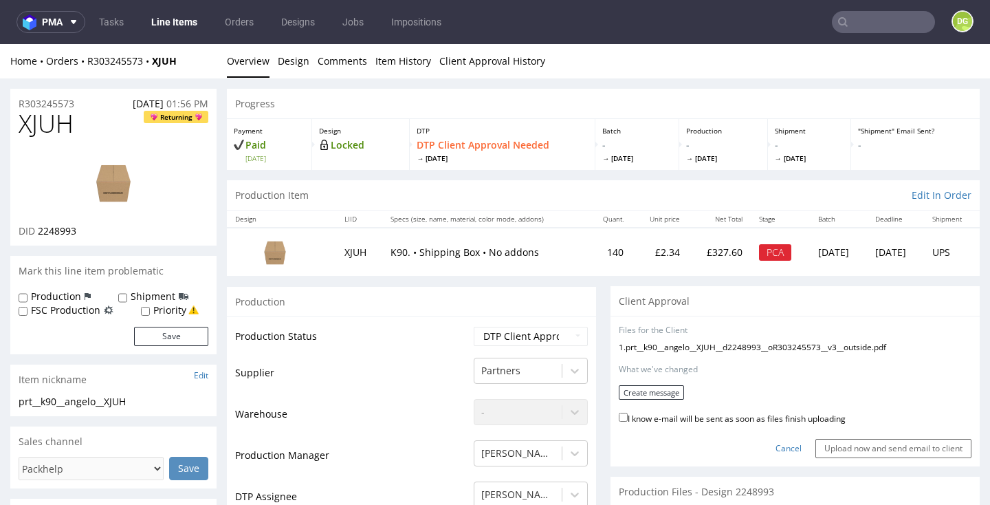
drag, startPoint x: 748, startPoint y: 413, endPoint x: 716, endPoint y: 406, distance: 33.0
click at [748, 413] on label "I know e-mail will be sent as soon as files finish uploading" at bounding box center [732, 417] width 227 height 15
click at [628, 413] on input "I know e-mail will be sent as soon as files finish uploading" at bounding box center [623, 417] width 9 height 9
checkbox input "true"
click at [666, 388] on button "Create message" at bounding box center [651, 392] width 65 height 14
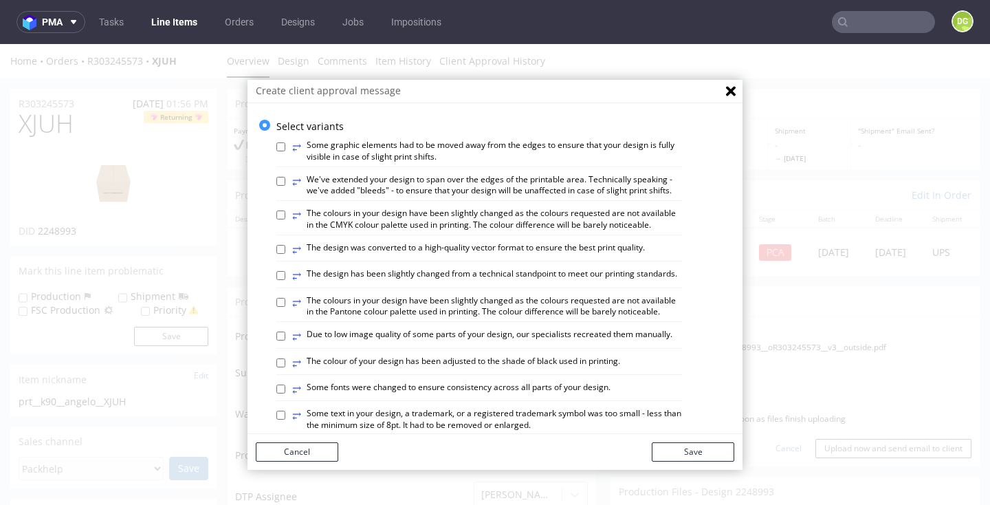
click at [536, 272] on label "⥂ The design has been slightly changed from a technical standpoint to meet our …" at bounding box center [484, 275] width 385 height 15
click at [285, 272] on input "⥂ The design has been slightly changed from a technical standpoint to meet our …" at bounding box center [280, 275] width 9 height 9
checkbox input "true"
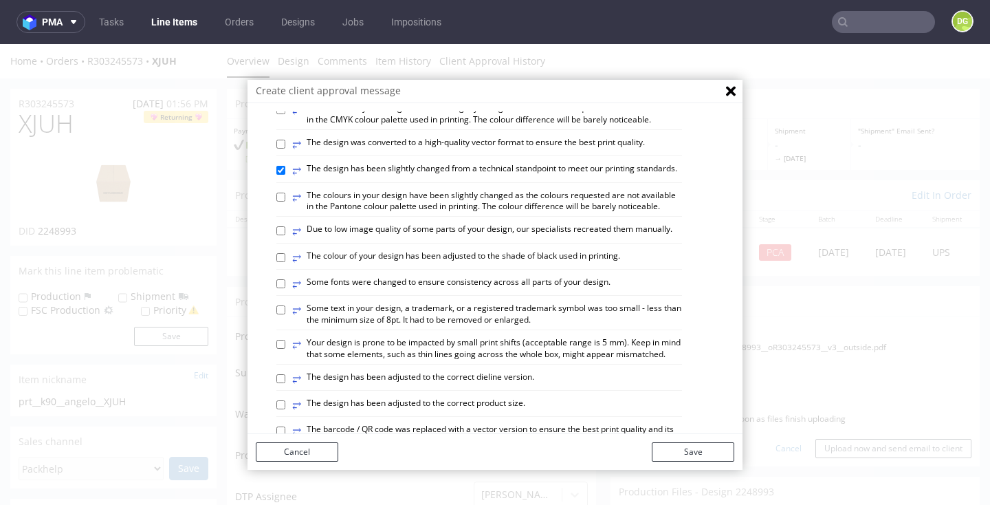
scroll to position [107, 0]
click at [496, 371] on label "⥂ The design has been adjusted to the correct dieline version." at bounding box center [413, 376] width 242 height 15
click at [285, 372] on input "⥂ The design has been adjusted to the correct dieline version." at bounding box center [280, 376] width 9 height 9
click at [511, 371] on label "⥂ The design has been adjusted to the correct dieline version." at bounding box center [413, 376] width 242 height 15
click at [285, 372] on input "⥂ The design has been adjusted to the correct dieline version." at bounding box center [280, 376] width 9 height 9
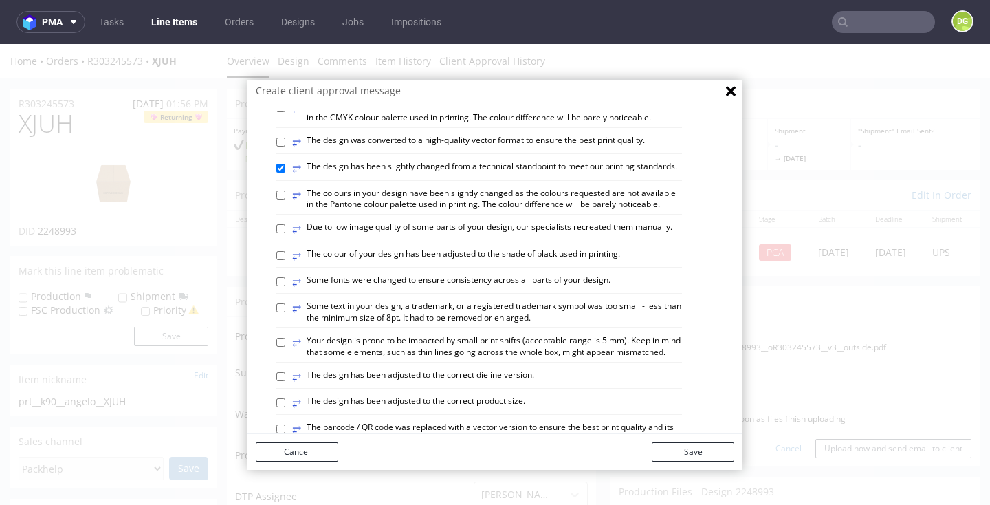
checkbox input "false"
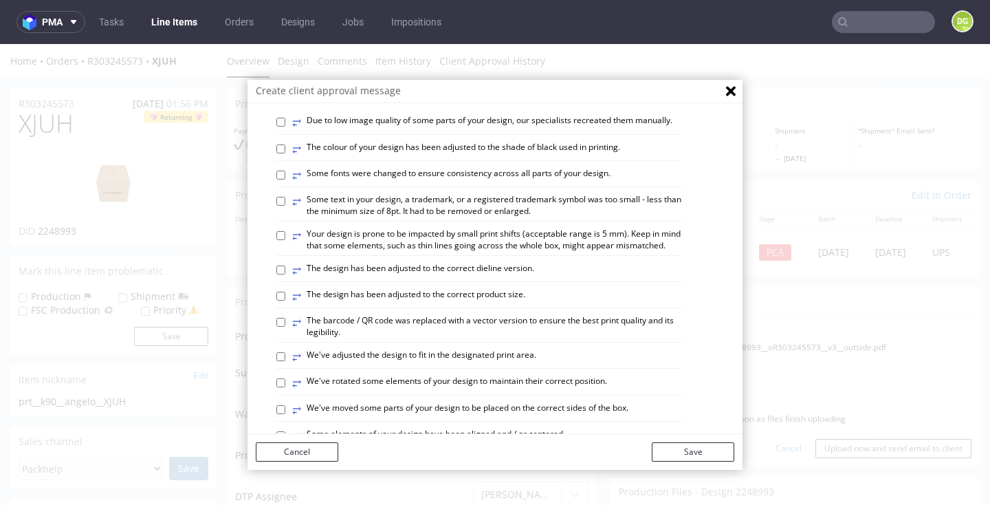
scroll to position [223, 0]
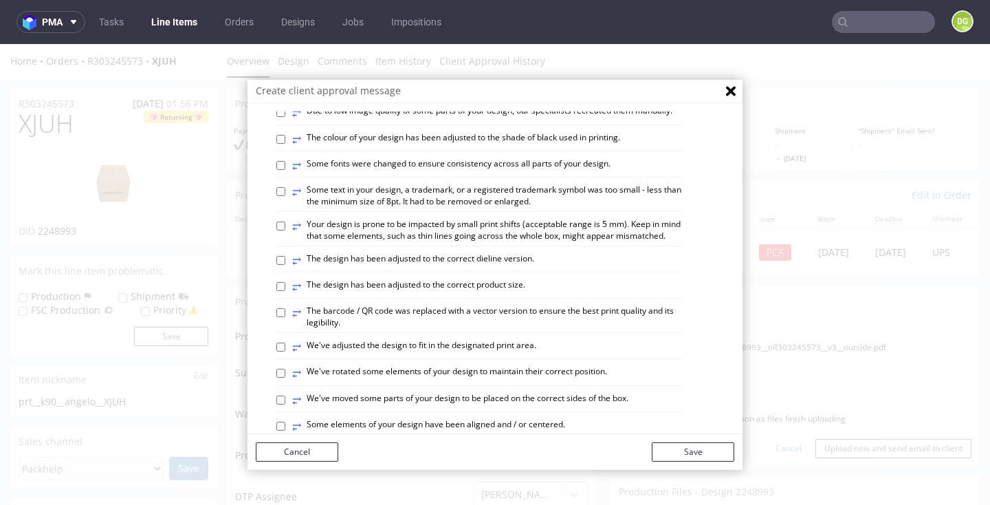
click at [529, 419] on label "⥂ Some elements of your design have been aligned and / or centered." at bounding box center [428, 426] width 273 height 15
click at [285, 421] on input "⥂ Some elements of your design have been aligned and / or centered." at bounding box center [280, 425] width 9 height 9
checkbox input "true"
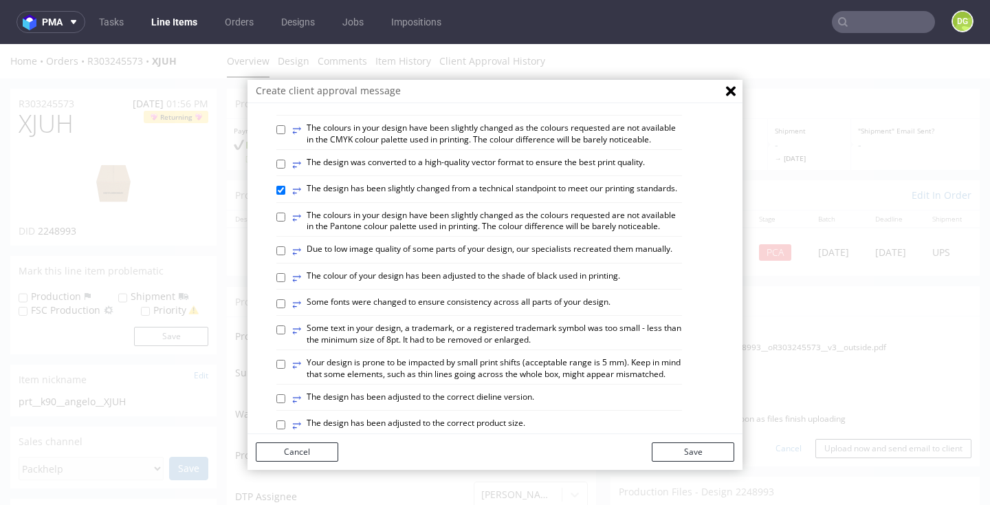
scroll to position [84, 0]
click at [439, 158] on label "⥂ The design was converted to a high-quality vector format to ensure the best p…" at bounding box center [468, 165] width 353 height 15
click at [285, 161] on input "⥂ The design was converted to a high-quality vector format to ensure the best p…" at bounding box center [280, 165] width 9 height 9
checkbox input "true"
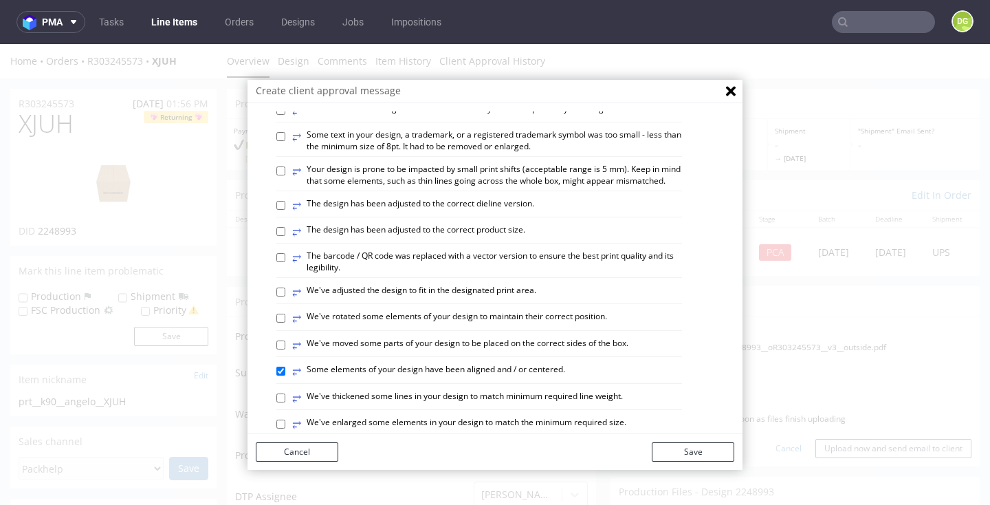
scroll to position [281, 0]
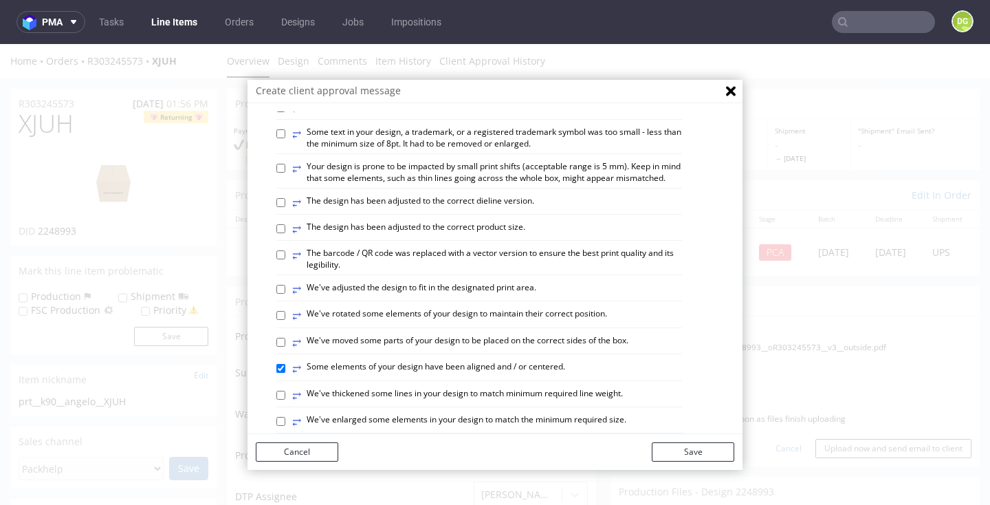
click at [697, 451] on button "Save" at bounding box center [693, 451] width 83 height 19
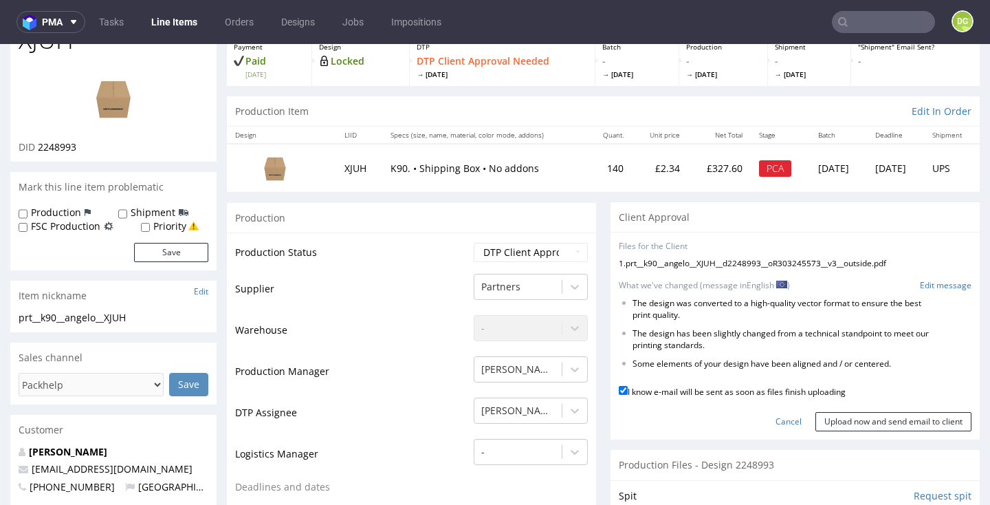
scroll to position [117, 0]
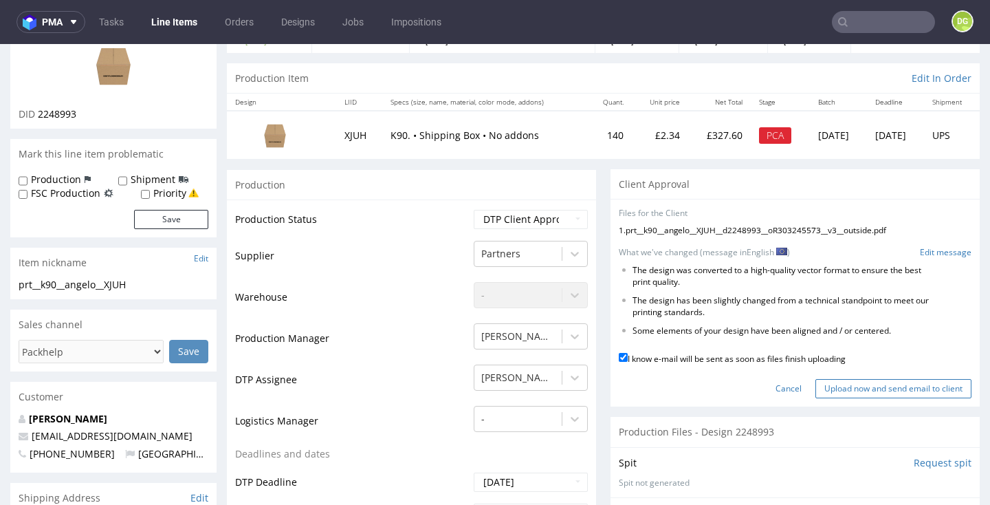
click at [855, 385] on input "Upload now and send email to client" at bounding box center [893, 388] width 156 height 19
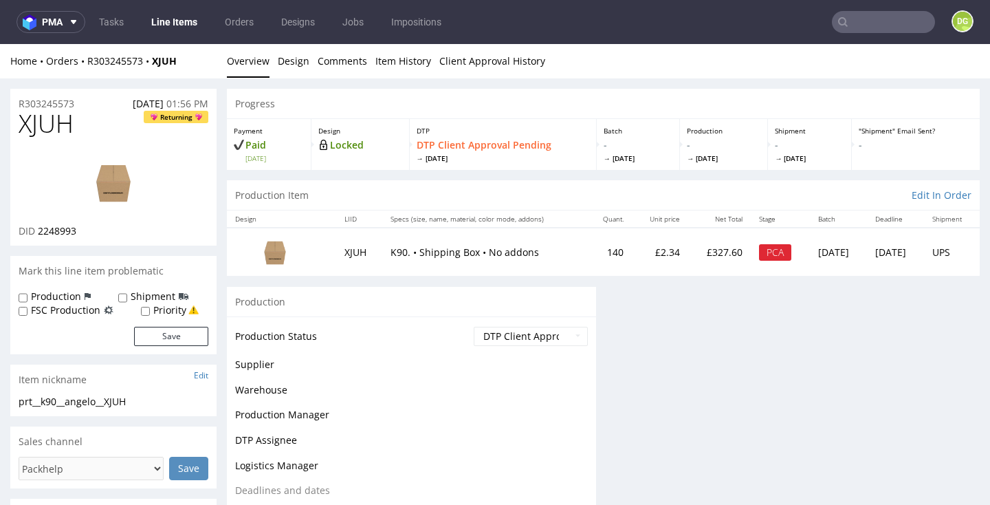
scroll to position [0, 0]
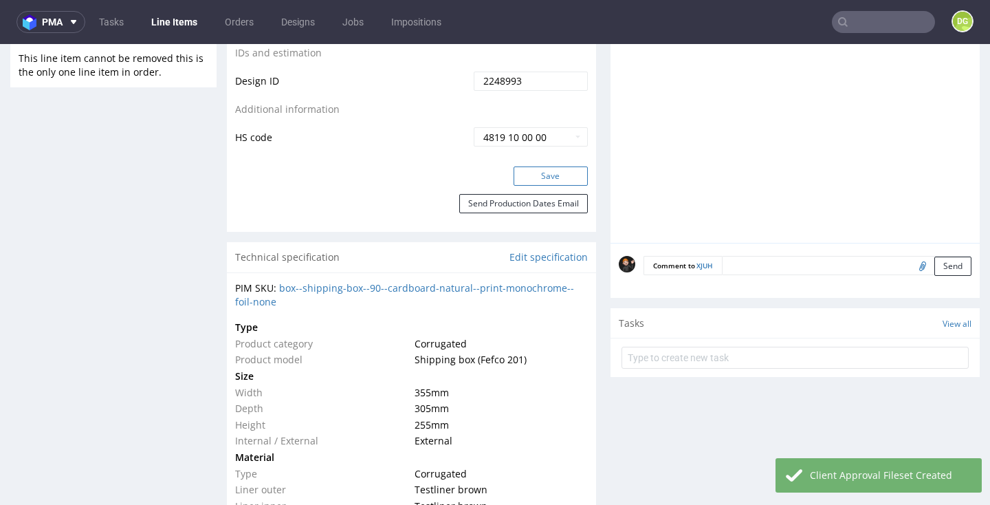
click at [564, 175] on button "Save" at bounding box center [551, 175] width 74 height 19
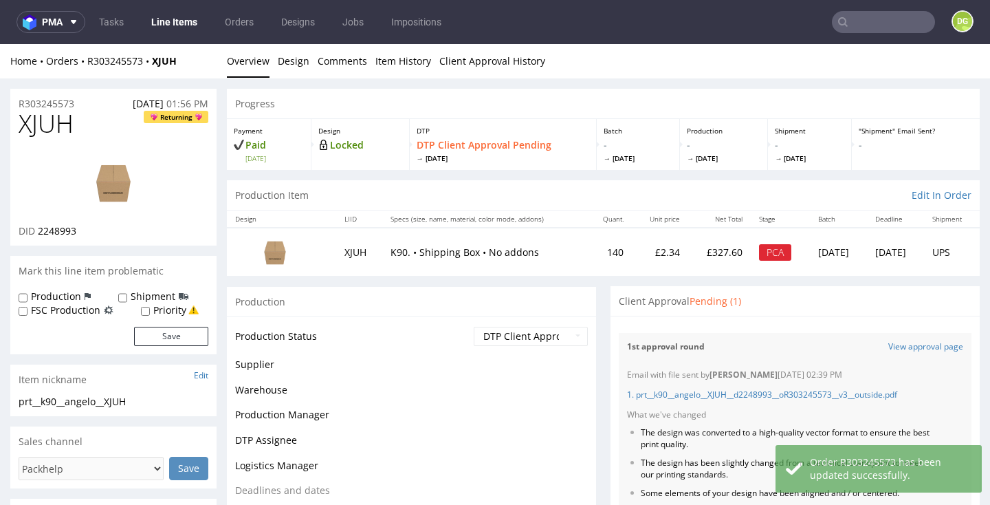
click at [182, 19] on link "Line Items" at bounding box center [174, 22] width 63 height 22
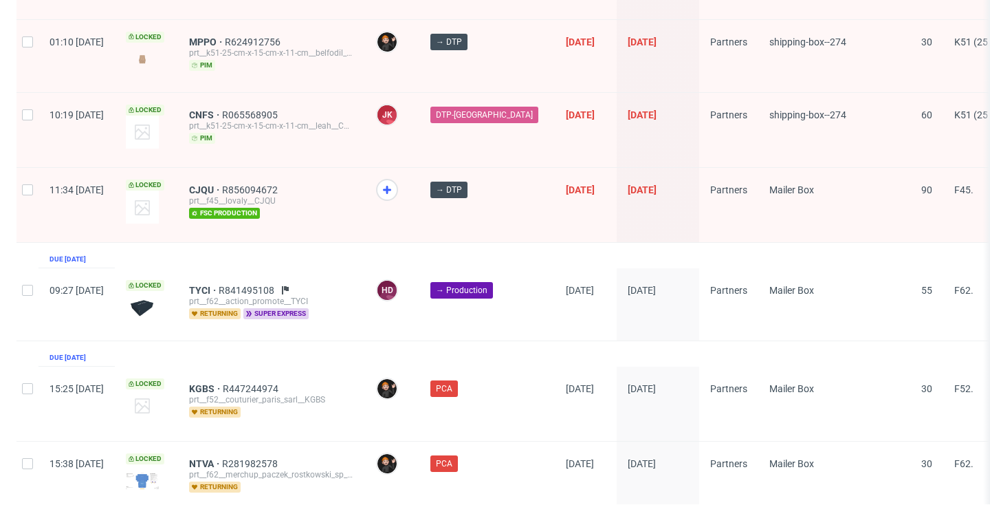
scroll to position [2277, 0]
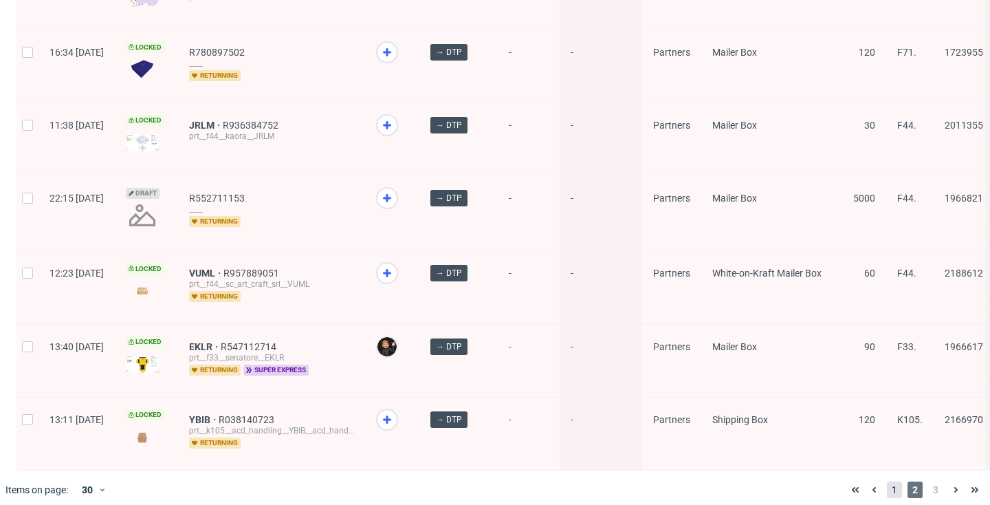
scroll to position [1907, 0]
click at [887, 482] on span "1" at bounding box center [894, 490] width 15 height 17
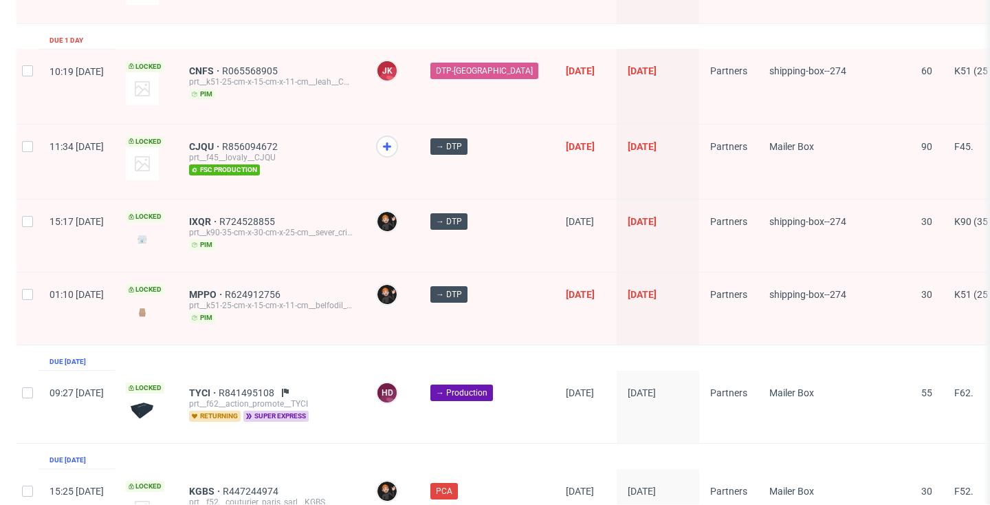
scroll to position [2174, 0]
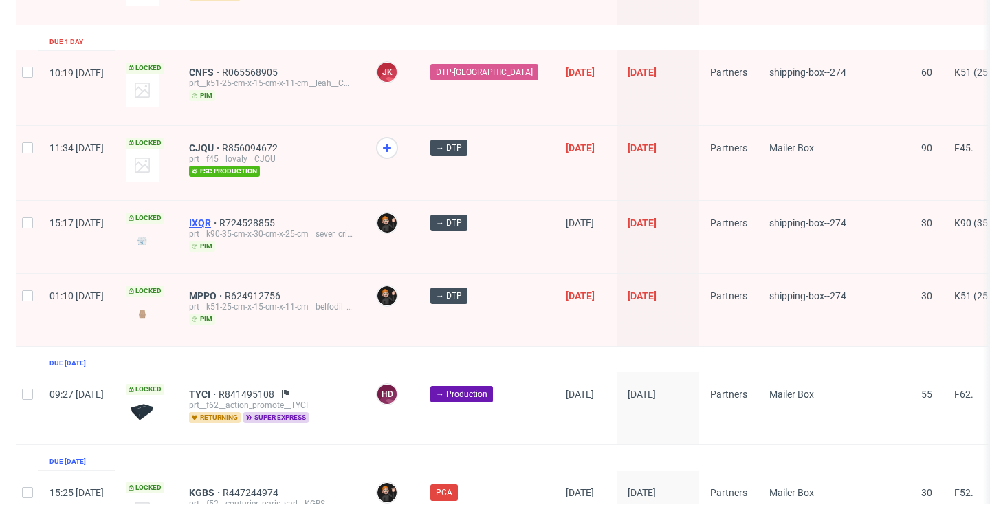
click at [219, 217] on span "IXQR" at bounding box center [204, 222] width 30 height 11
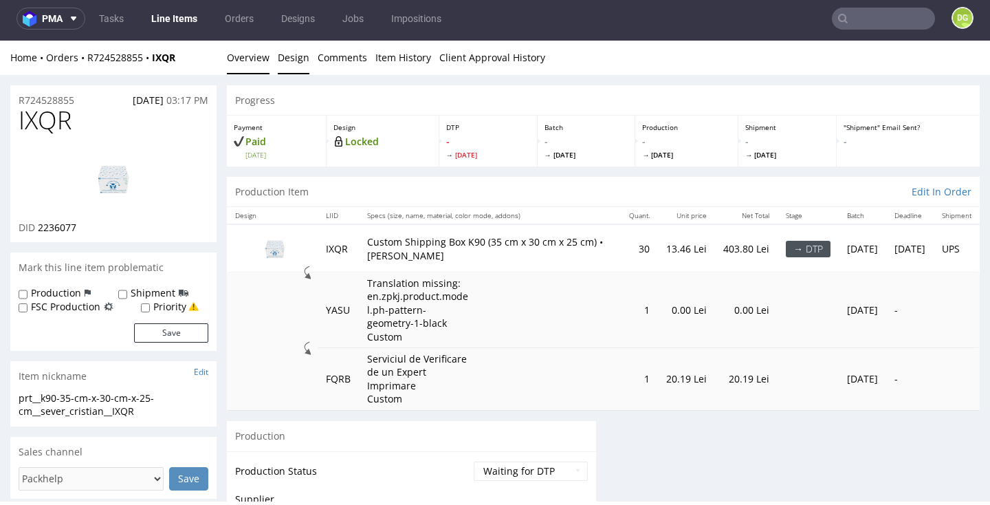
click at [295, 63] on link "Design" at bounding box center [294, 58] width 32 height 34
